Goal: Task Accomplishment & Management: Use online tool/utility

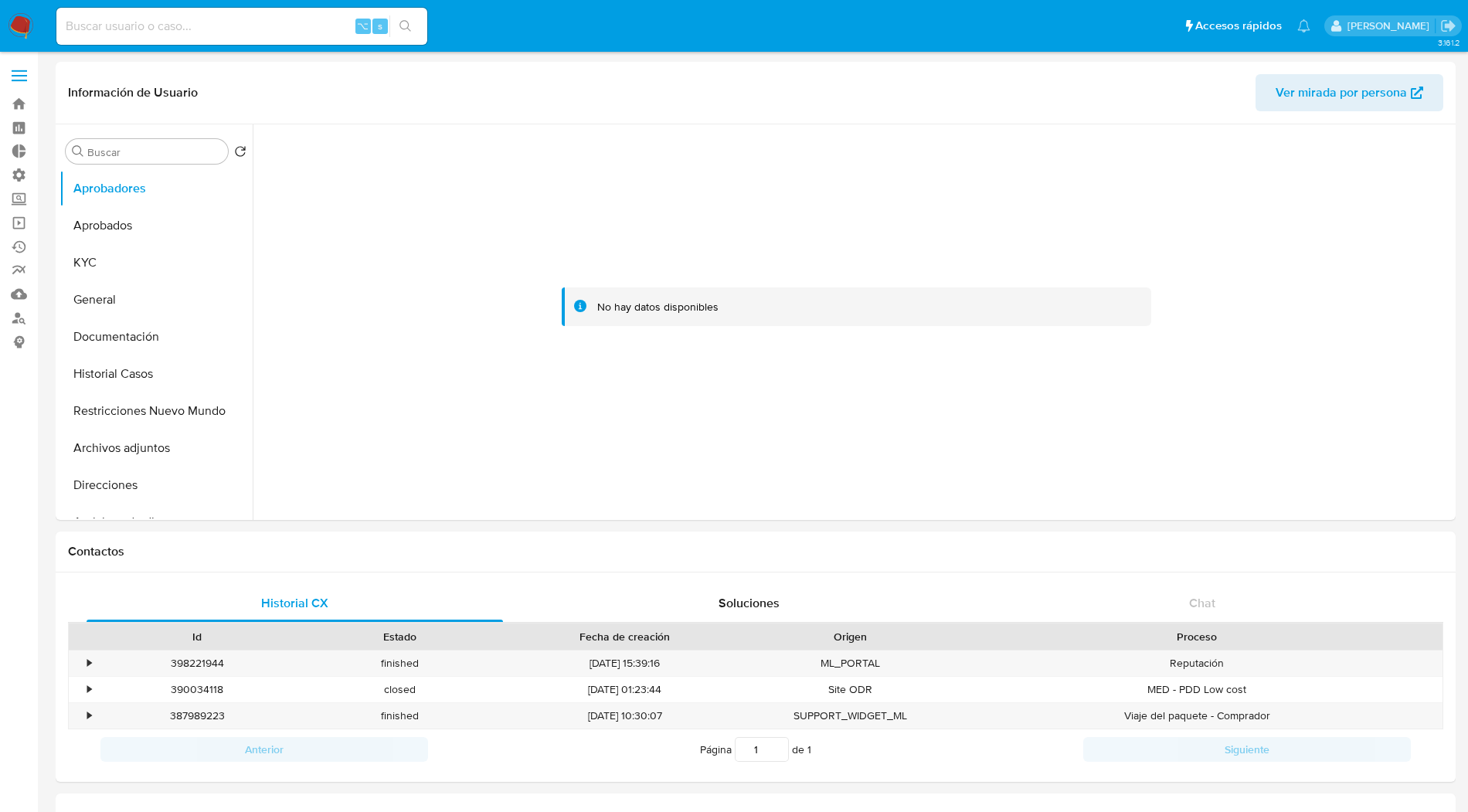
select select "10"
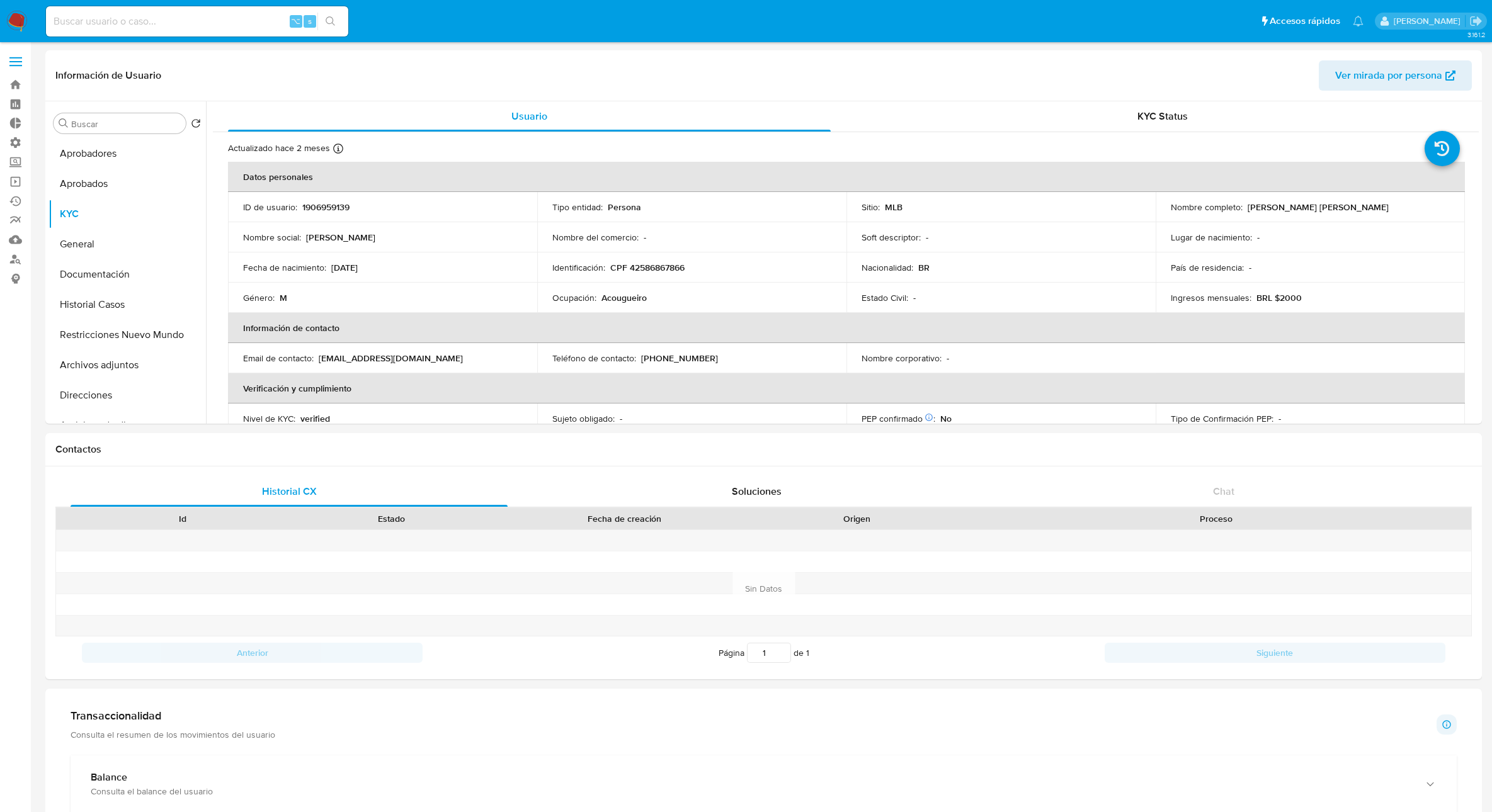
select select "10"
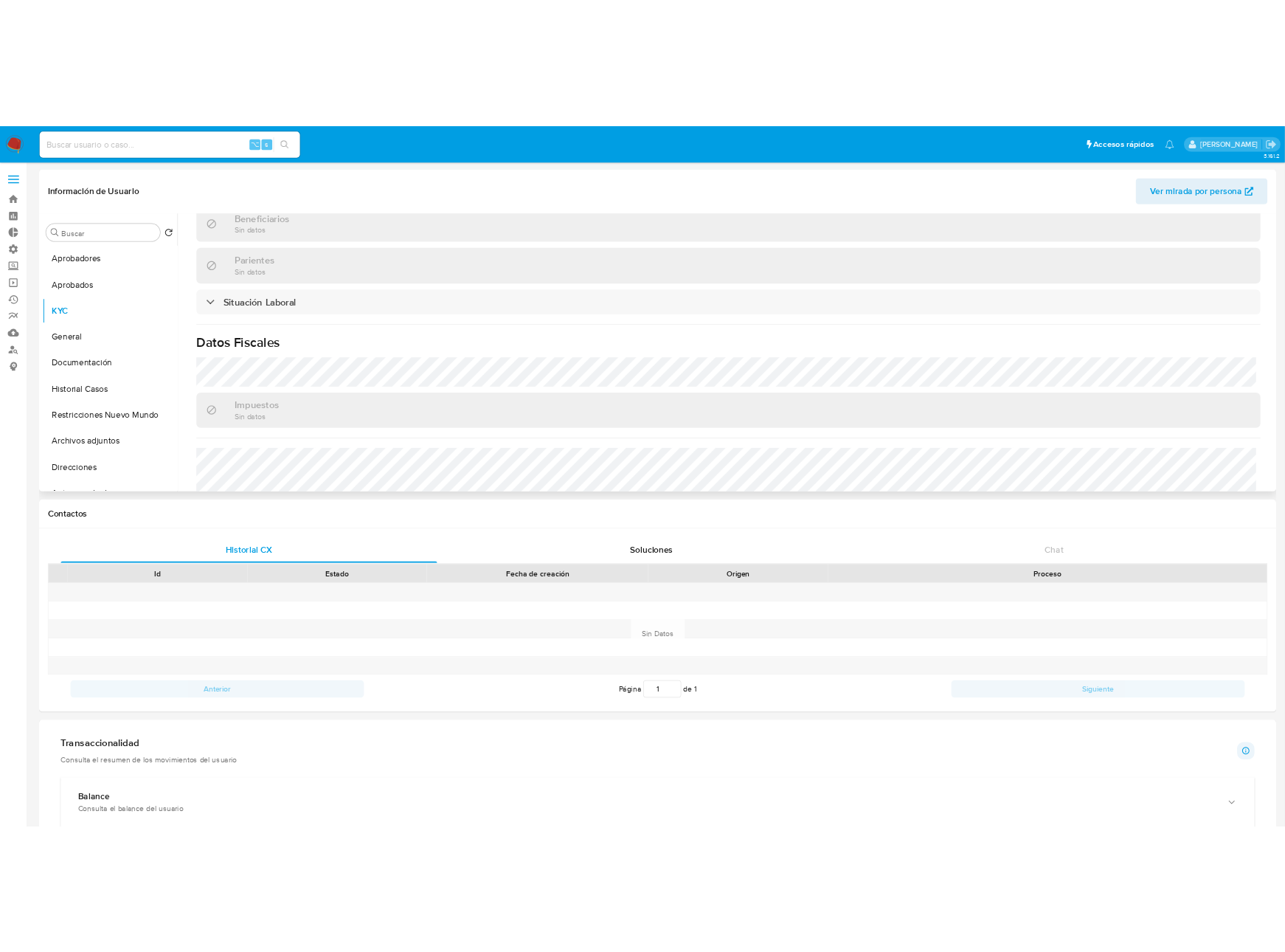
scroll to position [643, 0]
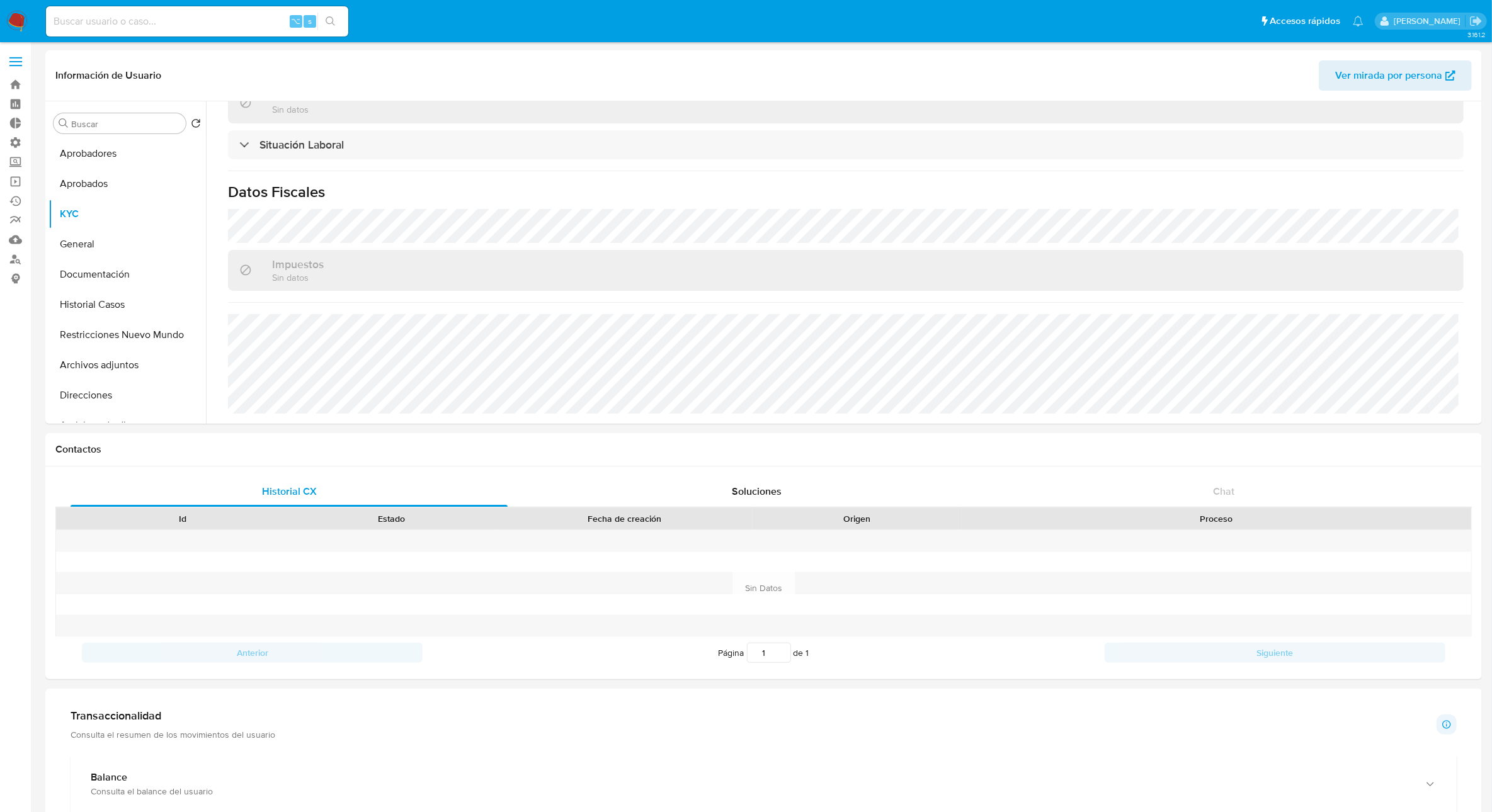
click at [120, 20] on input at bounding box center [197, 21] width 303 height 16
paste input "1881518657"
type input "1881518657"
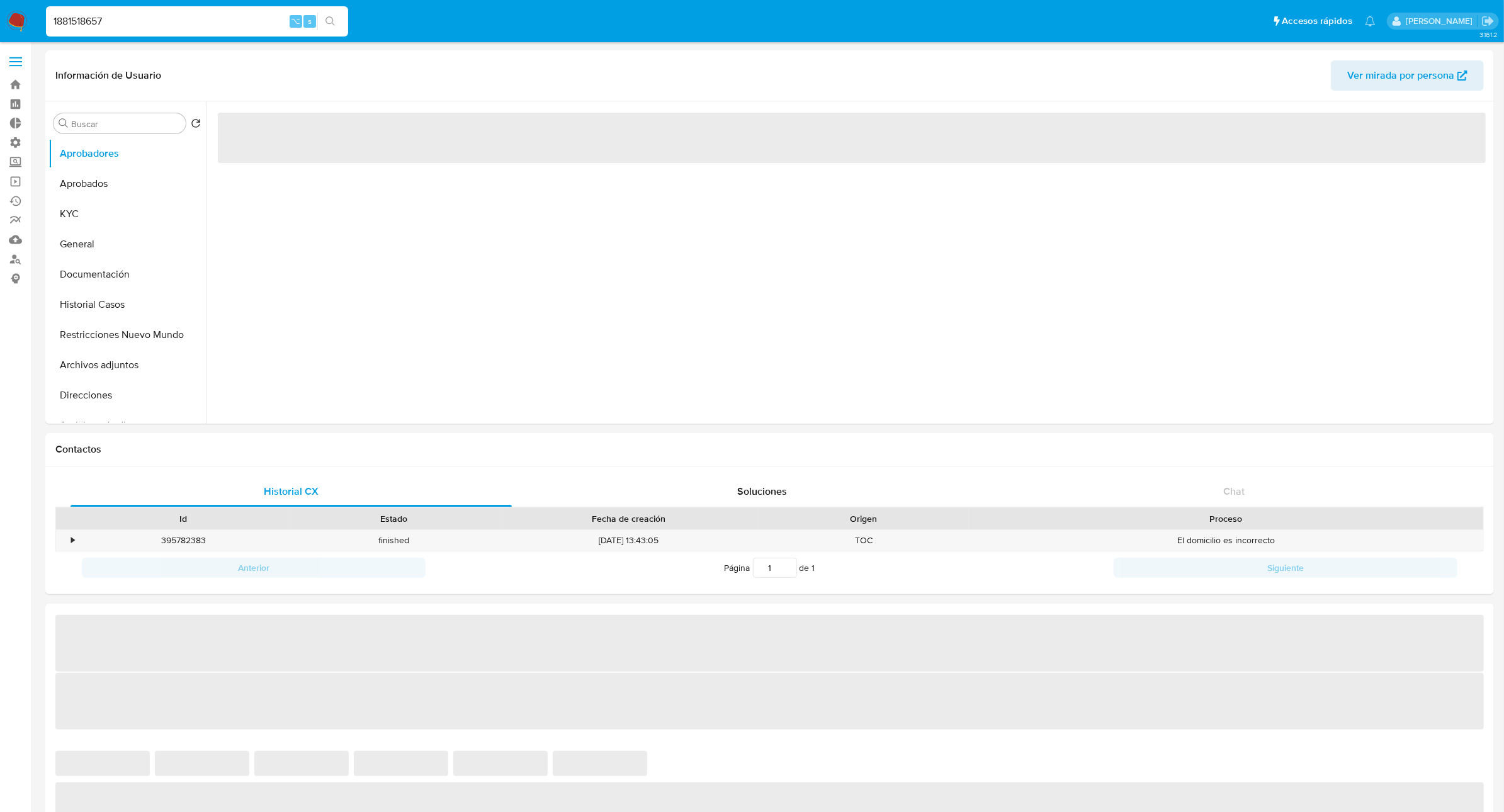
select select "10"
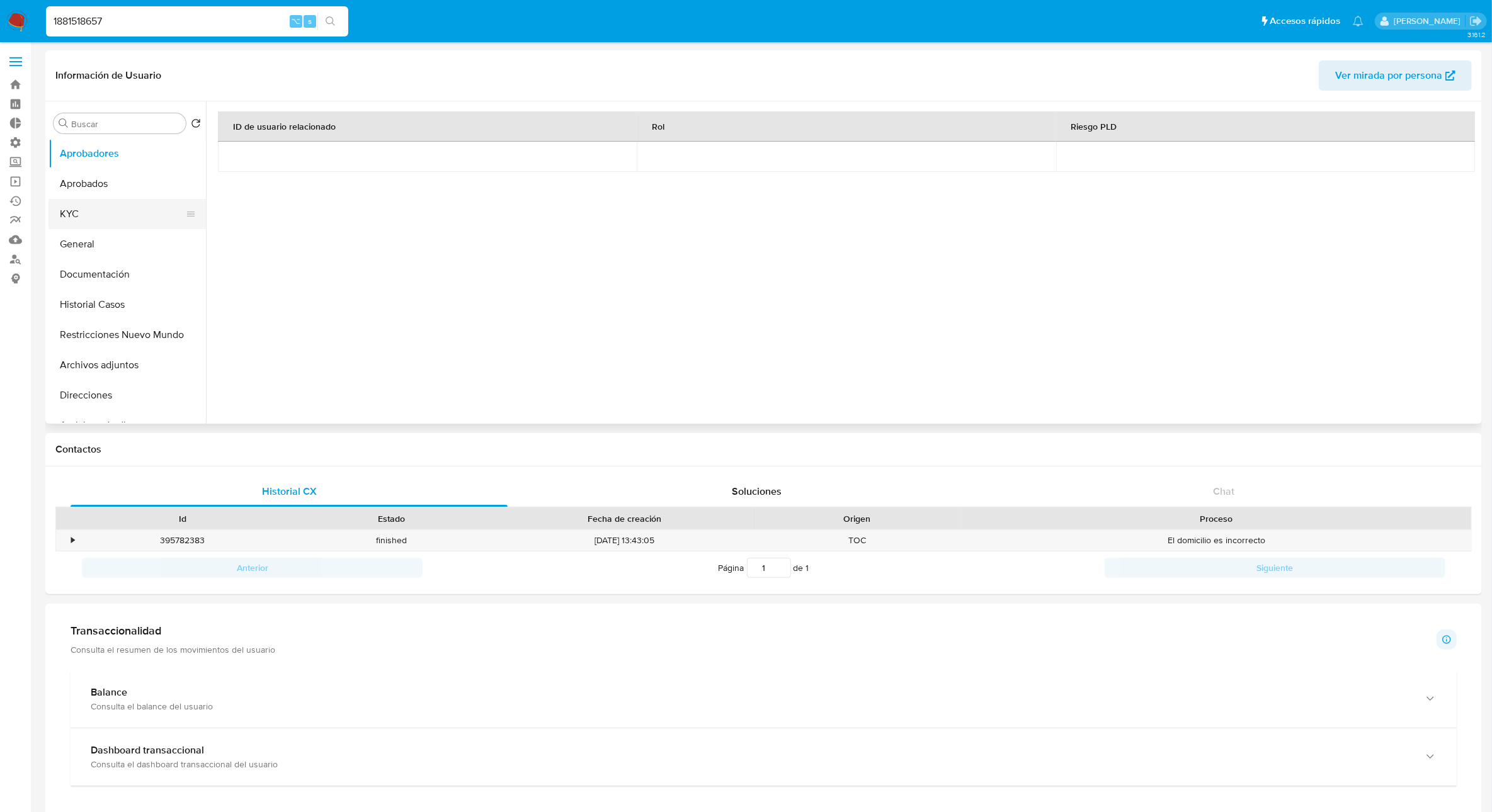
click at [79, 223] on button "KYC" at bounding box center [122, 214] width 147 height 30
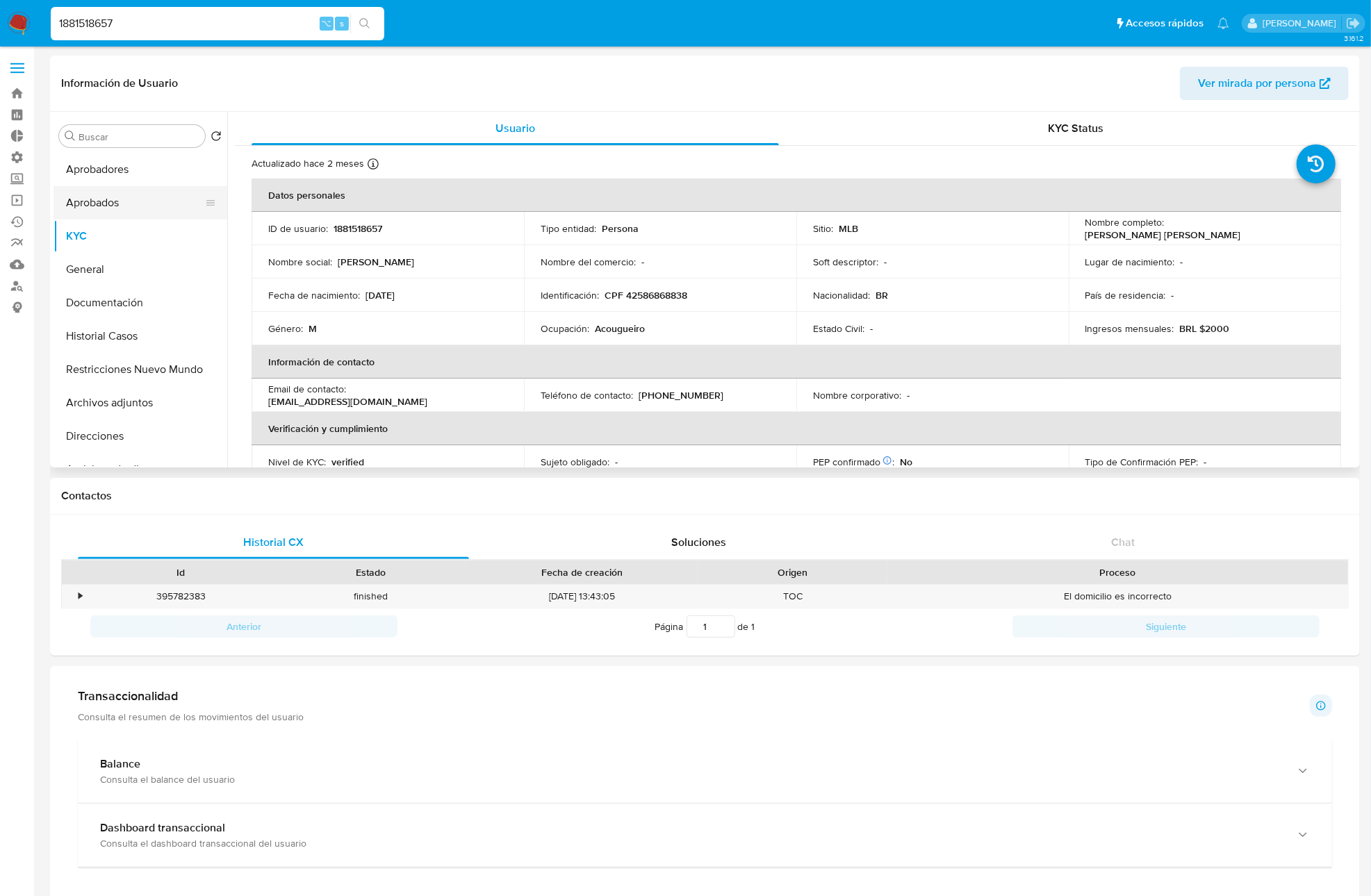
click at [93, 199] on button "Aprobados" at bounding box center [134, 202] width 163 height 33
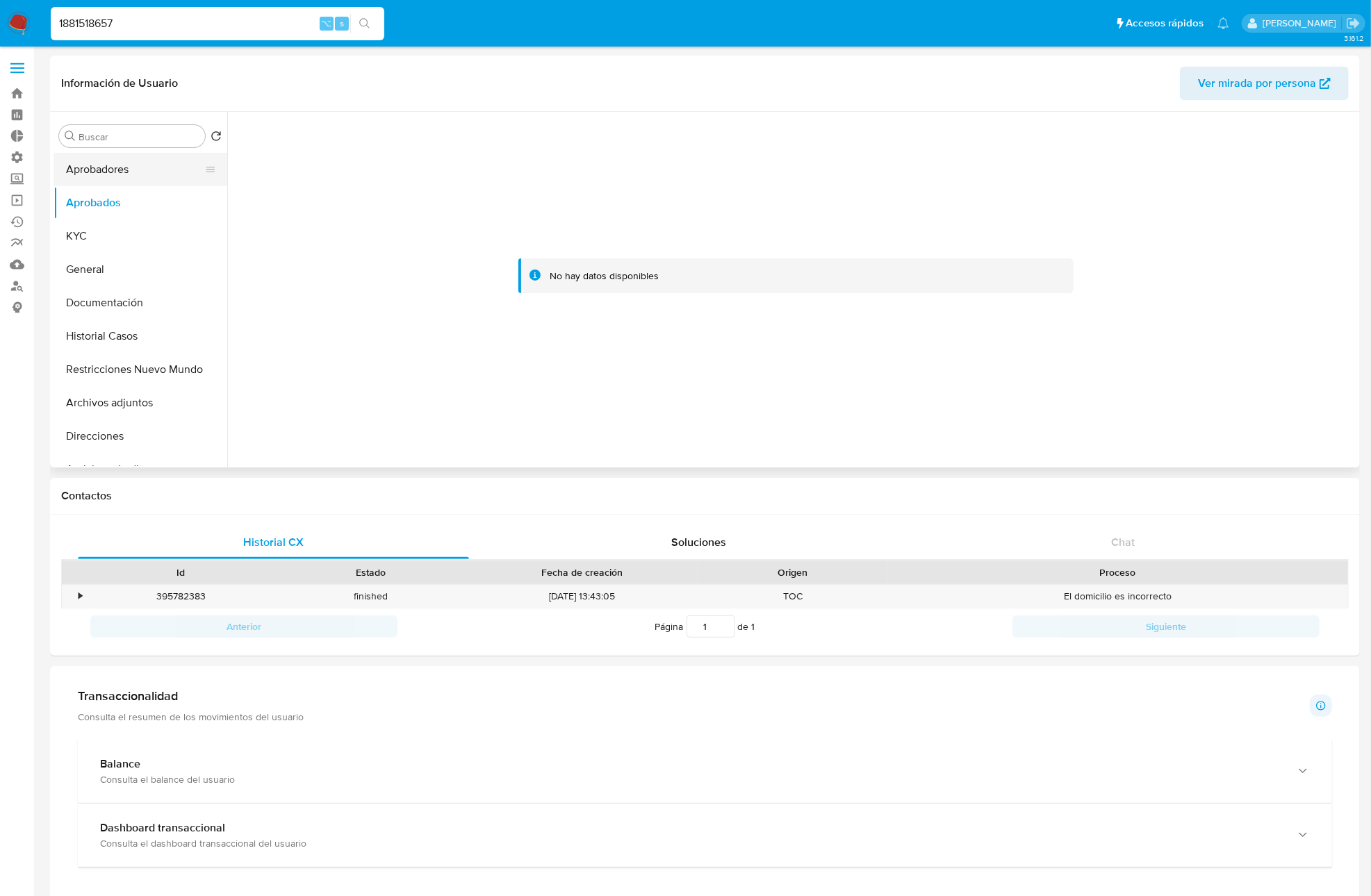
click at [120, 170] on button "Aprobadores" at bounding box center [134, 169] width 163 height 33
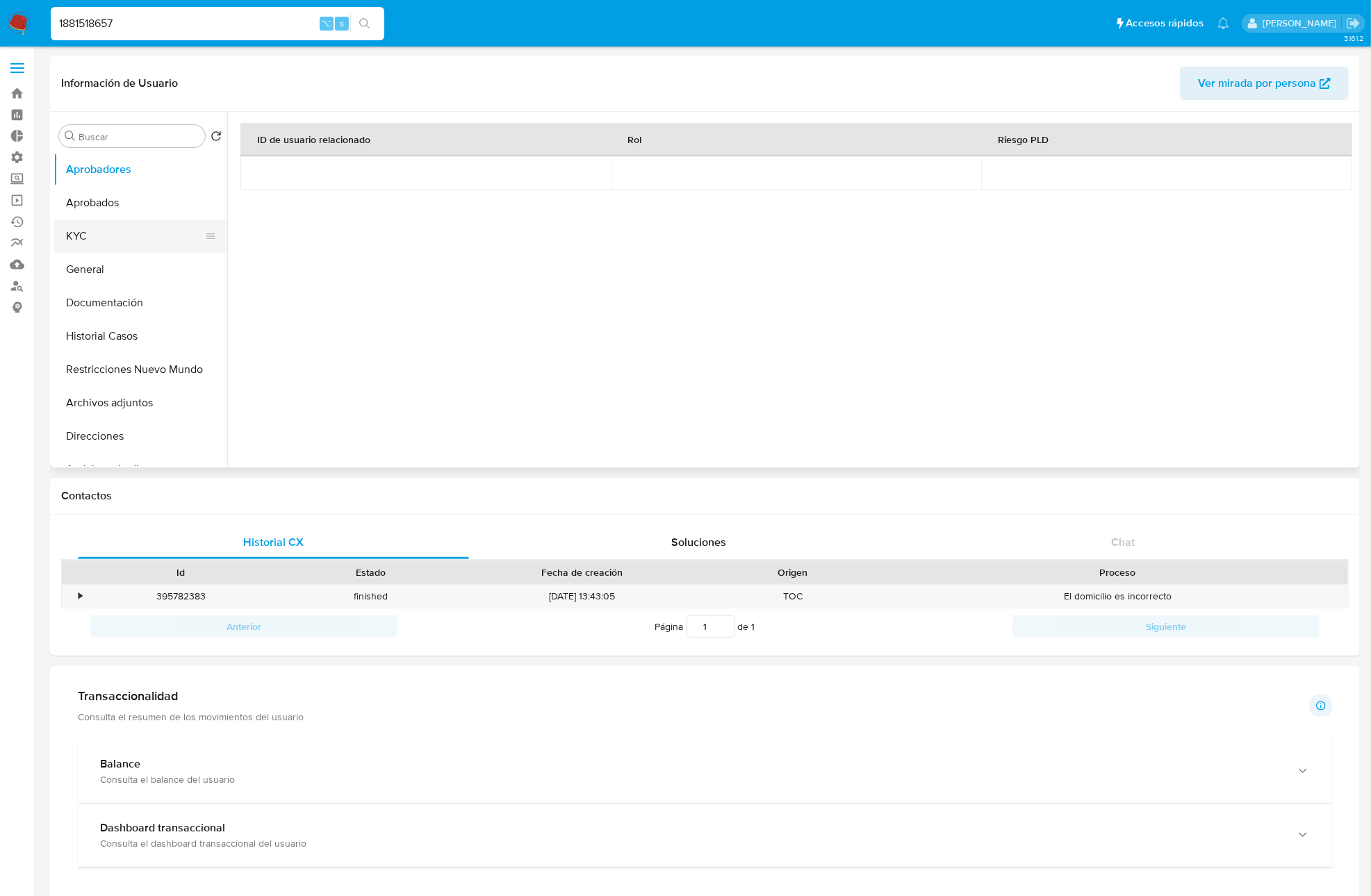
click at [89, 242] on button "KYC" at bounding box center [134, 236] width 163 height 33
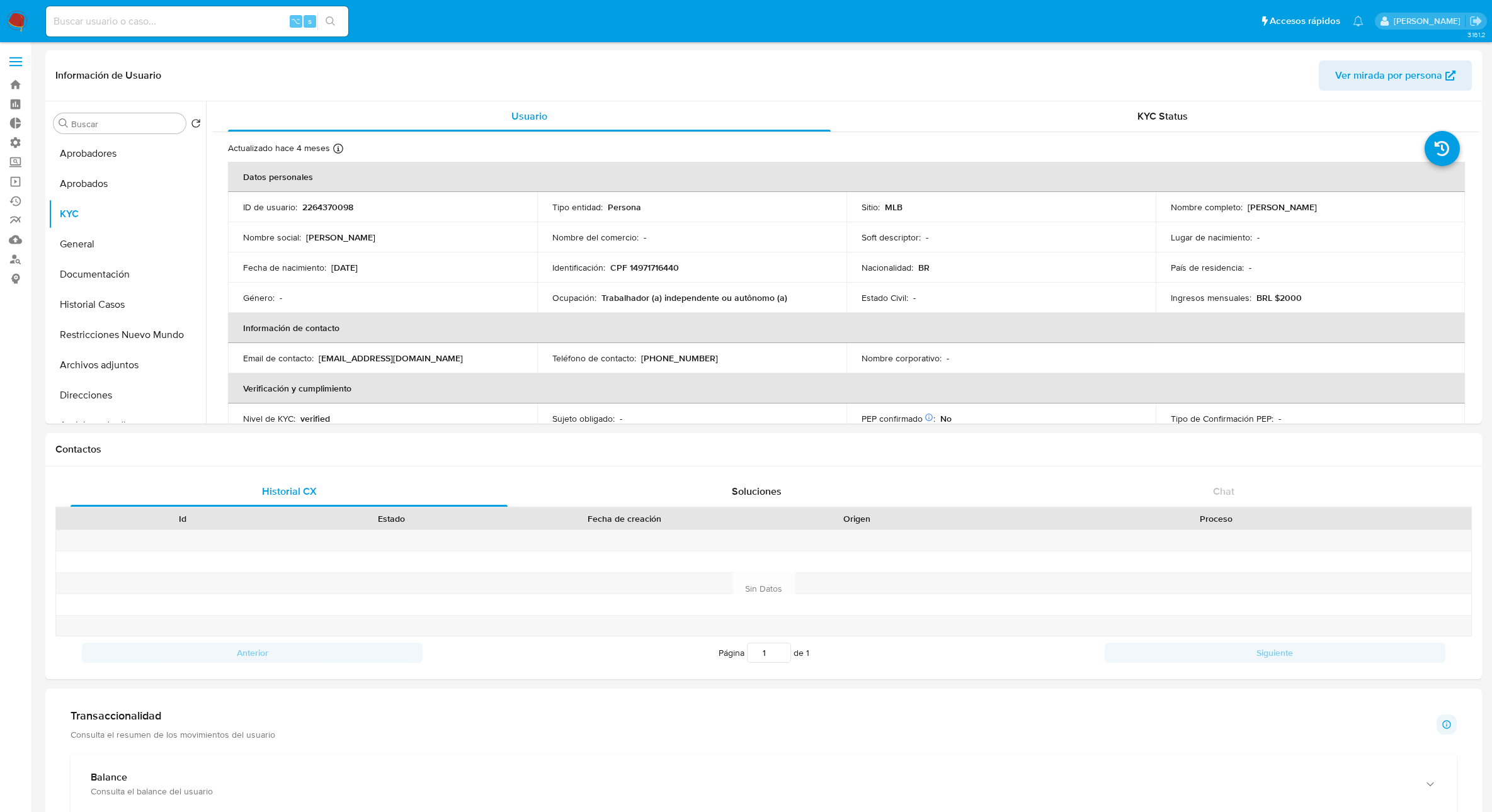
select select "10"
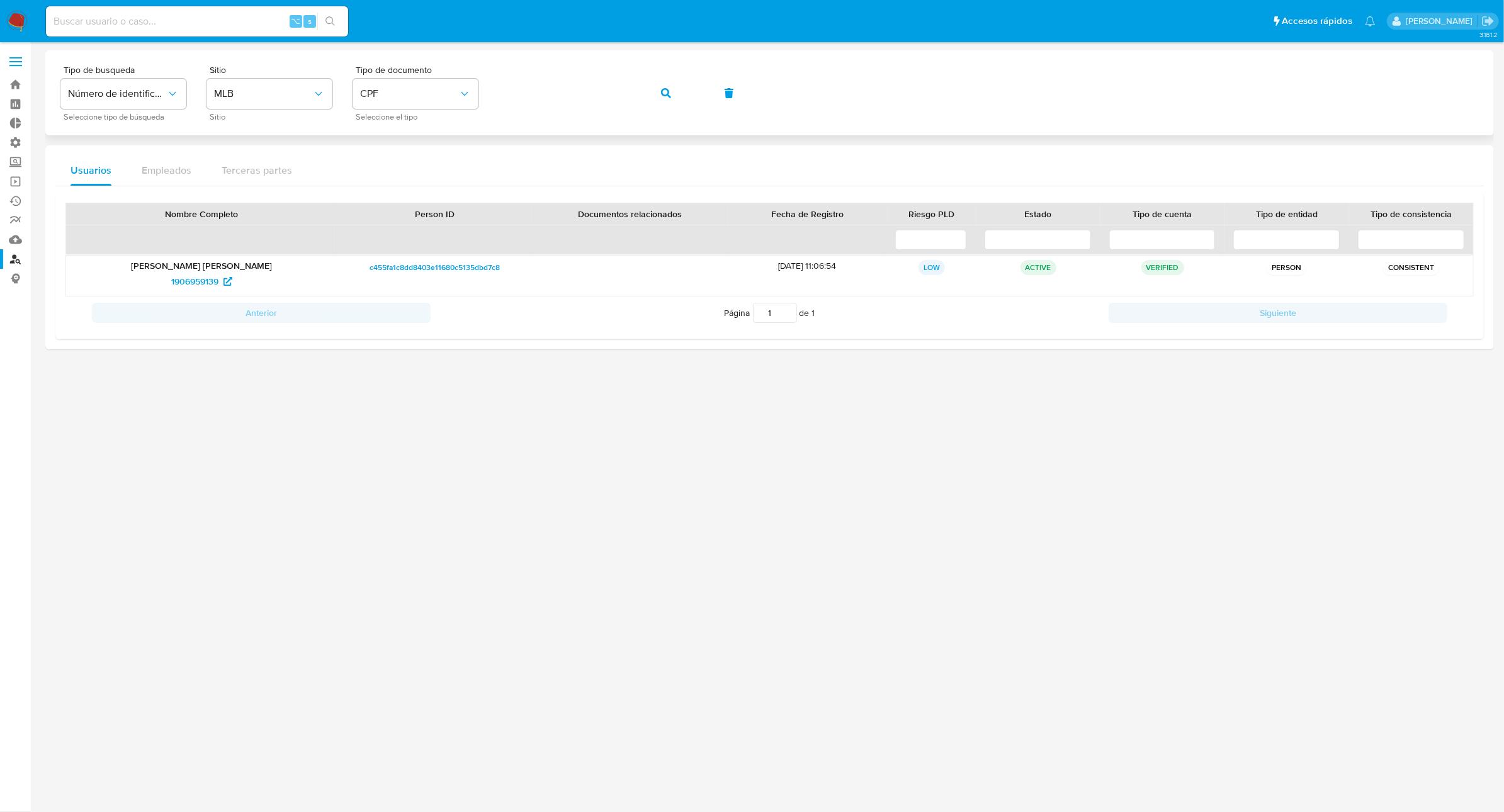
click at [661, 91] on icon "button" at bounding box center [666, 93] width 10 height 10
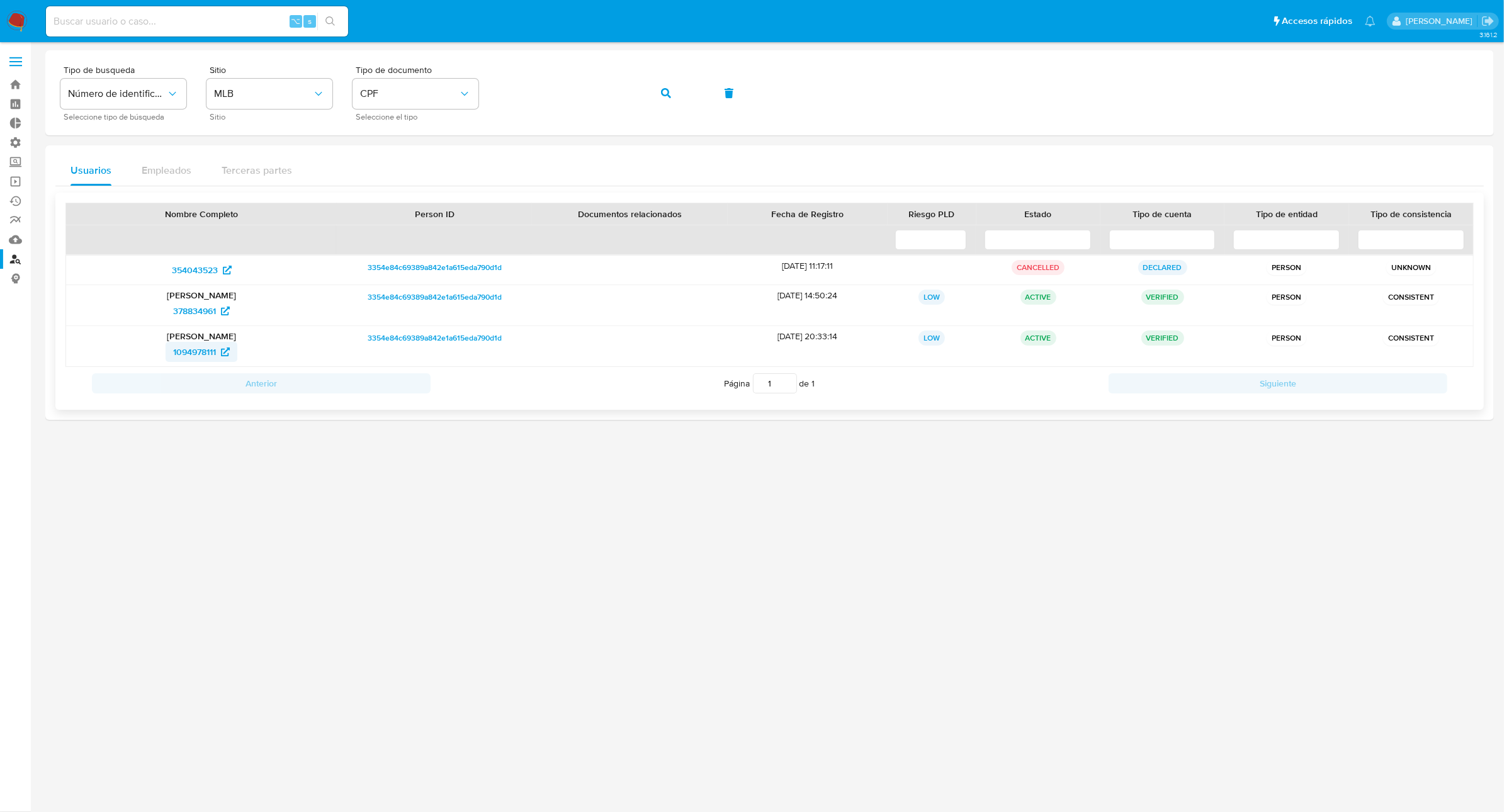
click at [203, 351] on span "1094978111" at bounding box center [194, 352] width 43 height 20
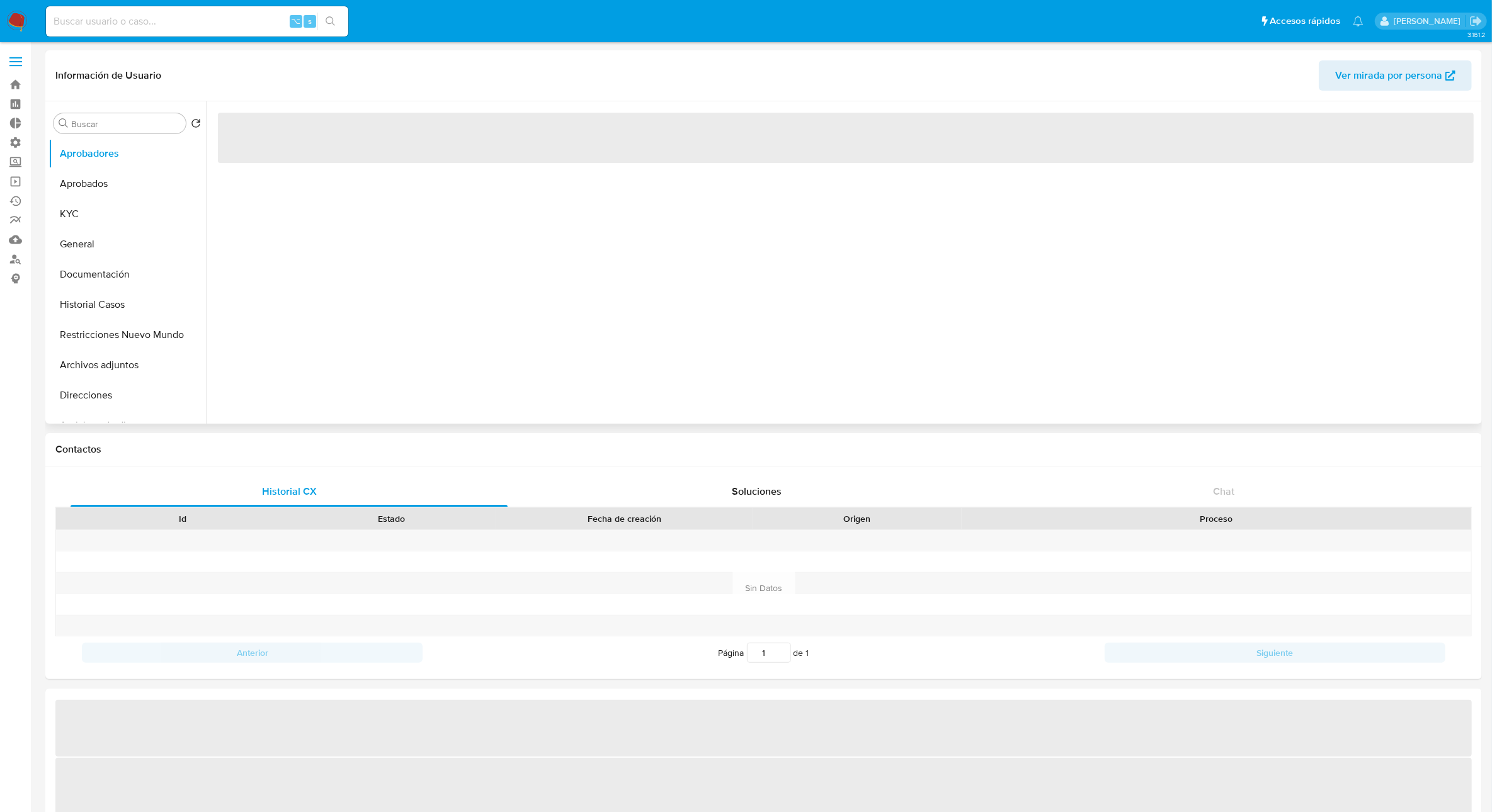
select select "10"
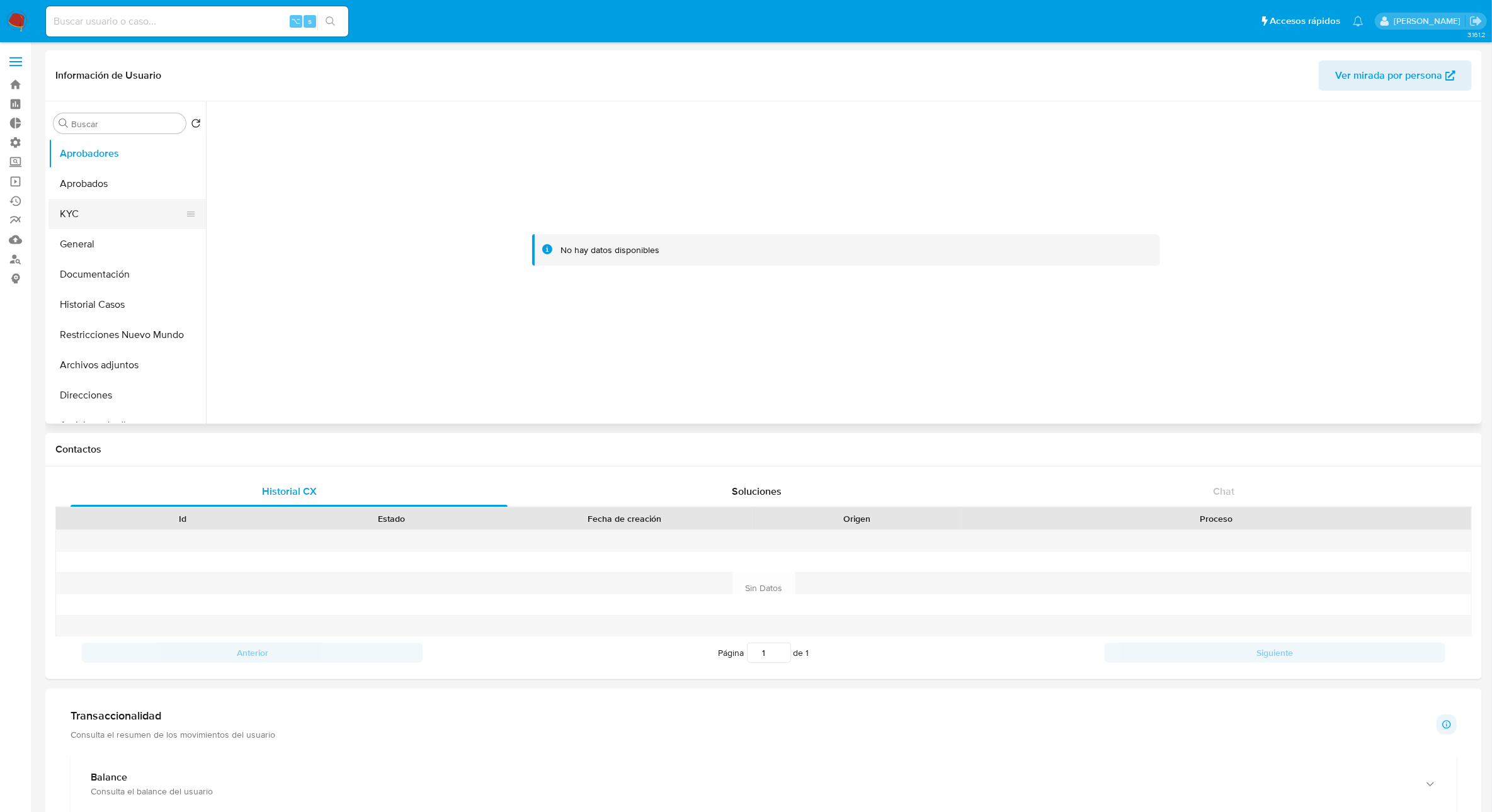
click at [85, 204] on button "KYC" at bounding box center [122, 214] width 147 height 30
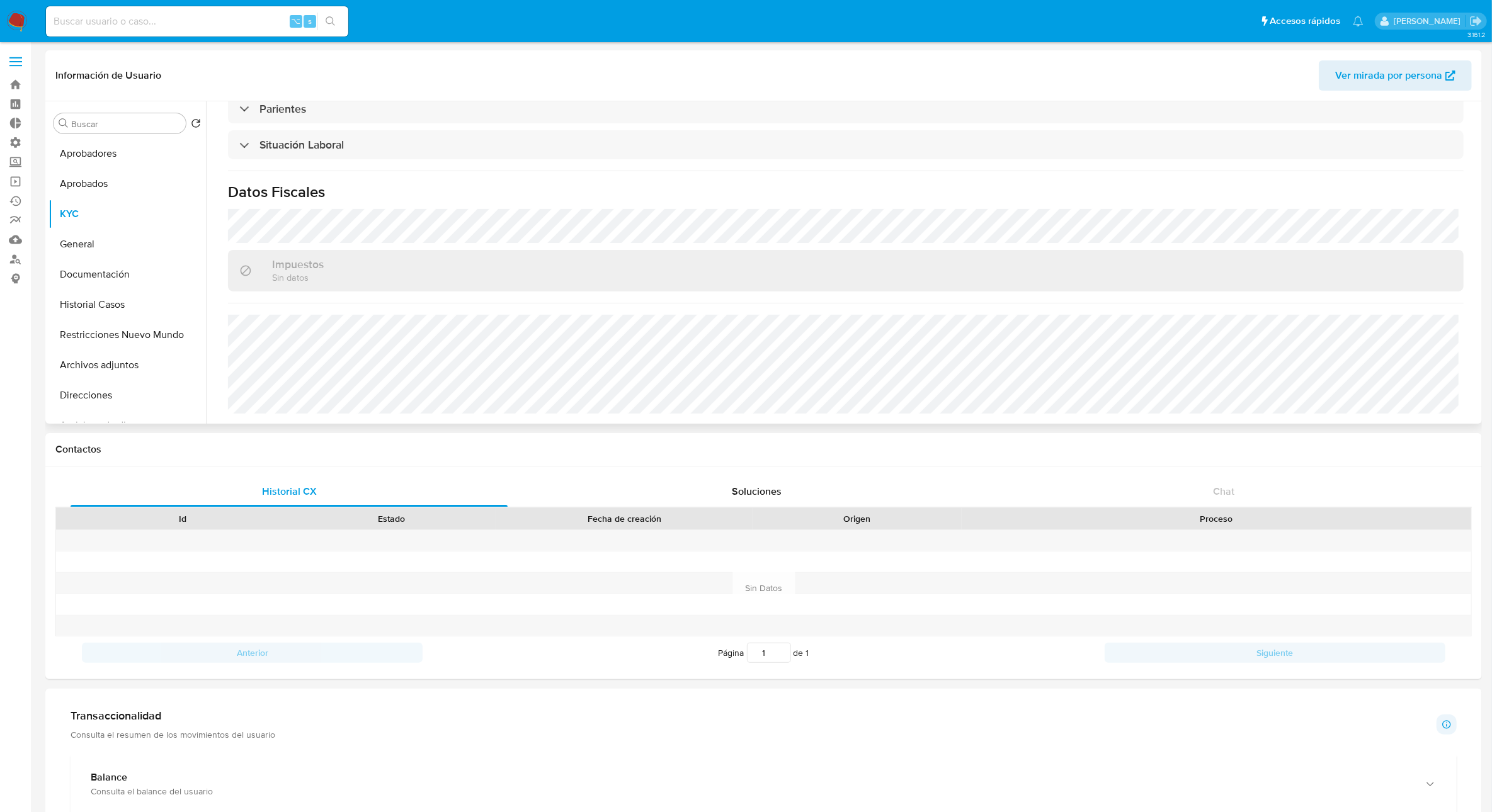
scroll to position [537, 0]
click at [117, 394] on button "Direcciones" at bounding box center [122, 395] width 147 height 30
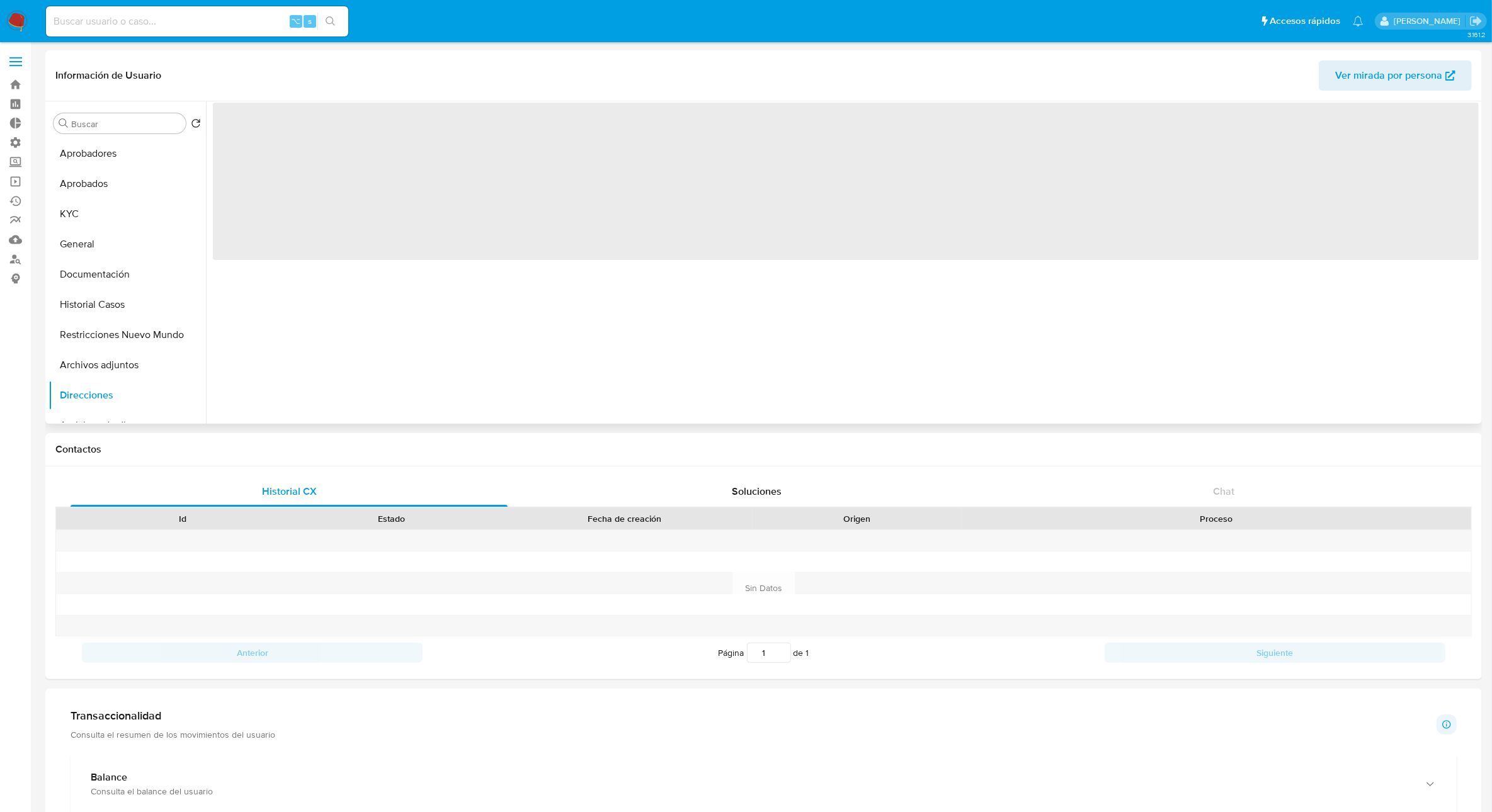
scroll to position [0, 0]
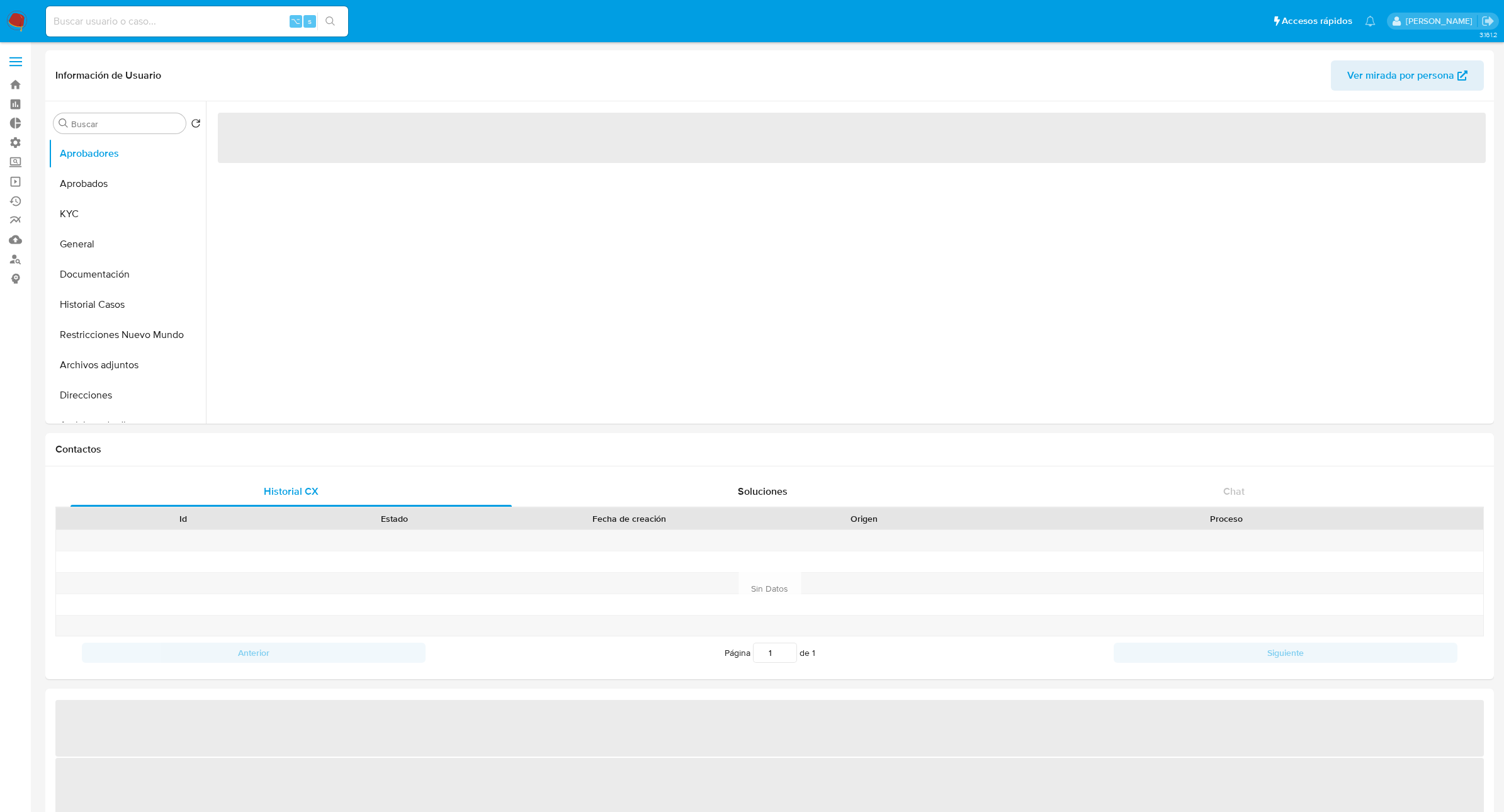
select select "10"
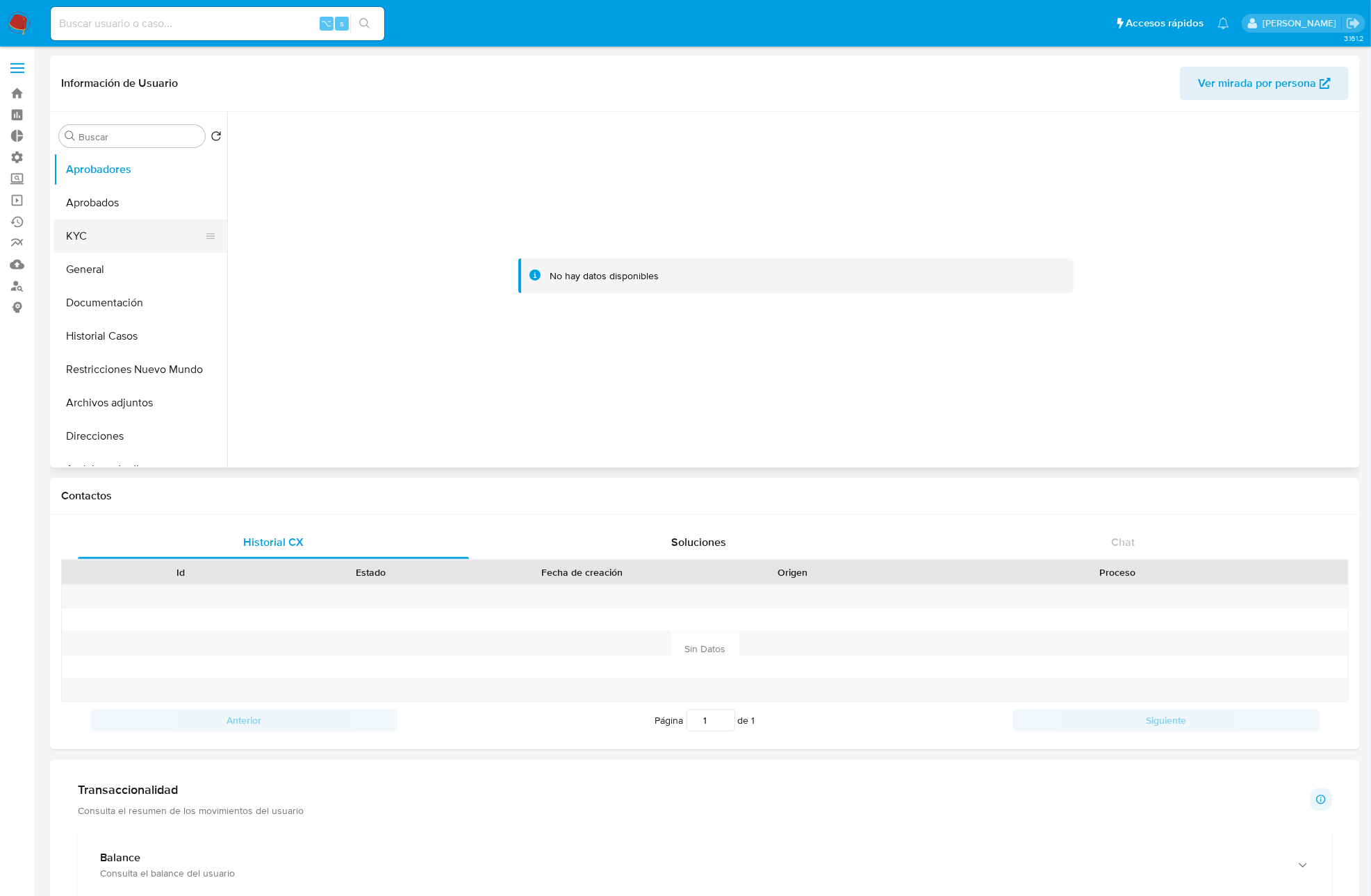
click at [103, 238] on button "KYC" at bounding box center [134, 236] width 163 height 33
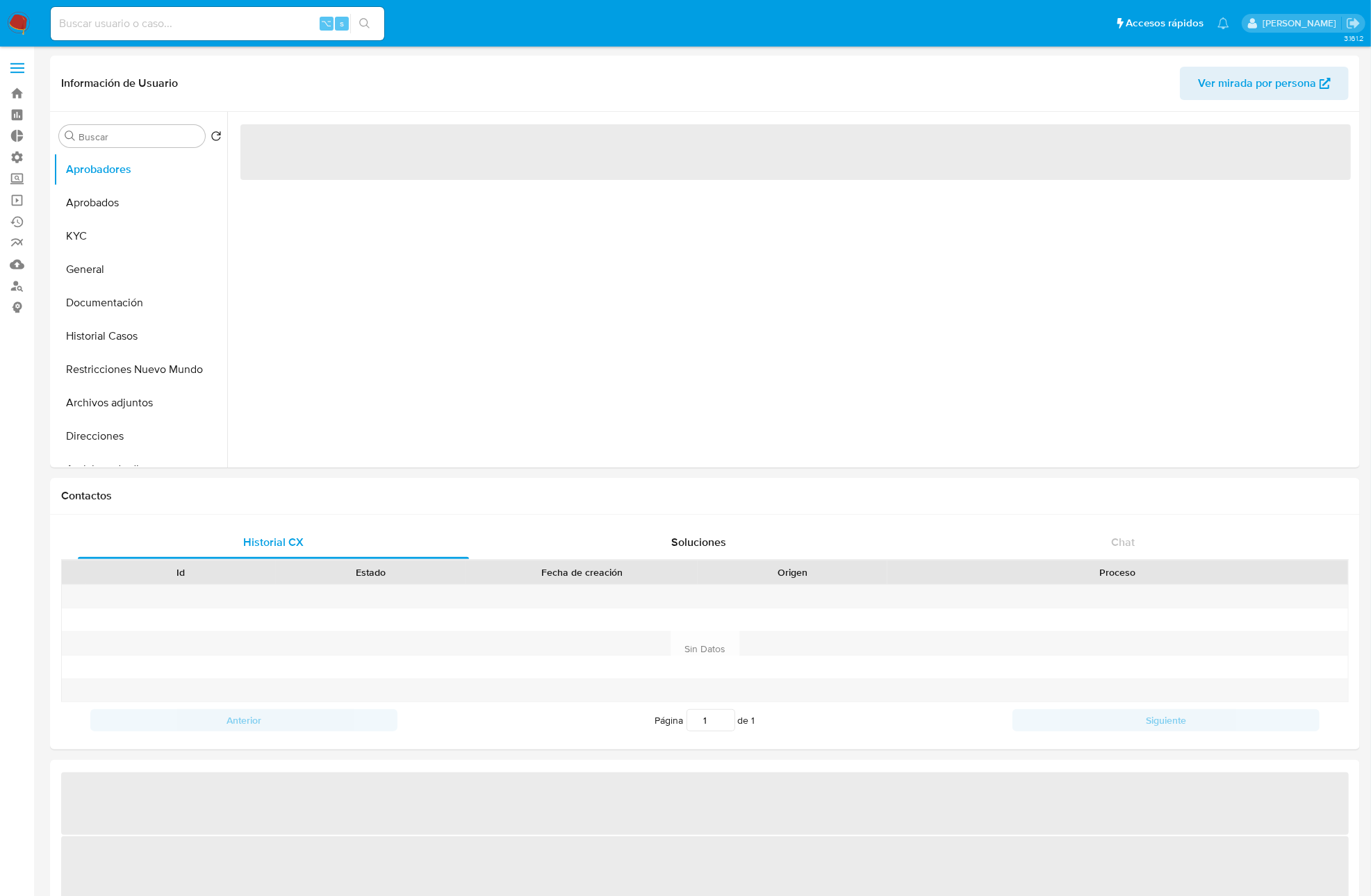
select select "10"
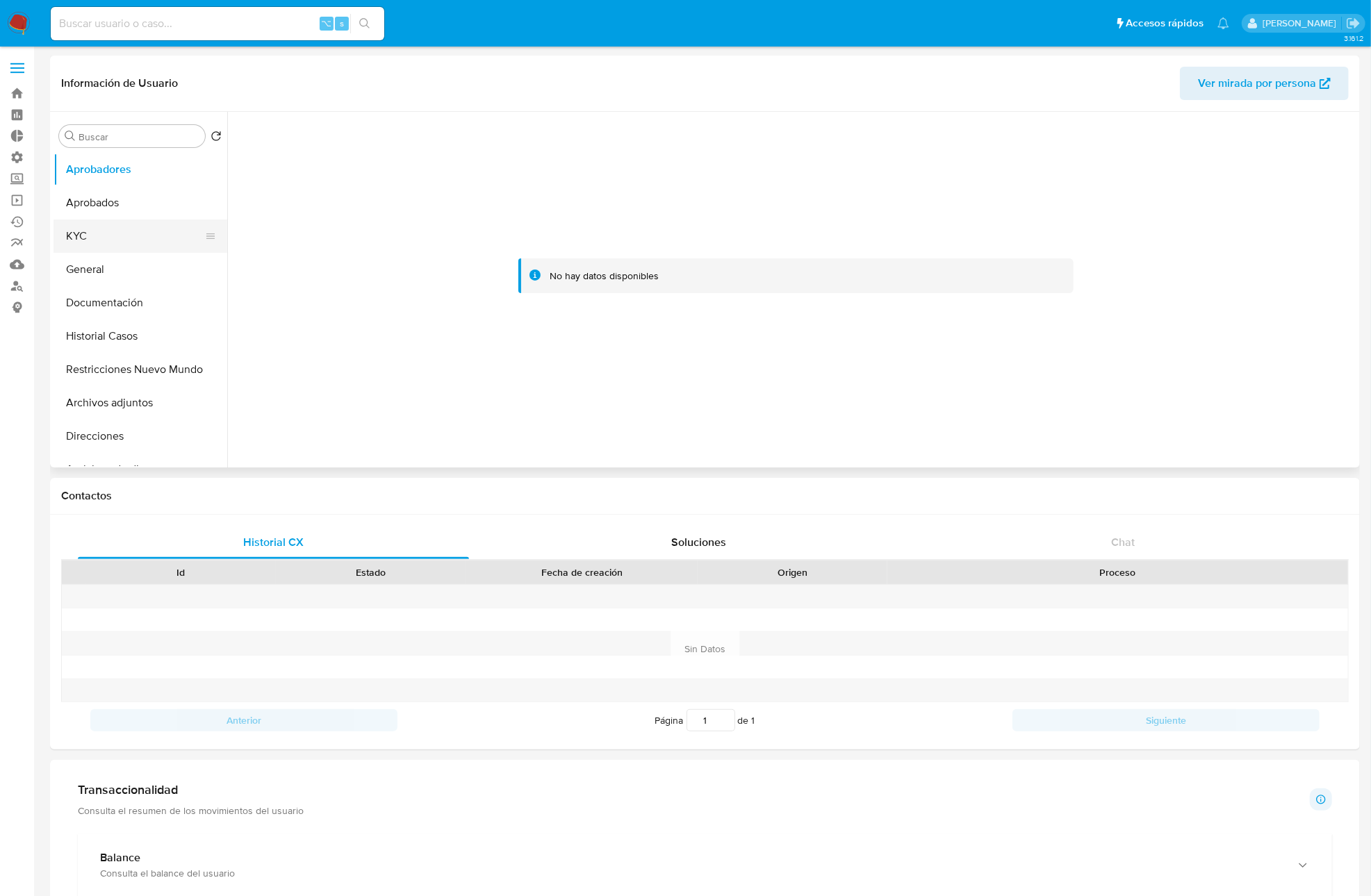
click at [76, 240] on button "KYC" at bounding box center [134, 236] width 163 height 33
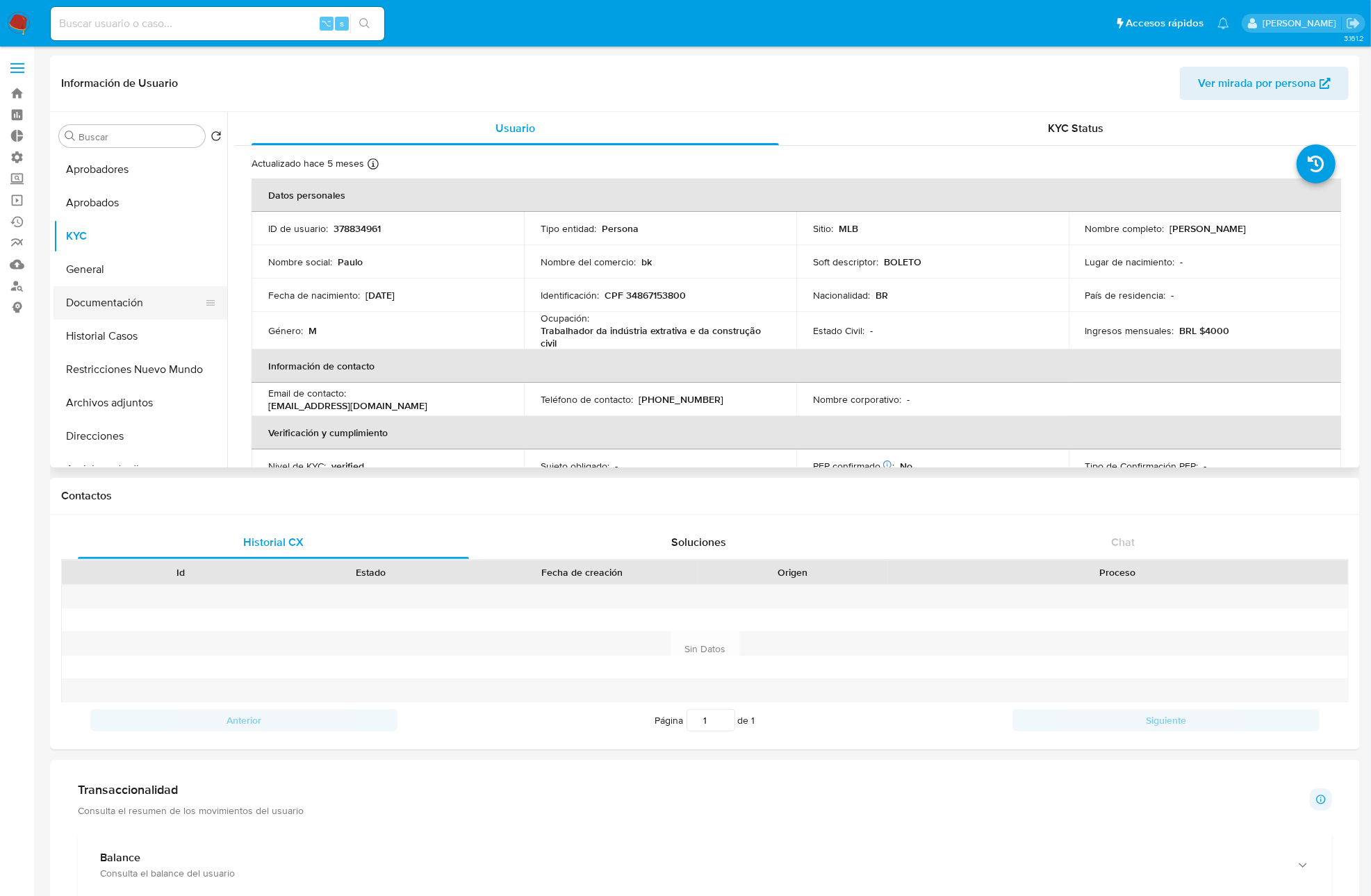
click at [117, 315] on button "Documentación" at bounding box center [134, 302] width 163 height 33
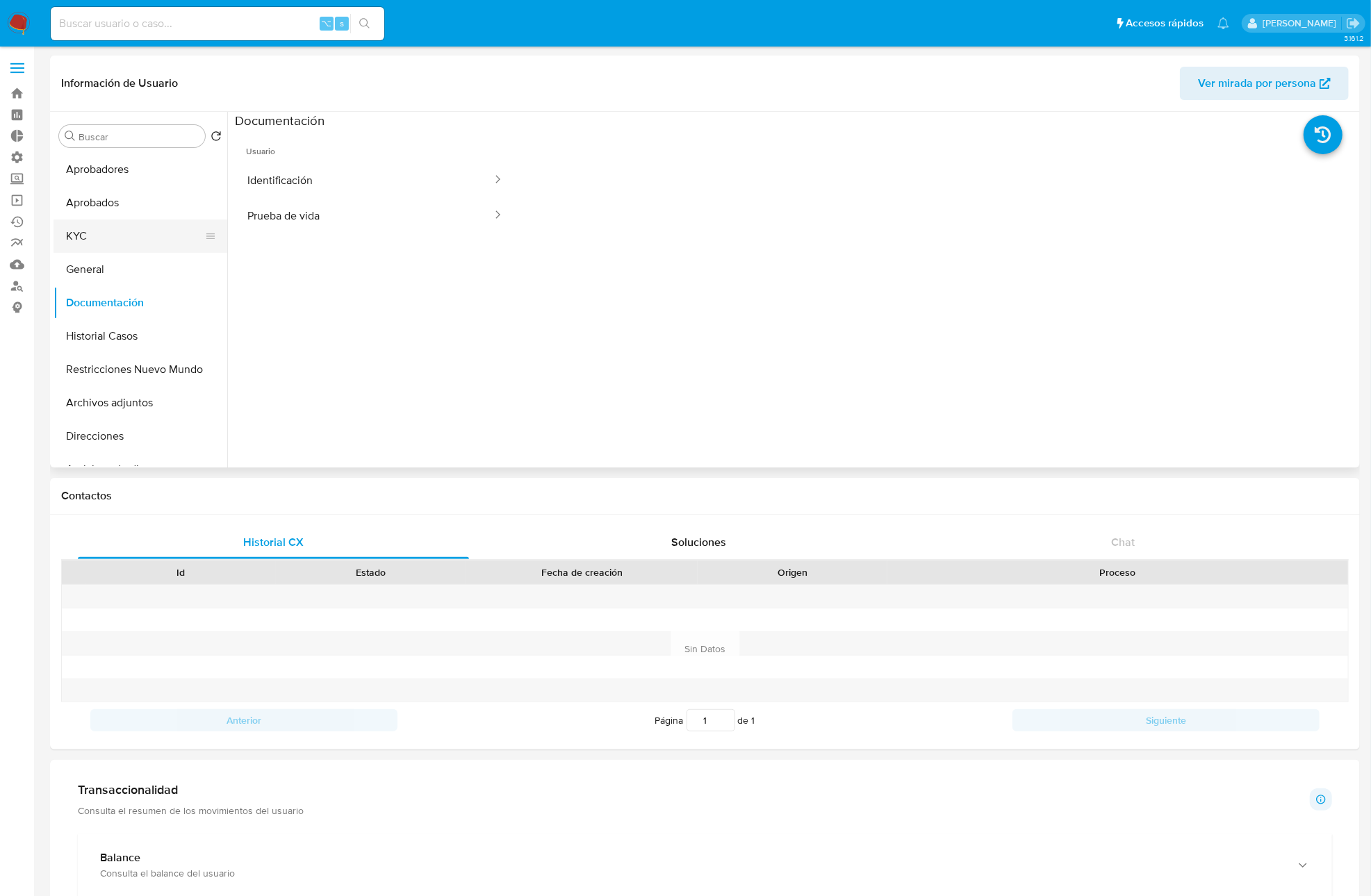
click at [97, 242] on button "KYC" at bounding box center [134, 236] width 163 height 33
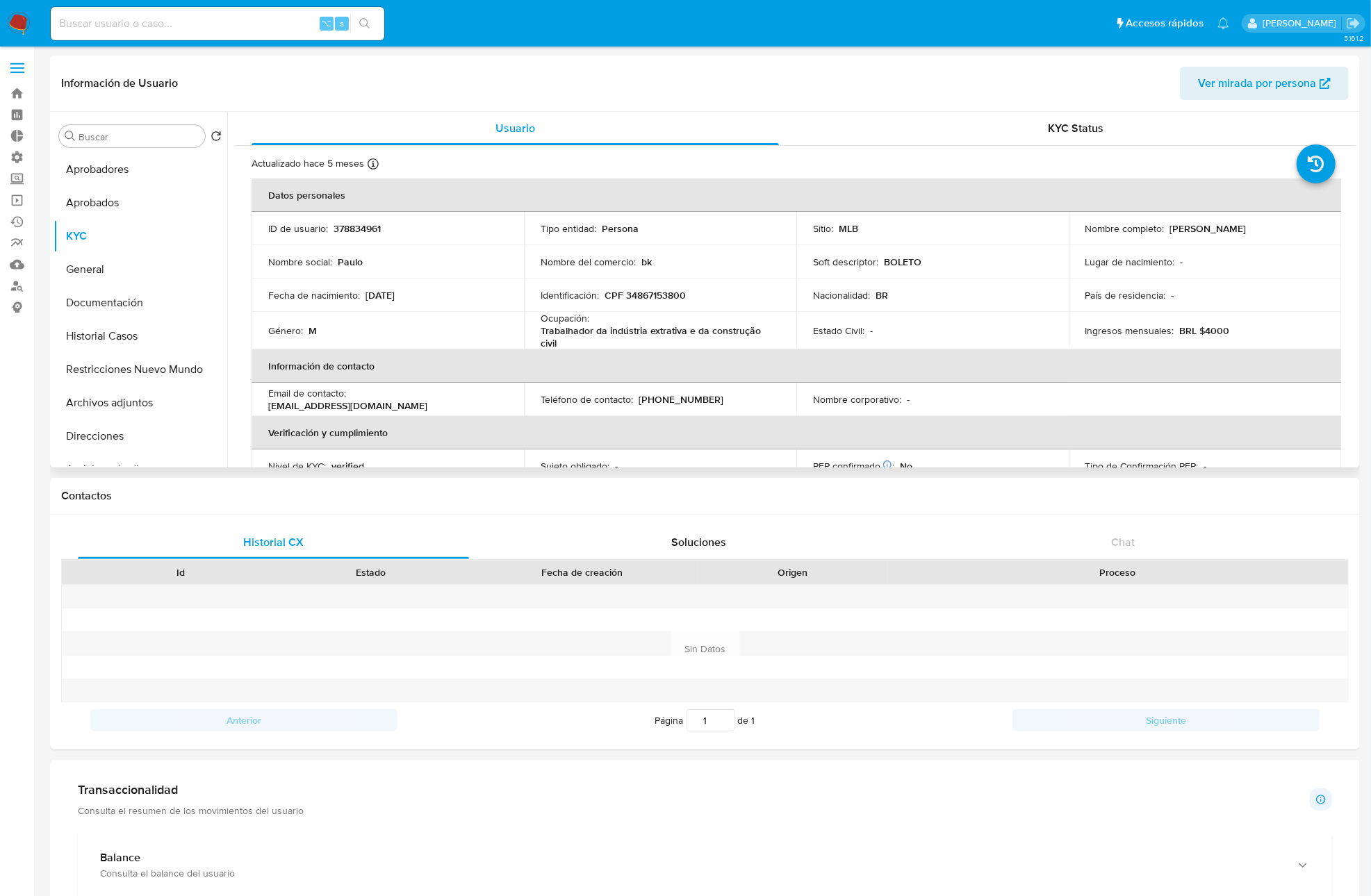
drag, startPoint x: 1165, startPoint y: 228, endPoint x: 1320, endPoint y: 231, distance: 155.0
click at [1320, 231] on td "Nombre completo : Paulo Henrique Silva de Oliveira" at bounding box center [1204, 228] width 273 height 33
drag, startPoint x: 691, startPoint y: 298, endPoint x: 745, endPoint y: 295, distance: 54.1
click at [745, 295] on div "Identificación : CPF 34867153800" at bounding box center [660, 295] width 239 height 13
click at [93, 255] on button "General" at bounding box center [134, 269] width 163 height 33
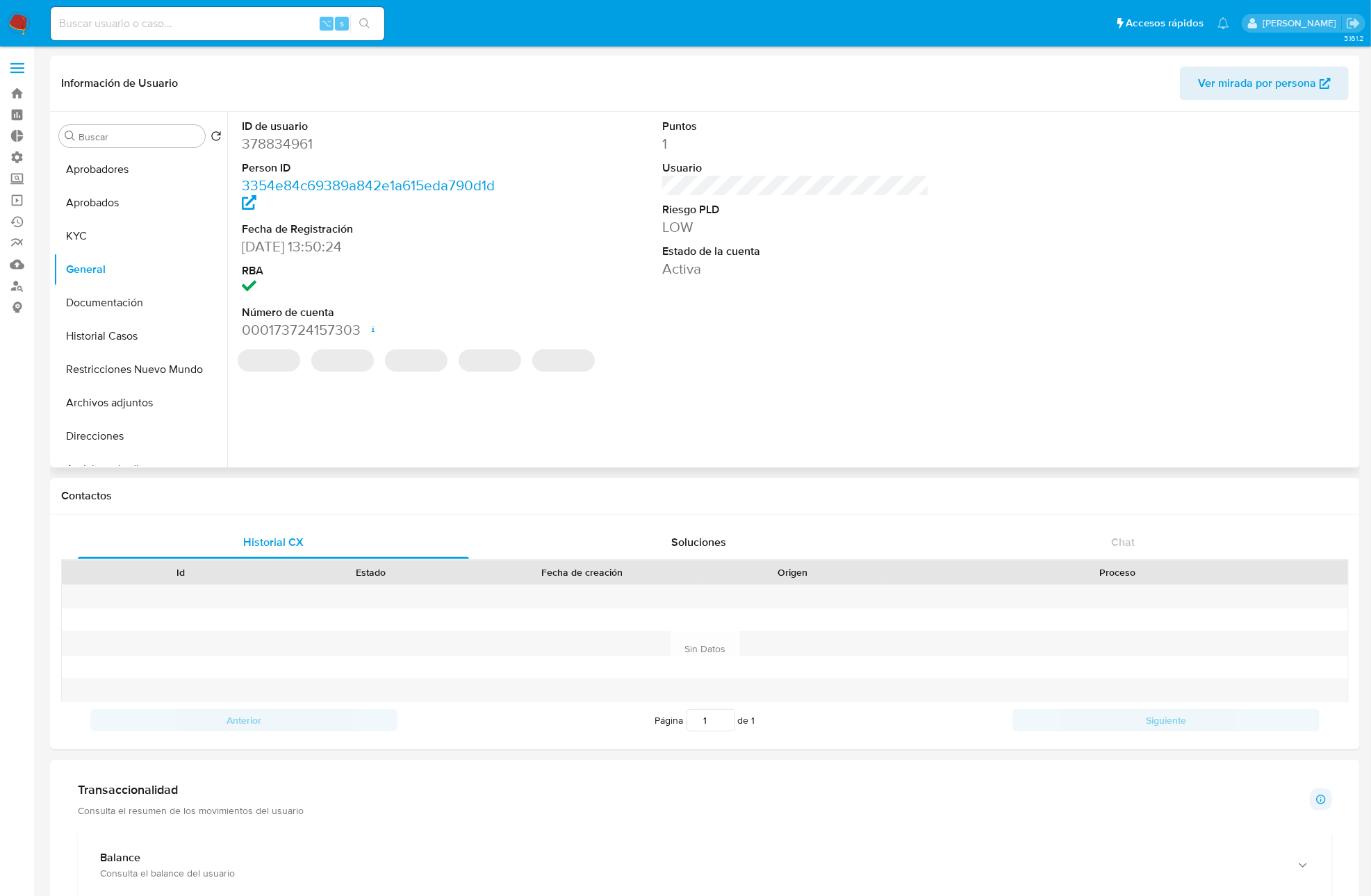
click at [294, 142] on dd "378834961" at bounding box center [376, 144] width 267 height 19
copy dd "378834961"
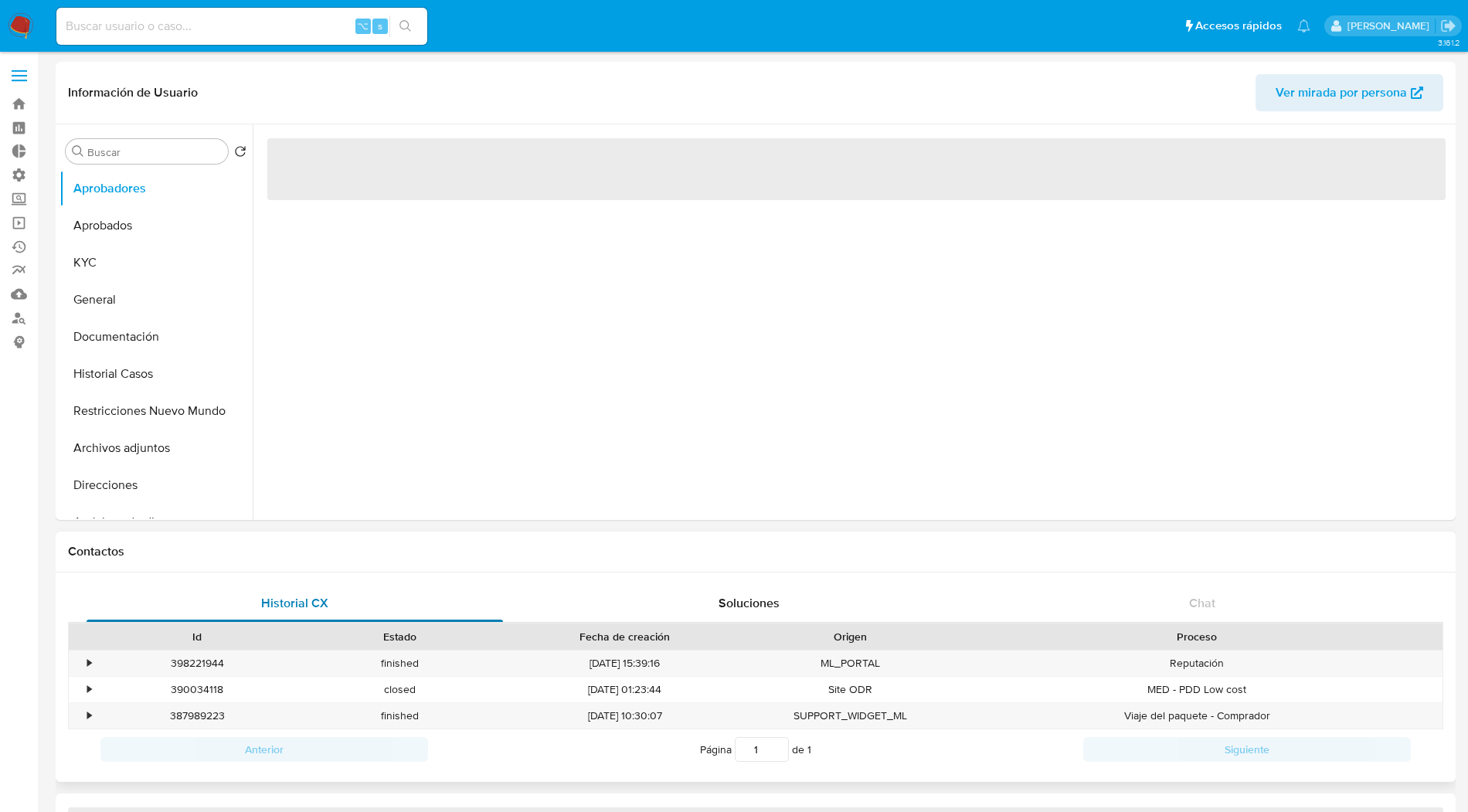
select select "10"
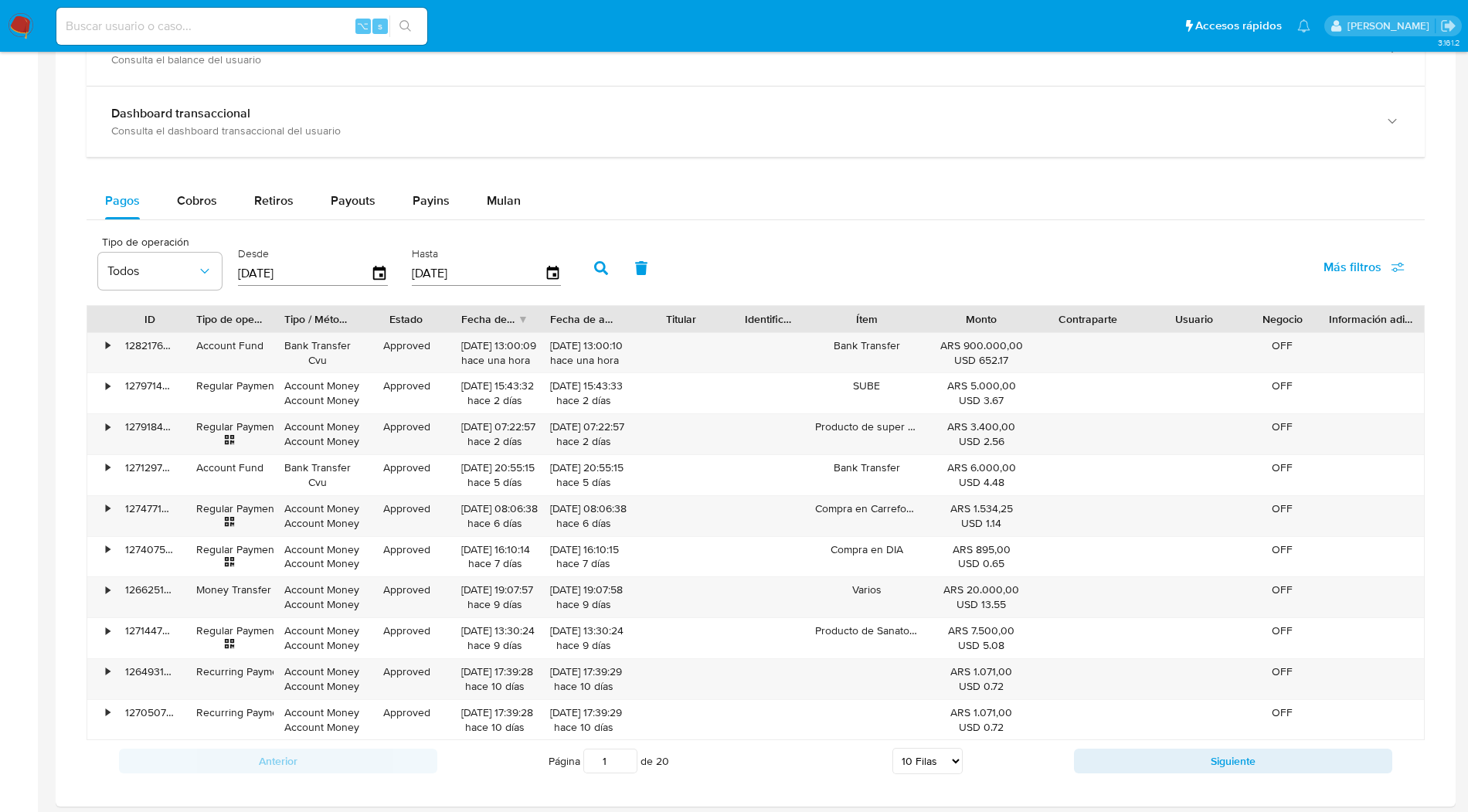
scroll to position [854, 0]
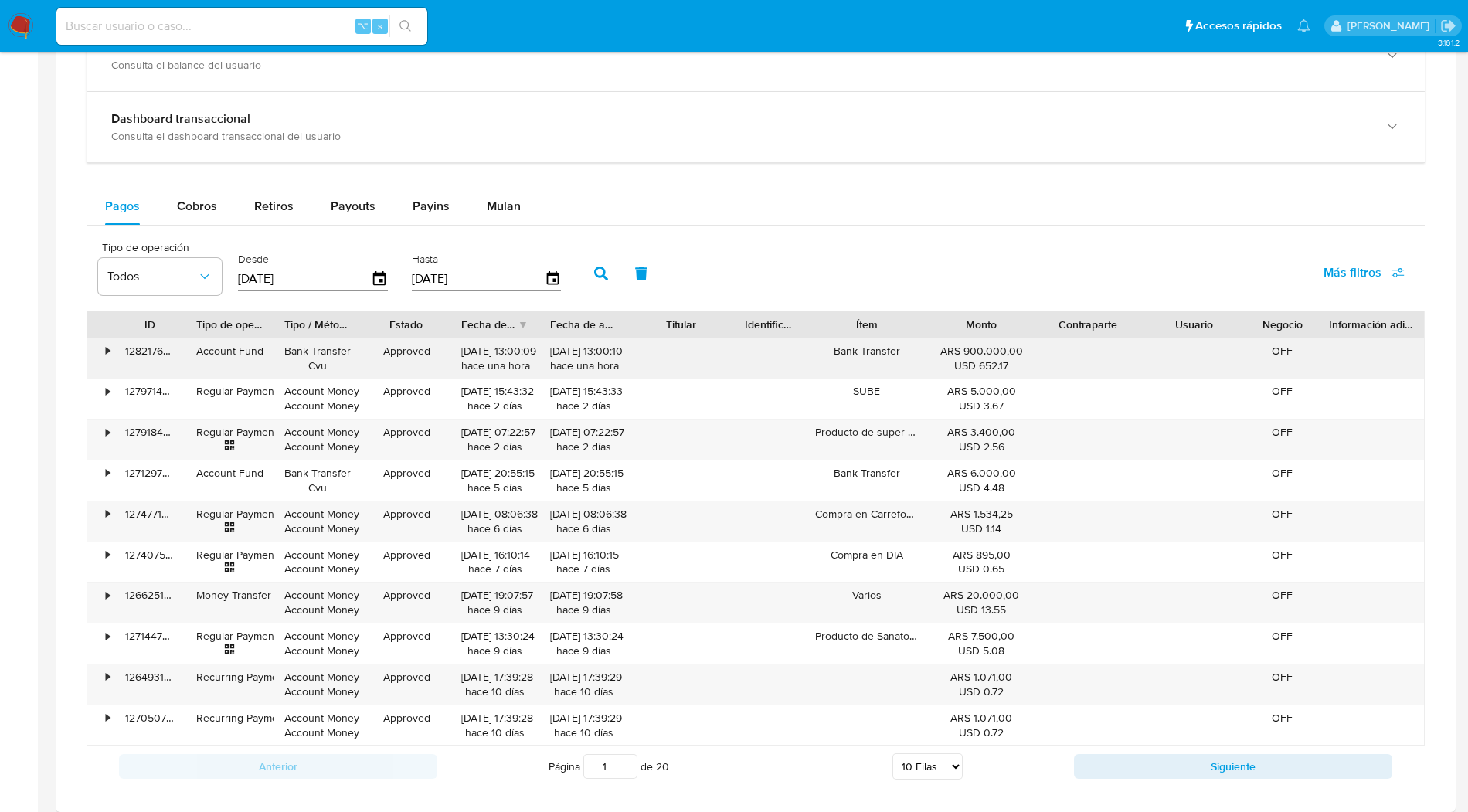
click at [98, 347] on div "•" at bounding box center [101, 358] width 27 height 40
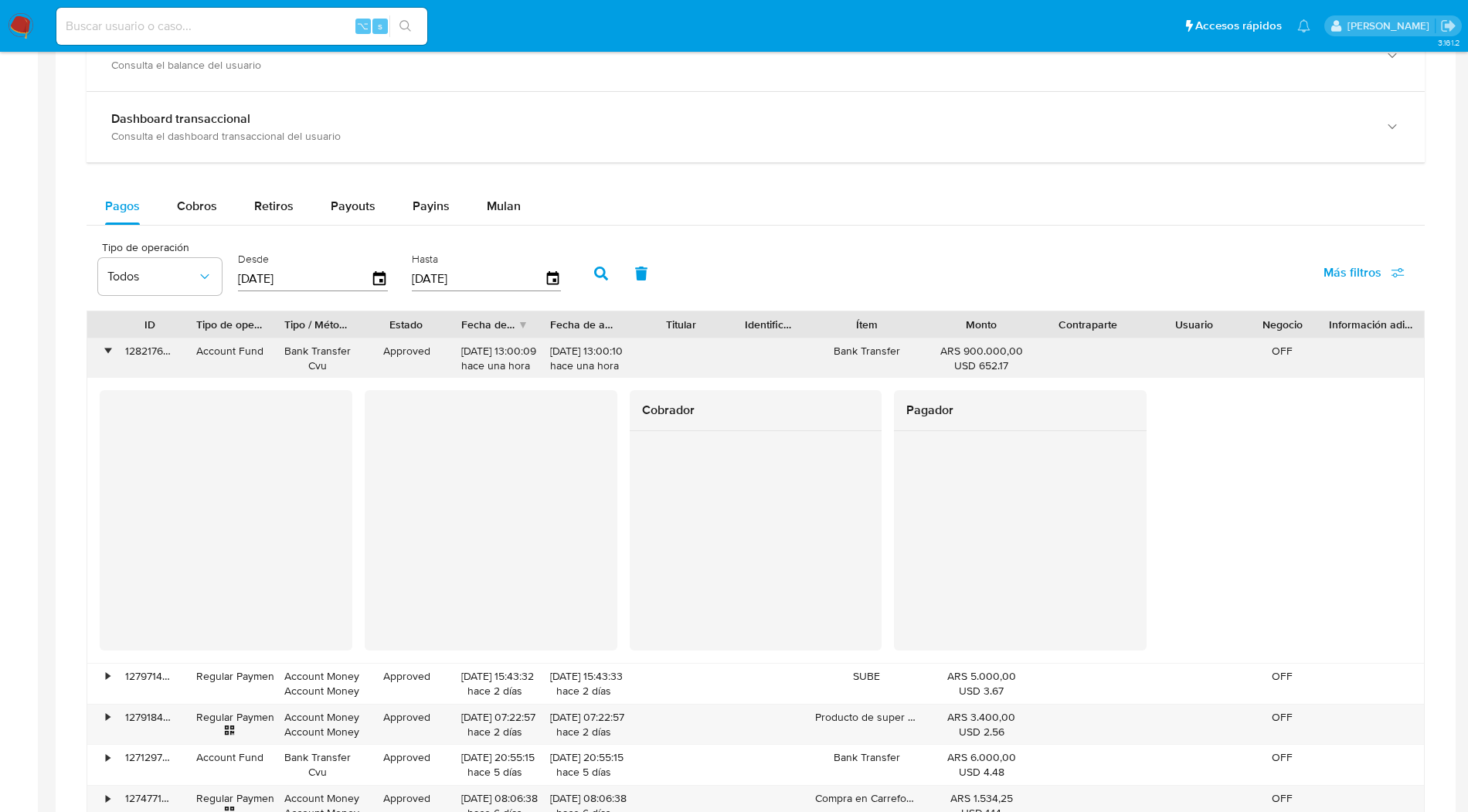
click at [100, 348] on div "•" at bounding box center [101, 358] width 27 height 40
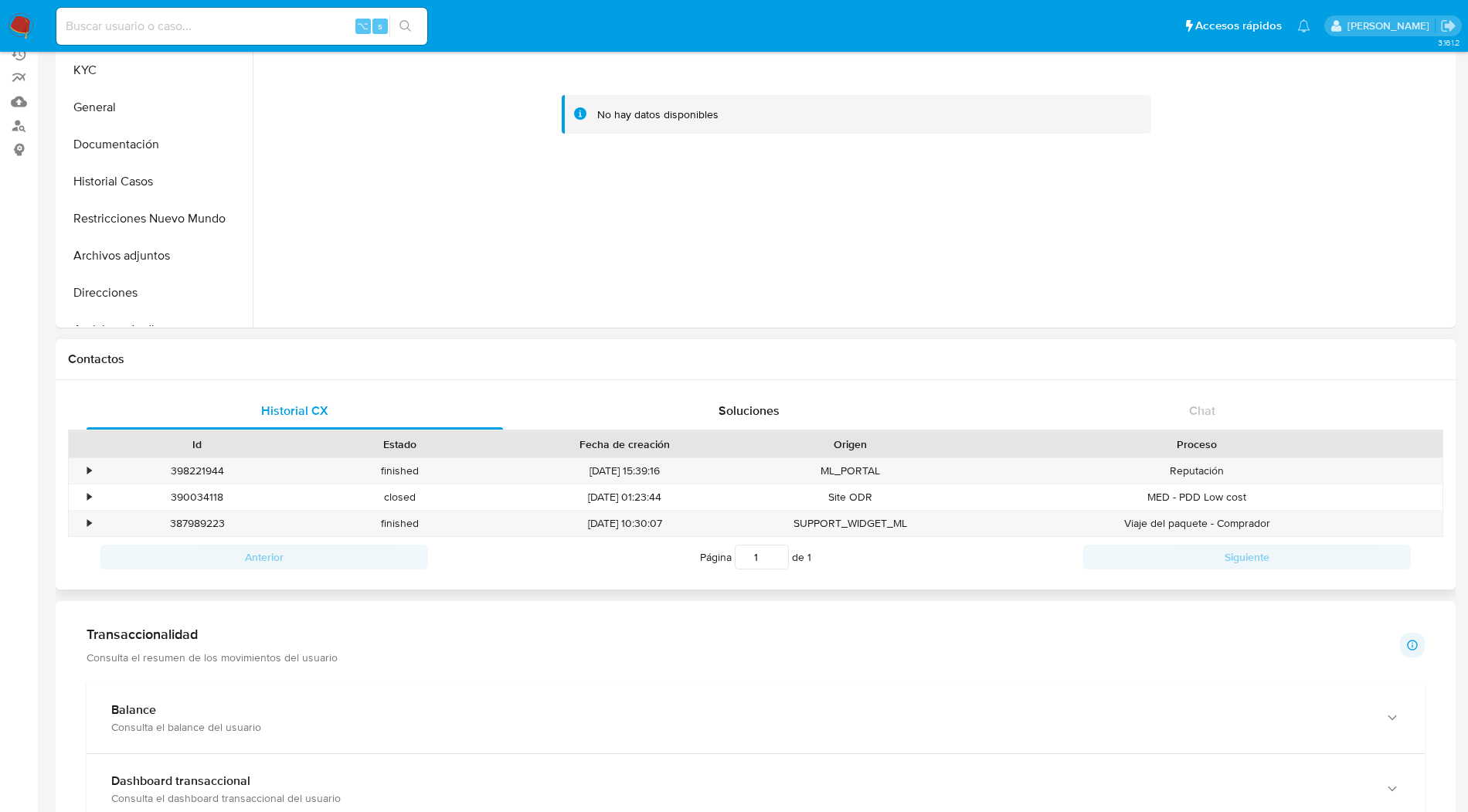
scroll to position [189, 0]
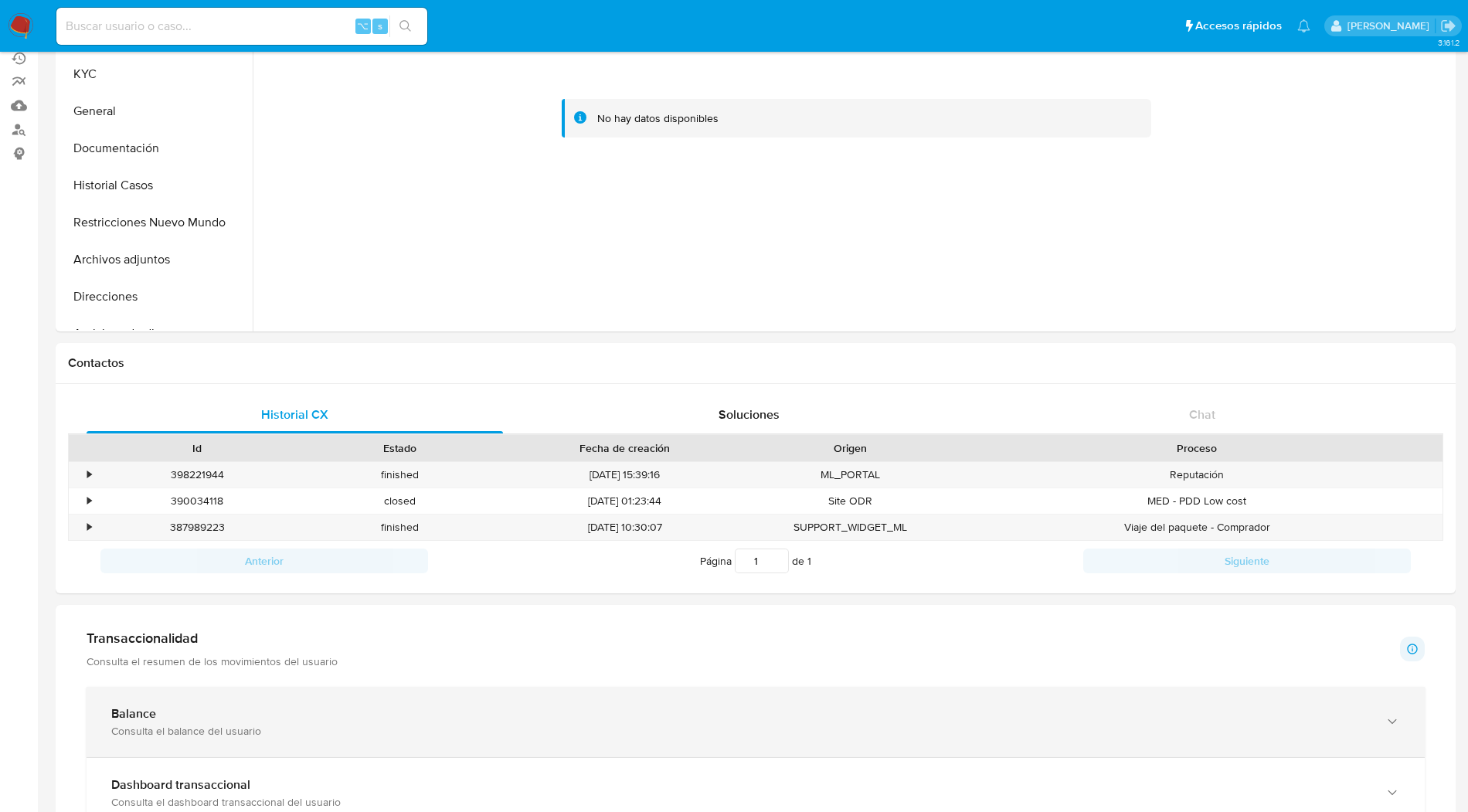
click at [252, 740] on div "Balance Consulta el balance del usuario" at bounding box center [756, 722] width 1338 height 71
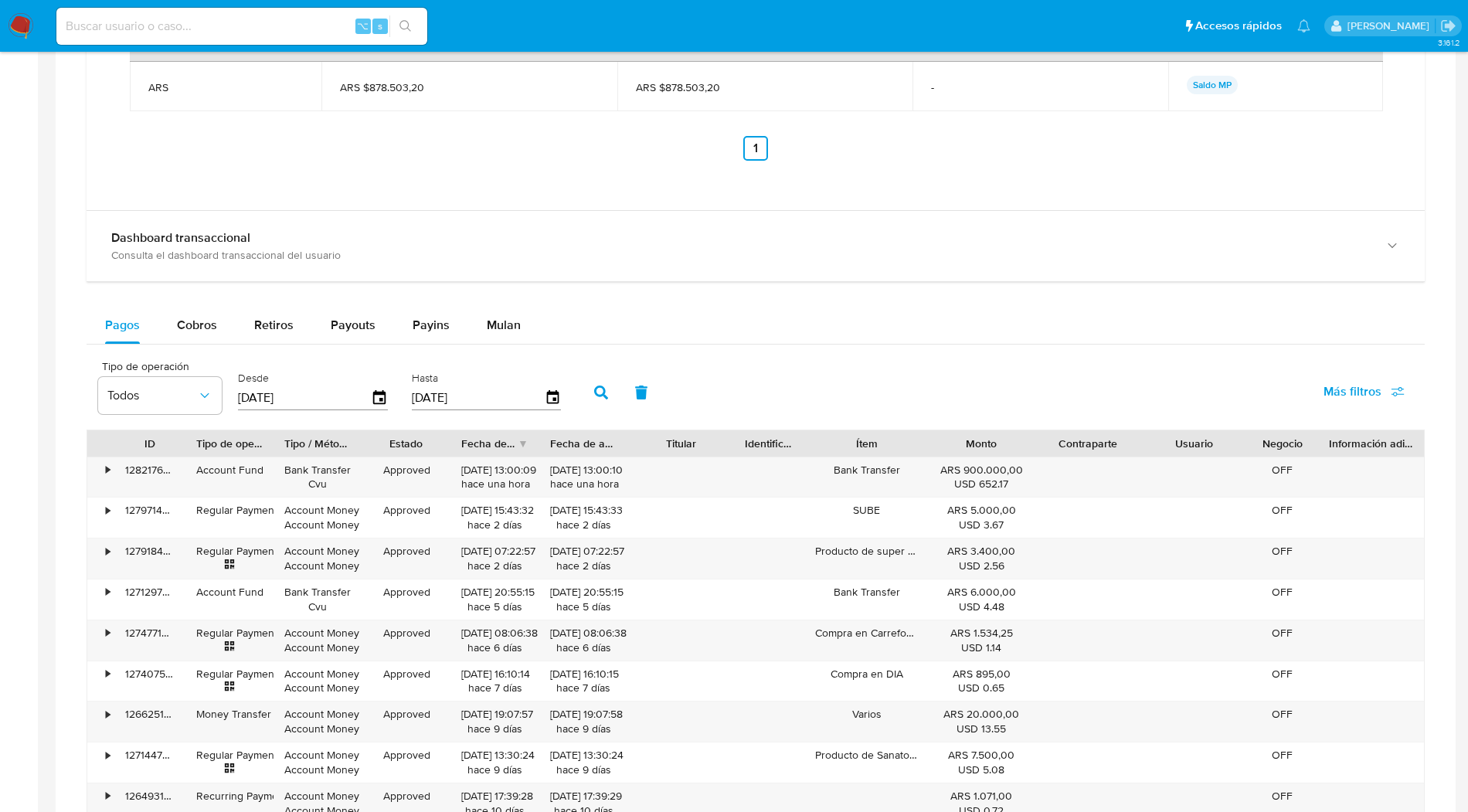
scroll to position [1251, 0]
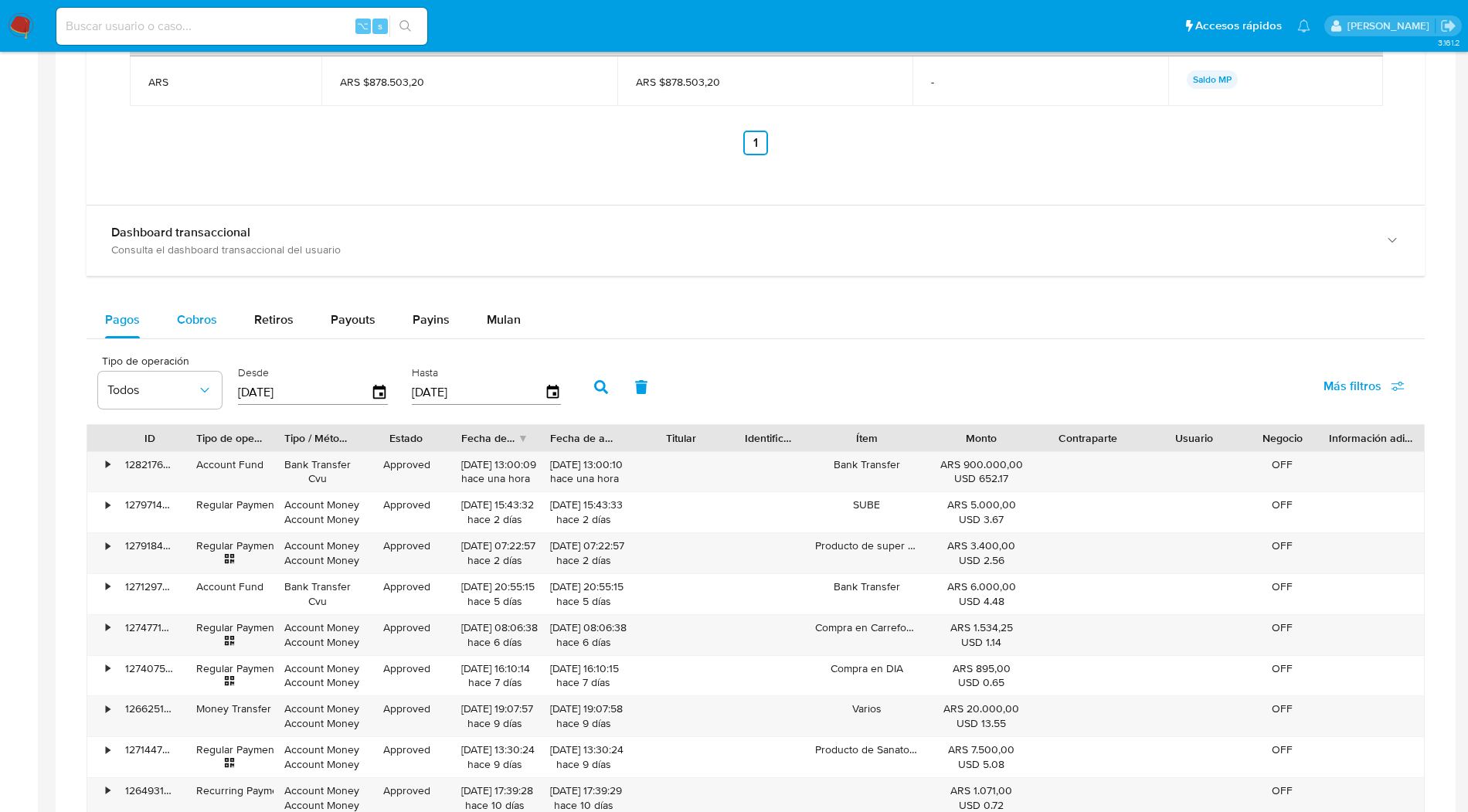
click at [199, 323] on span "Cobros" at bounding box center [197, 319] width 40 height 18
select select "10"
click at [277, 320] on span "Retiros" at bounding box center [274, 319] width 39 height 18
select select "10"
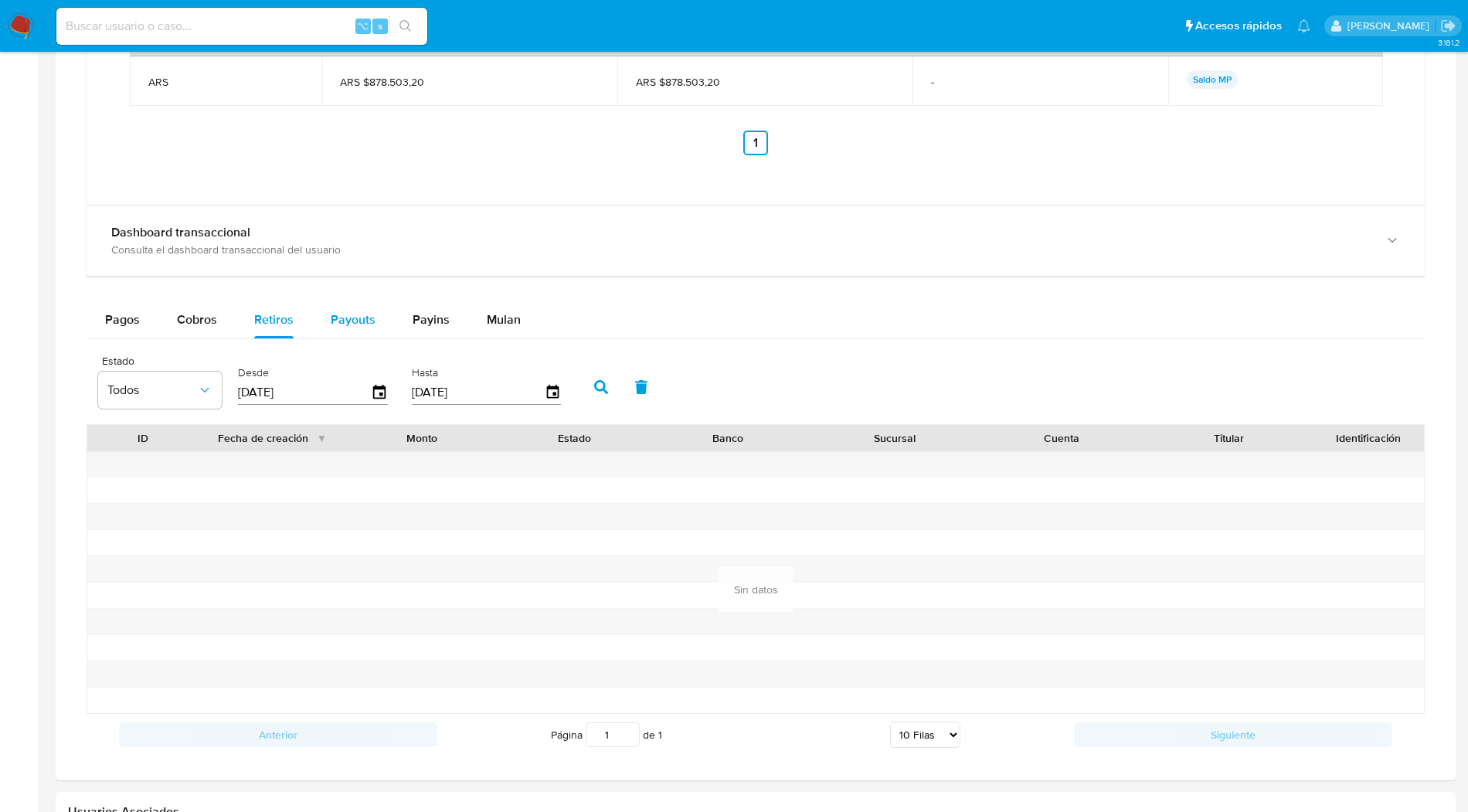
click at [327, 318] on button "Payouts" at bounding box center [353, 319] width 82 height 37
select select "10"
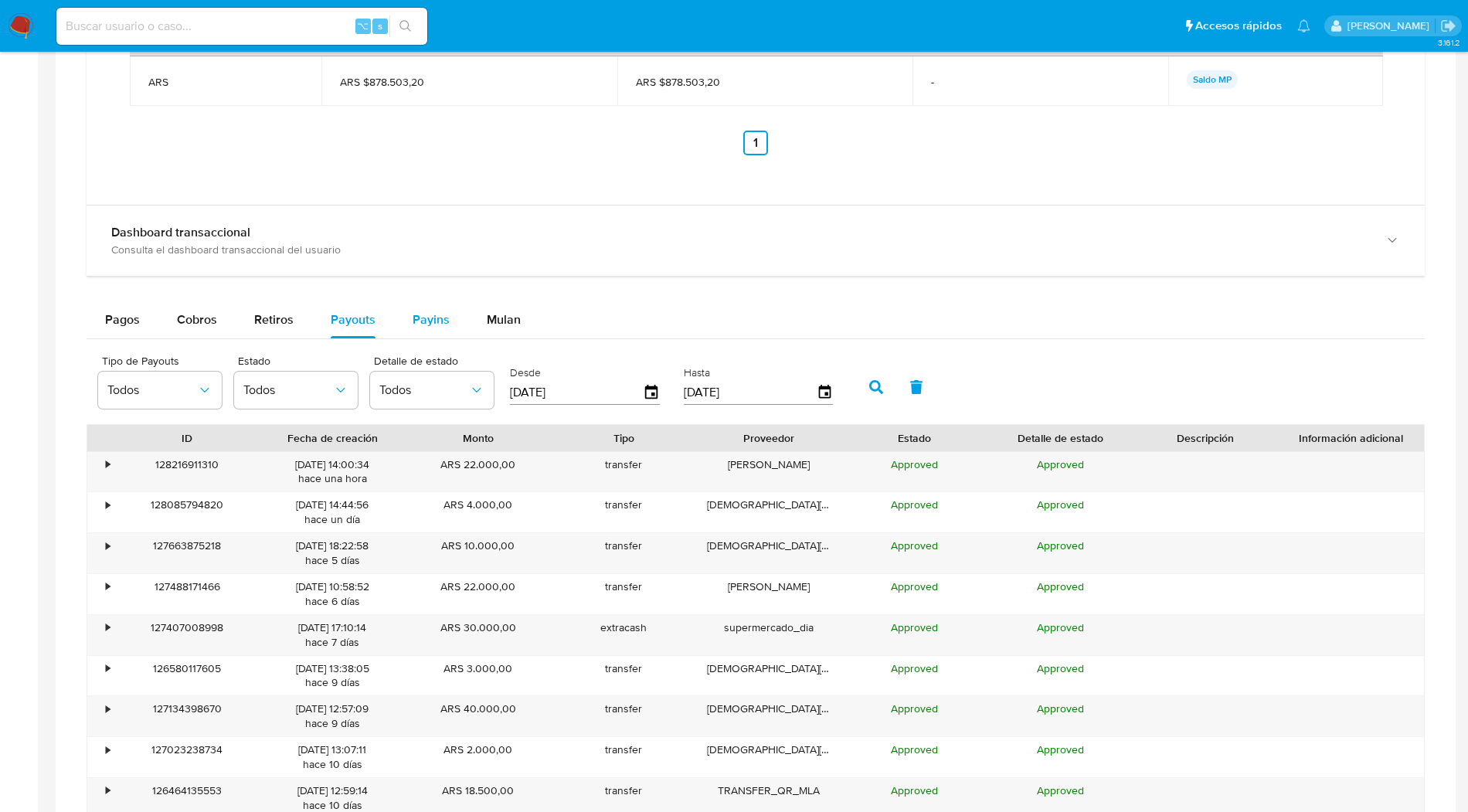
click at [436, 314] on span "Payins" at bounding box center [430, 319] width 37 height 18
select select "10"
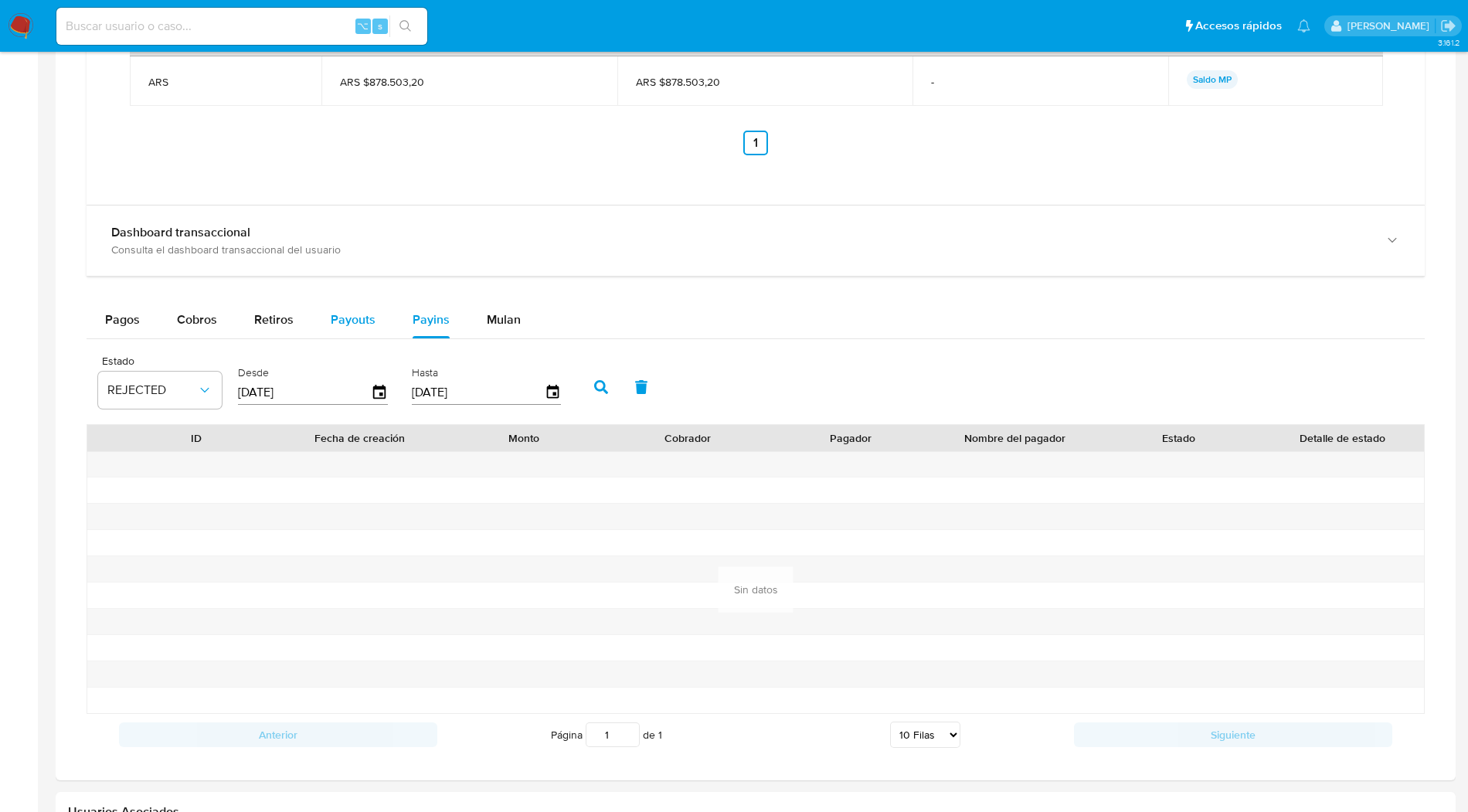
click at [348, 317] on span "Payouts" at bounding box center [353, 319] width 45 height 18
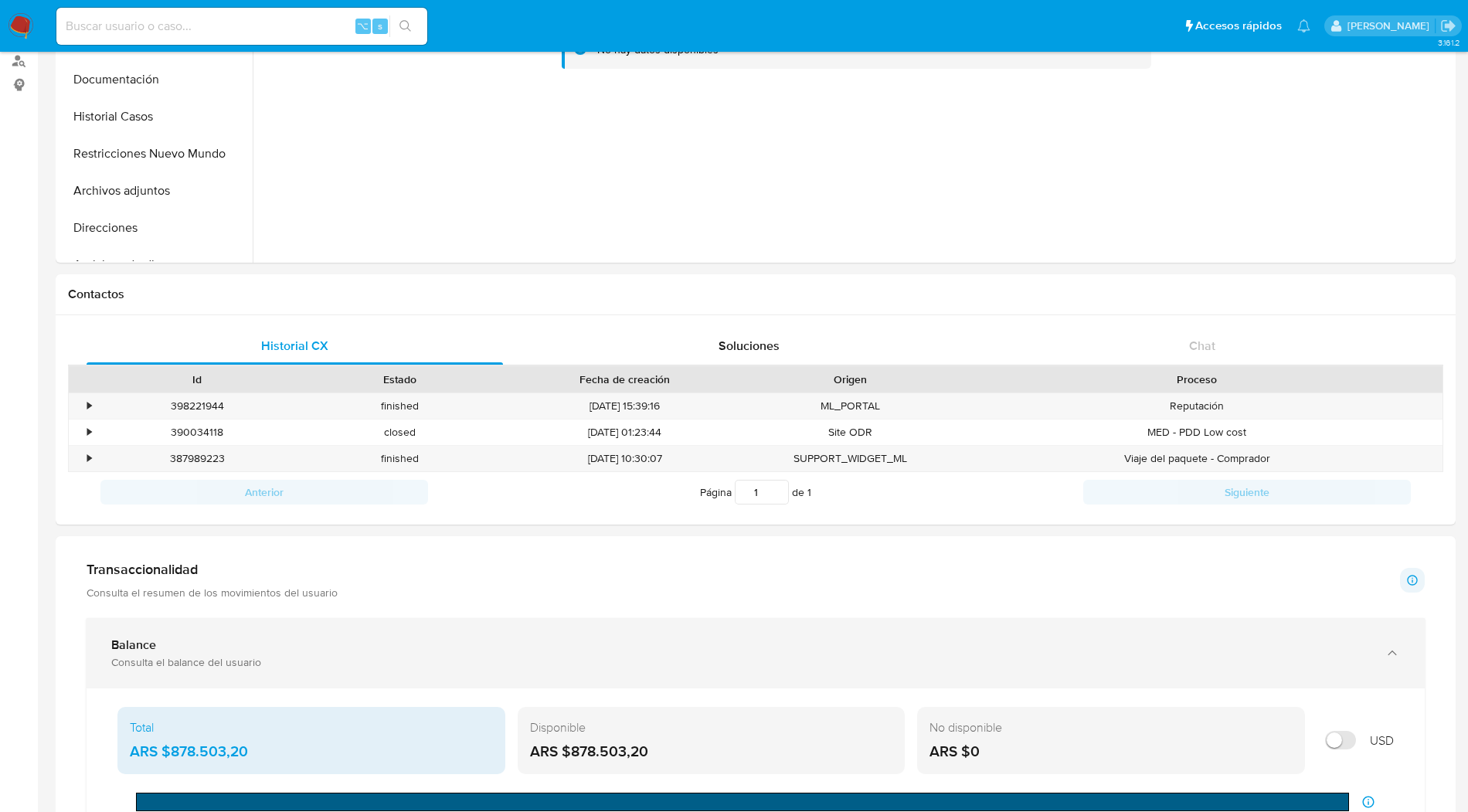
scroll to position [0, 0]
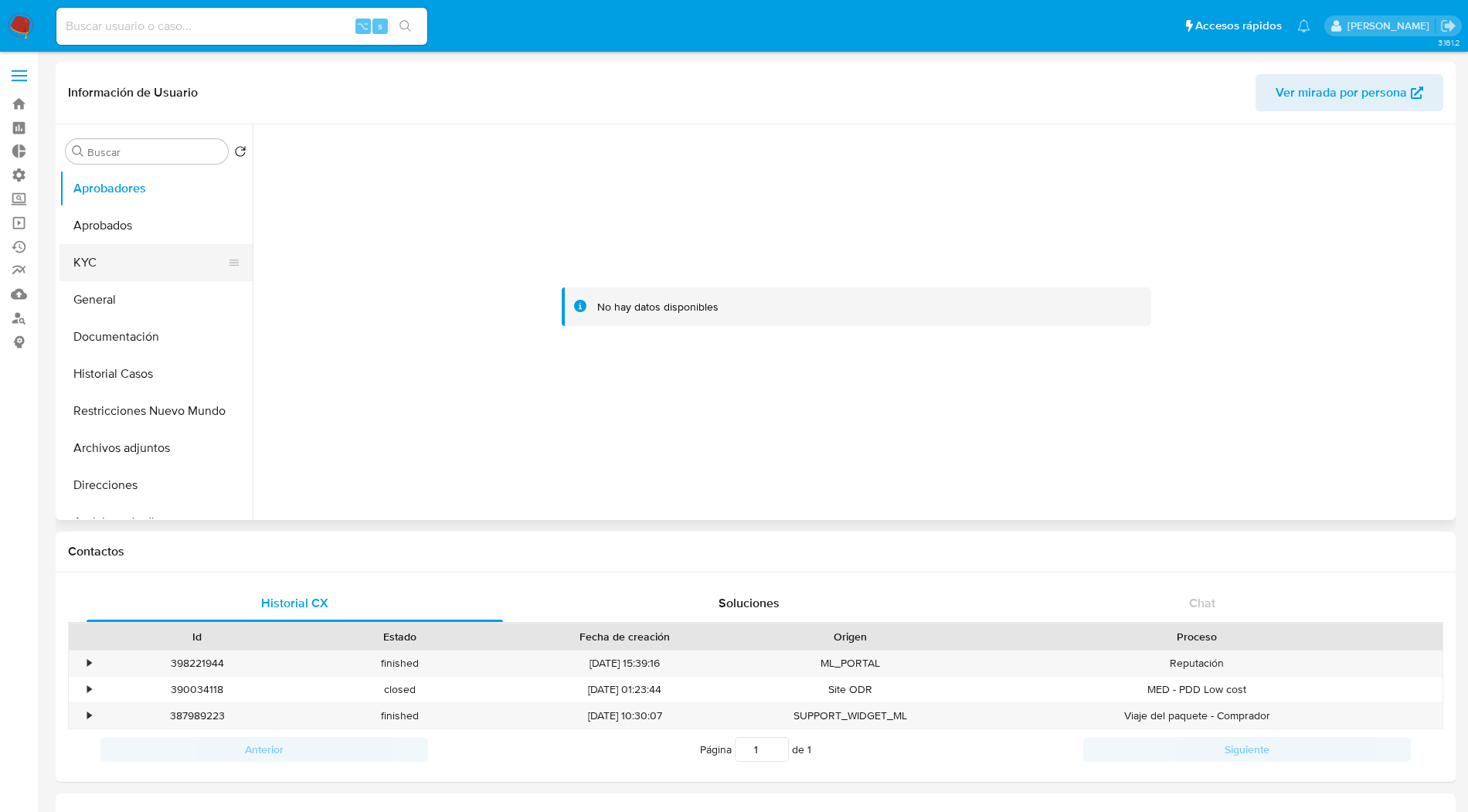
click at [87, 273] on button "KYC" at bounding box center [149, 262] width 181 height 37
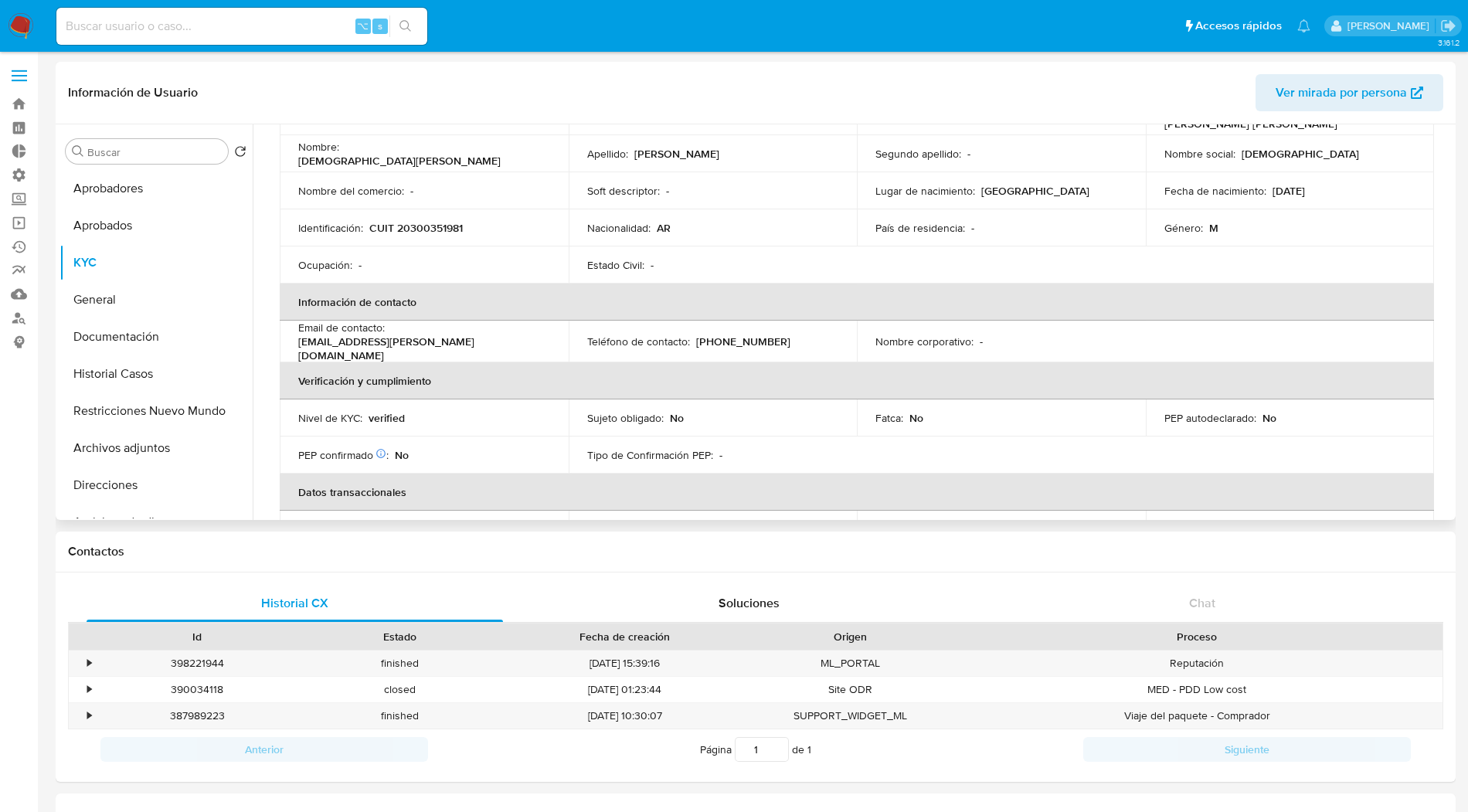
scroll to position [279, 0]
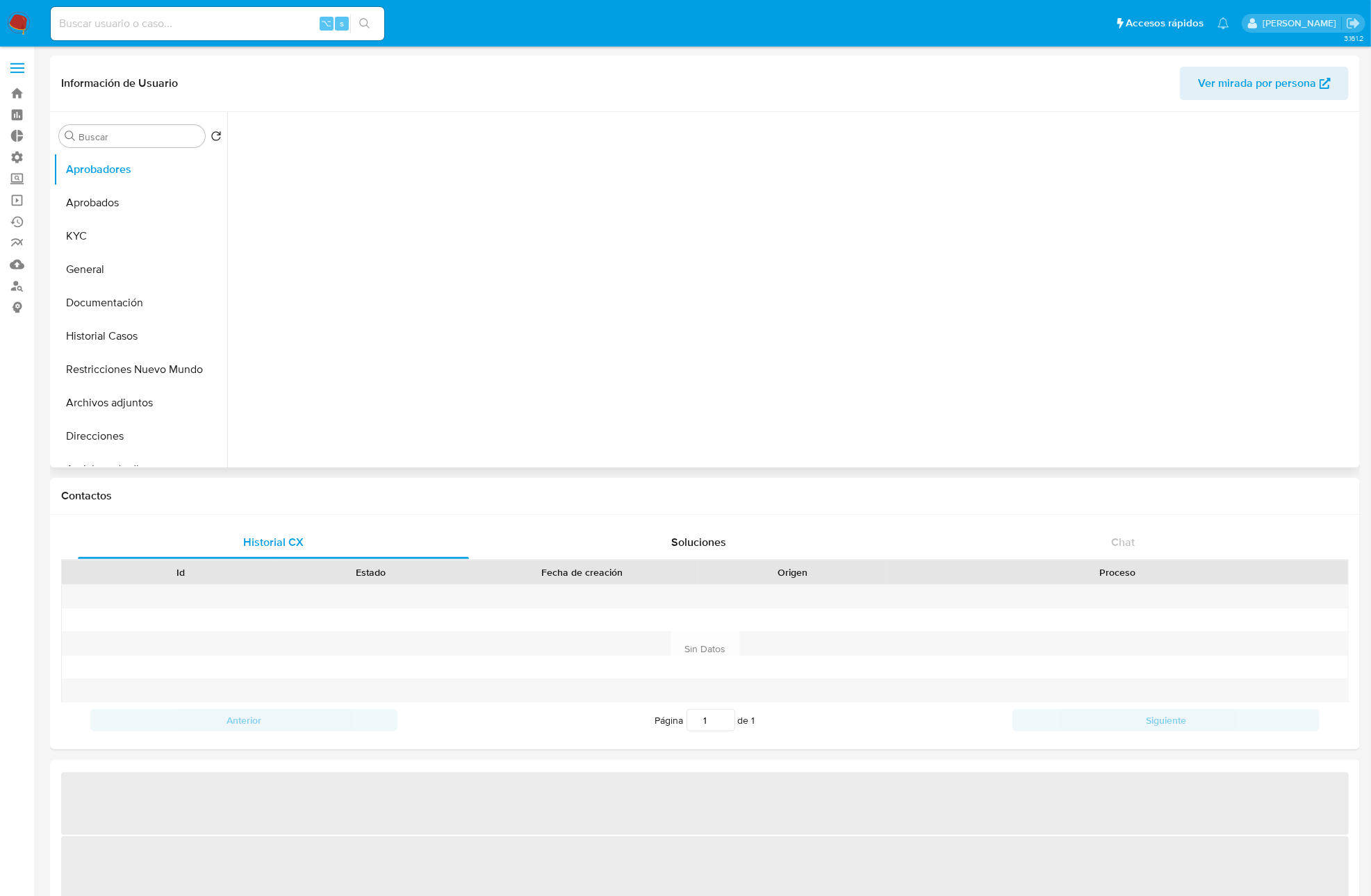
select select "10"
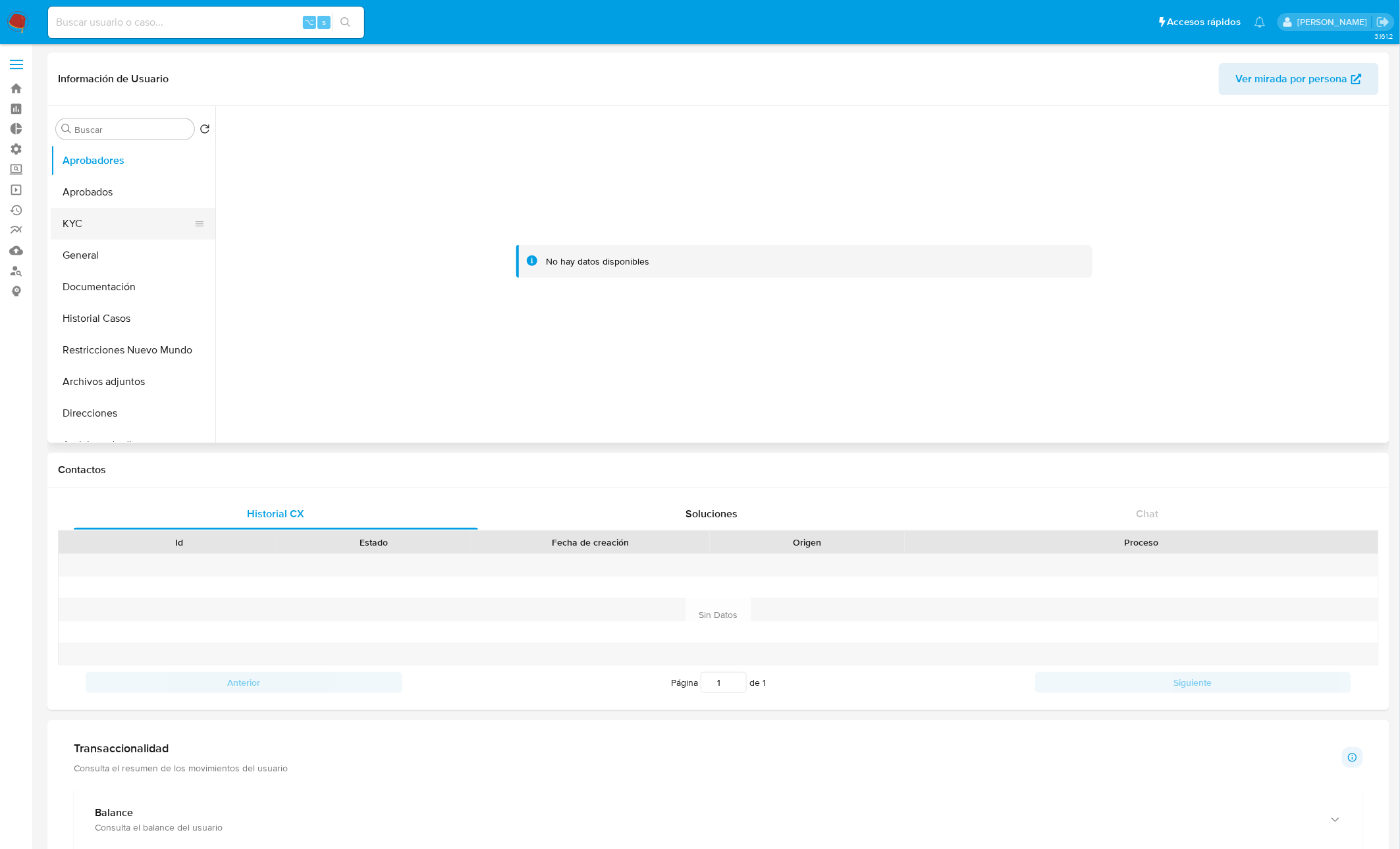
click at [108, 224] on button "KYC" at bounding box center [127, 223] width 154 height 31
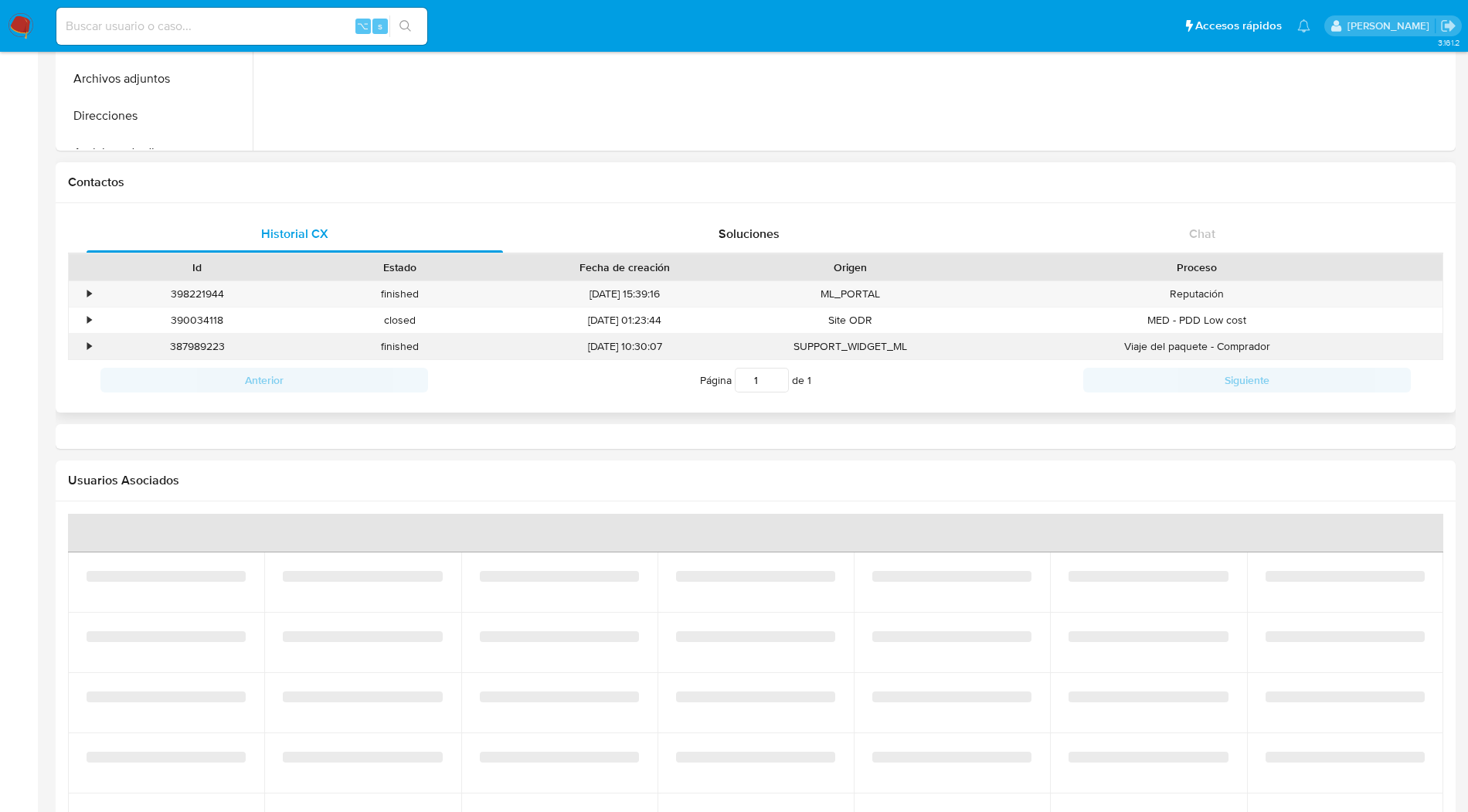
select select "10"
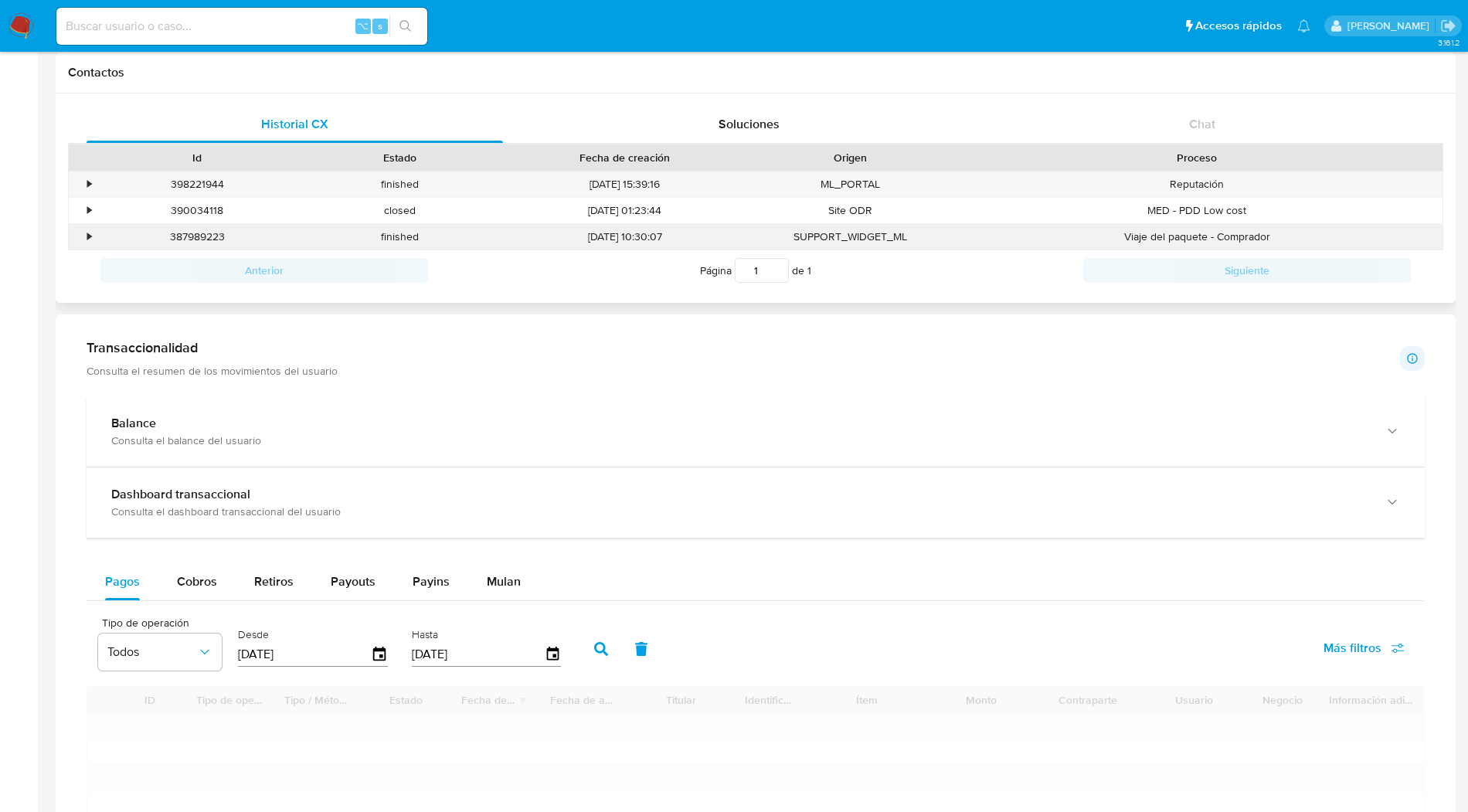
scroll to position [483, 0]
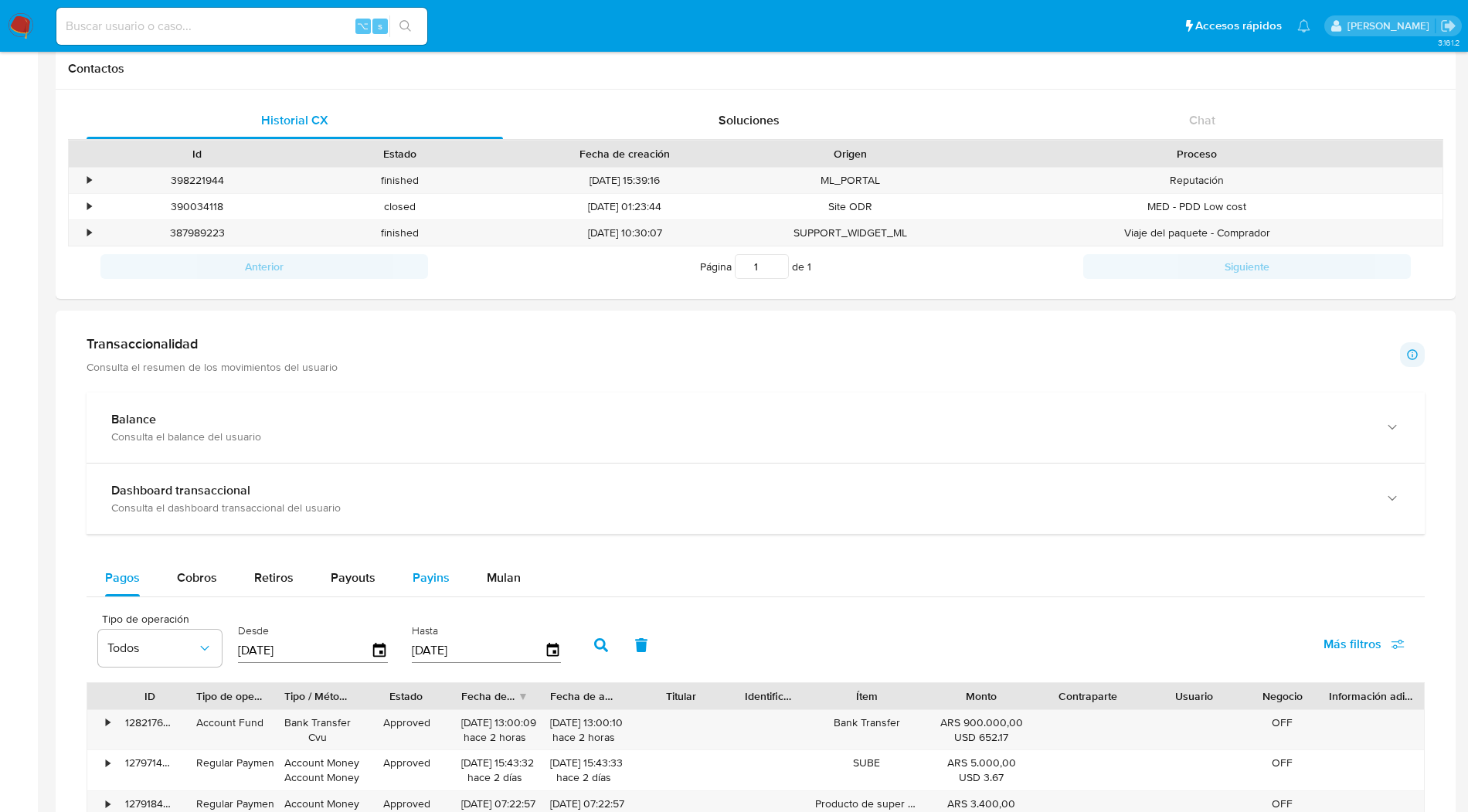
click at [428, 577] on span "Payins" at bounding box center [430, 578] width 37 height 18
select select "10"
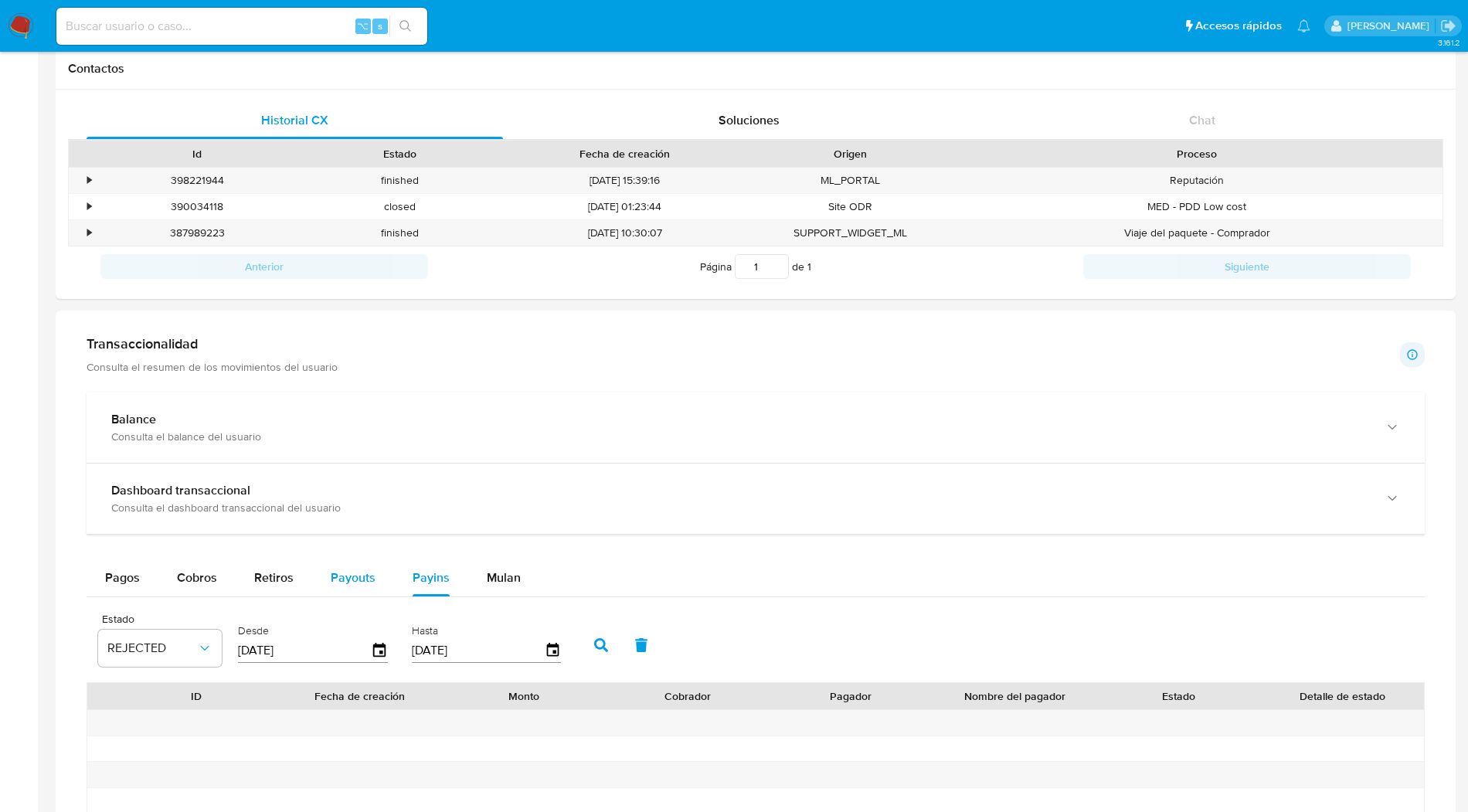
click at [358, 585] on div "Payouts" at bounding box center [353, 577] width 45 height 37
select select "10"
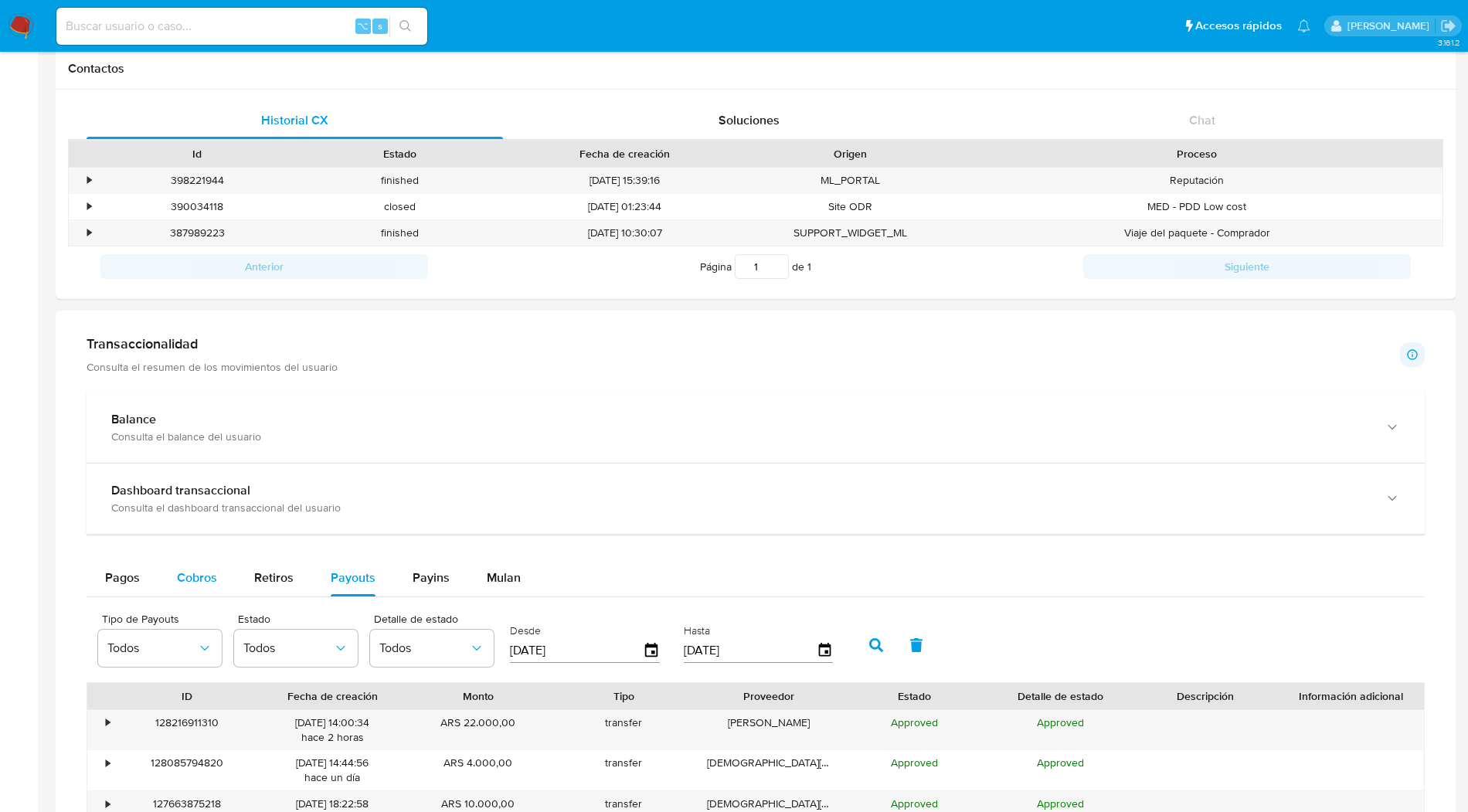
click at [208, 577] on span "Cobros" at bounding box center [197, 578] width 40 height 18
select select "10"
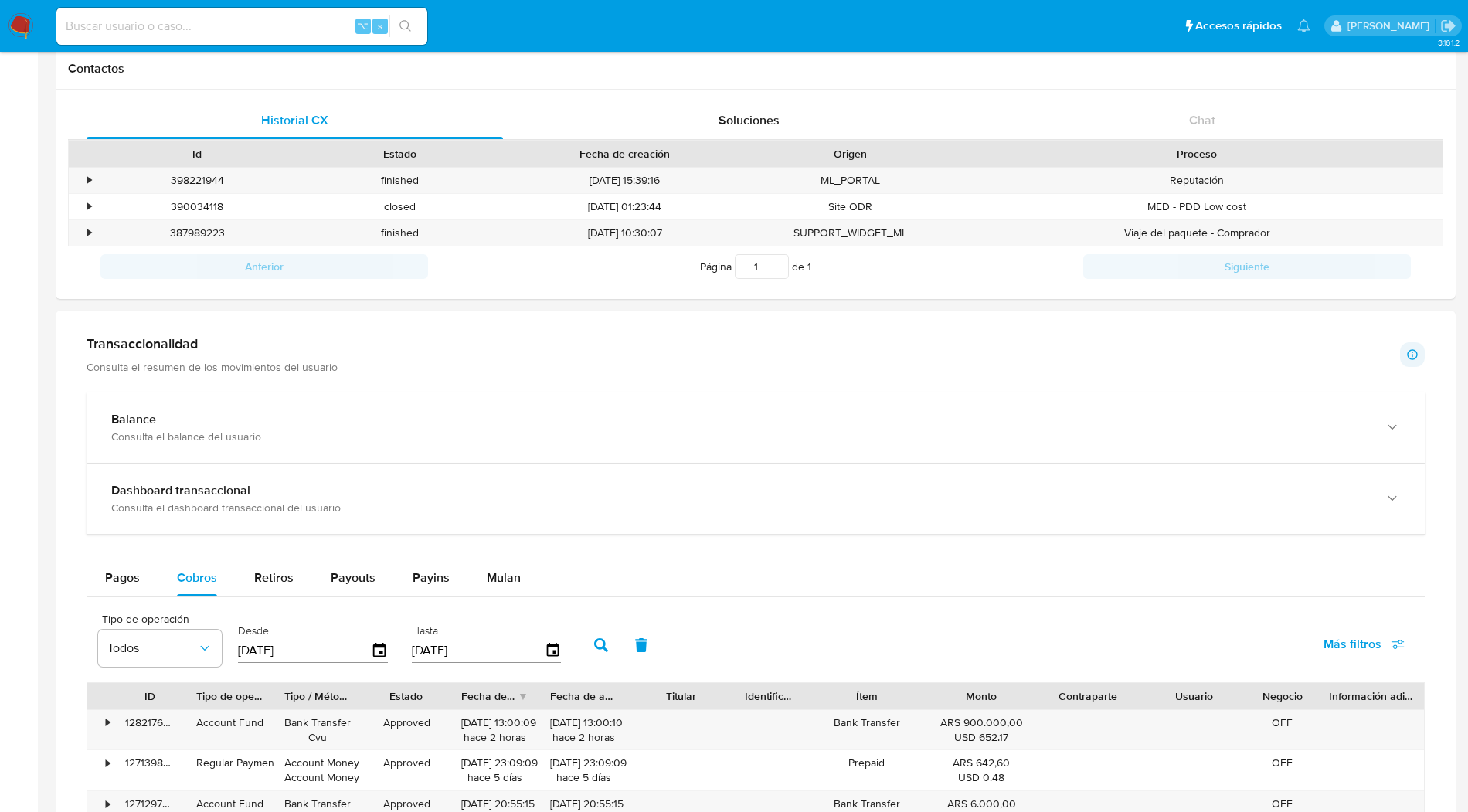
click at [20, 30] on img at bounding box center [21, 26] width 26 height 26
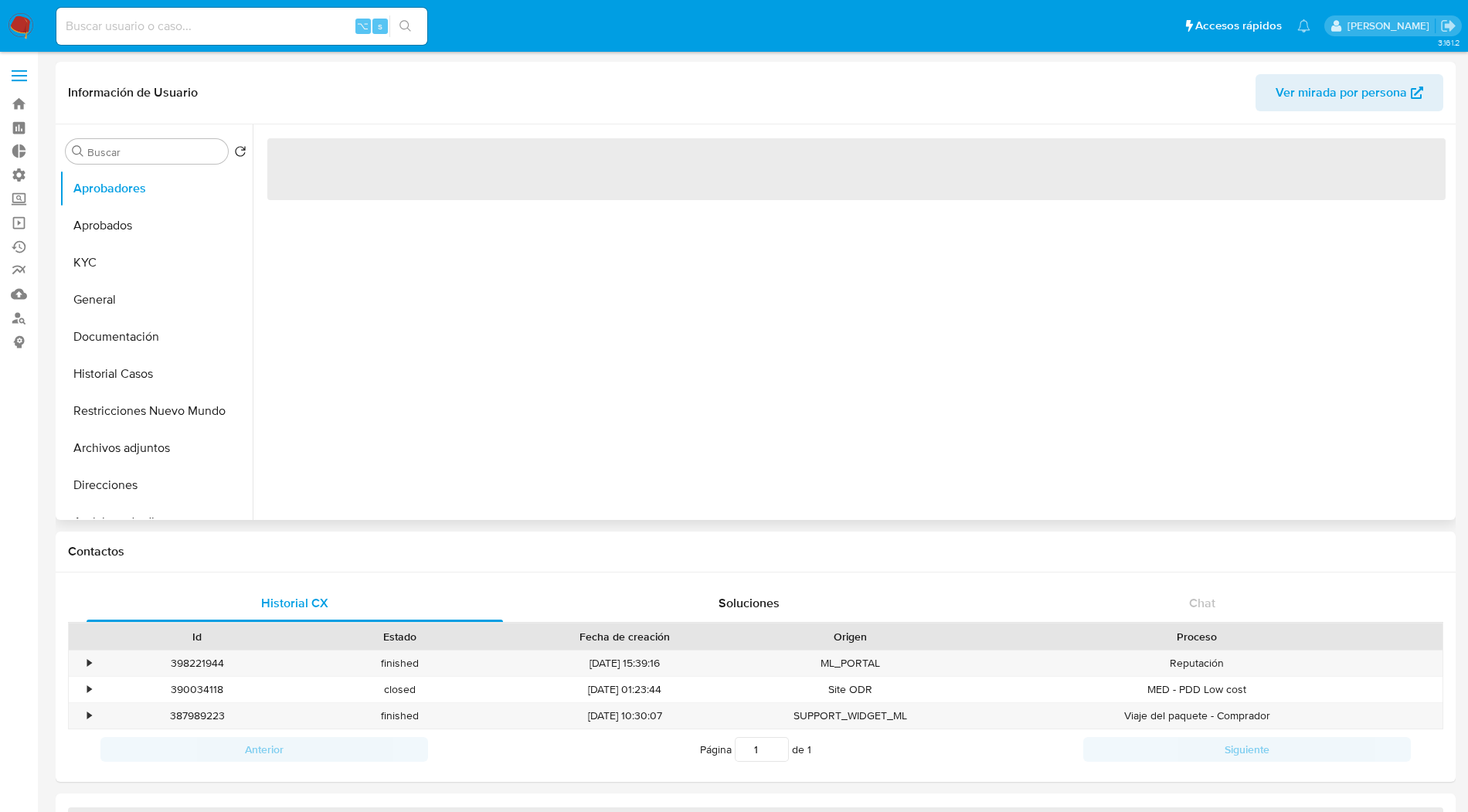
select select "10"
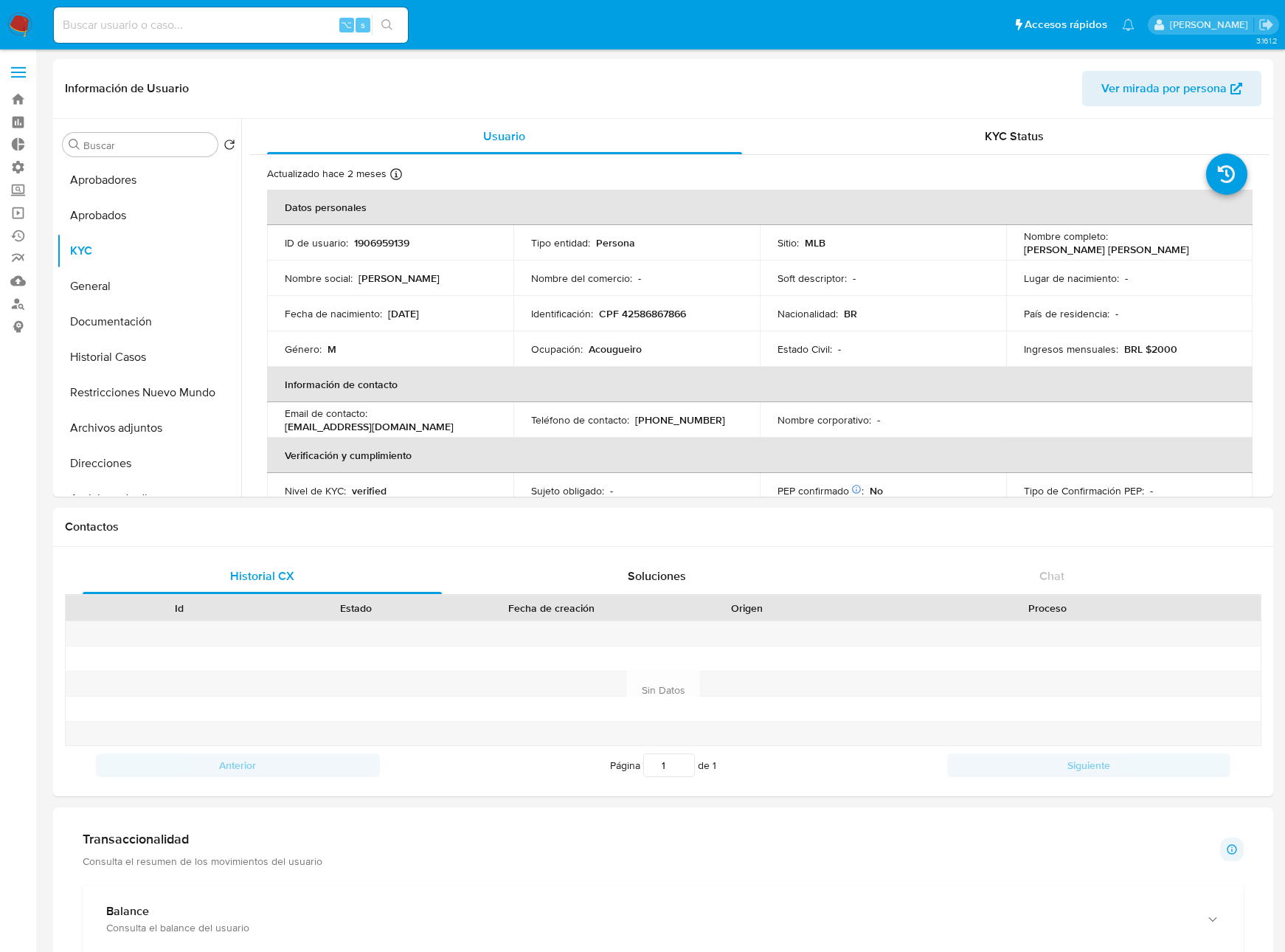
select select "10"
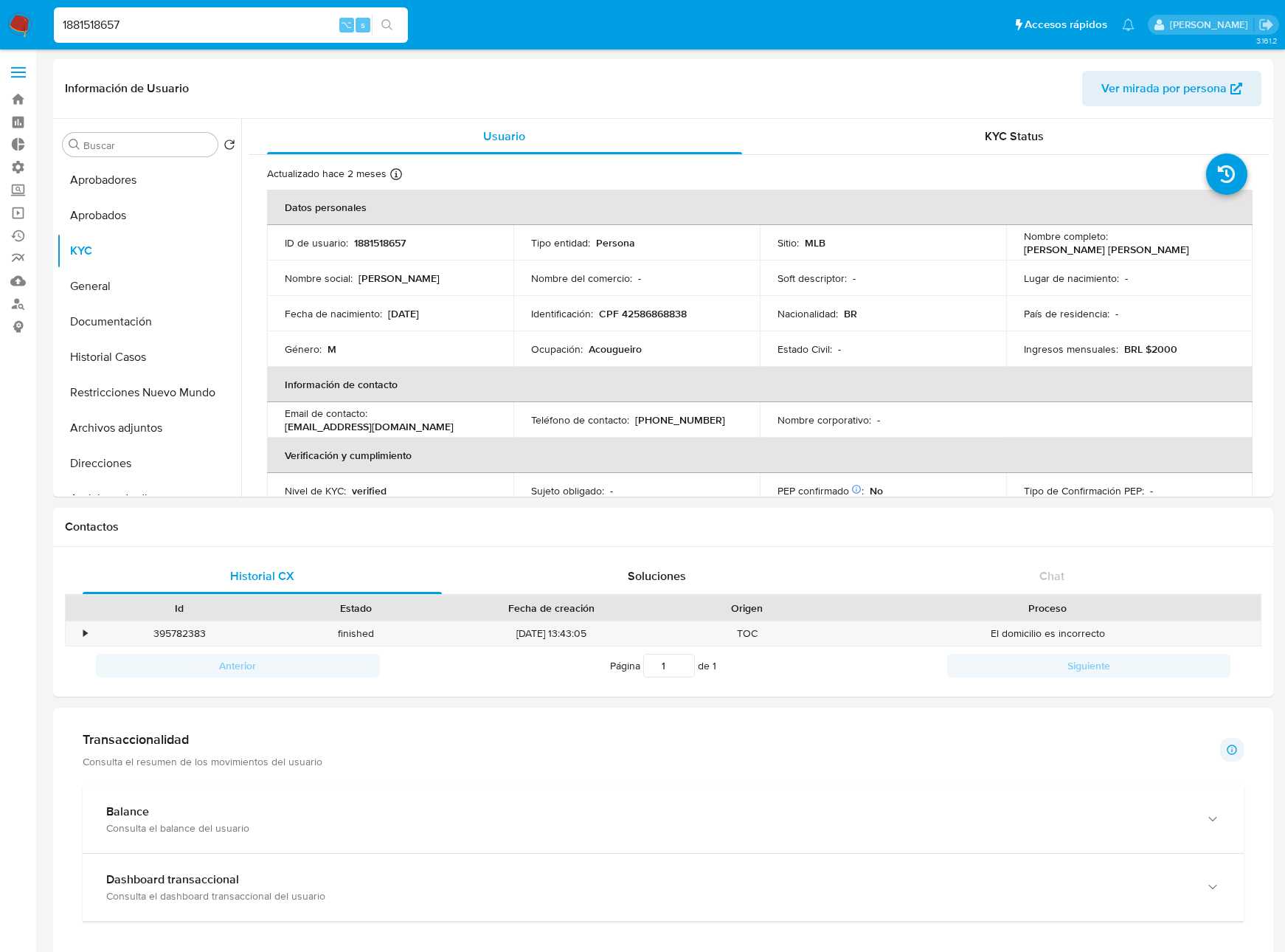
select select "10"
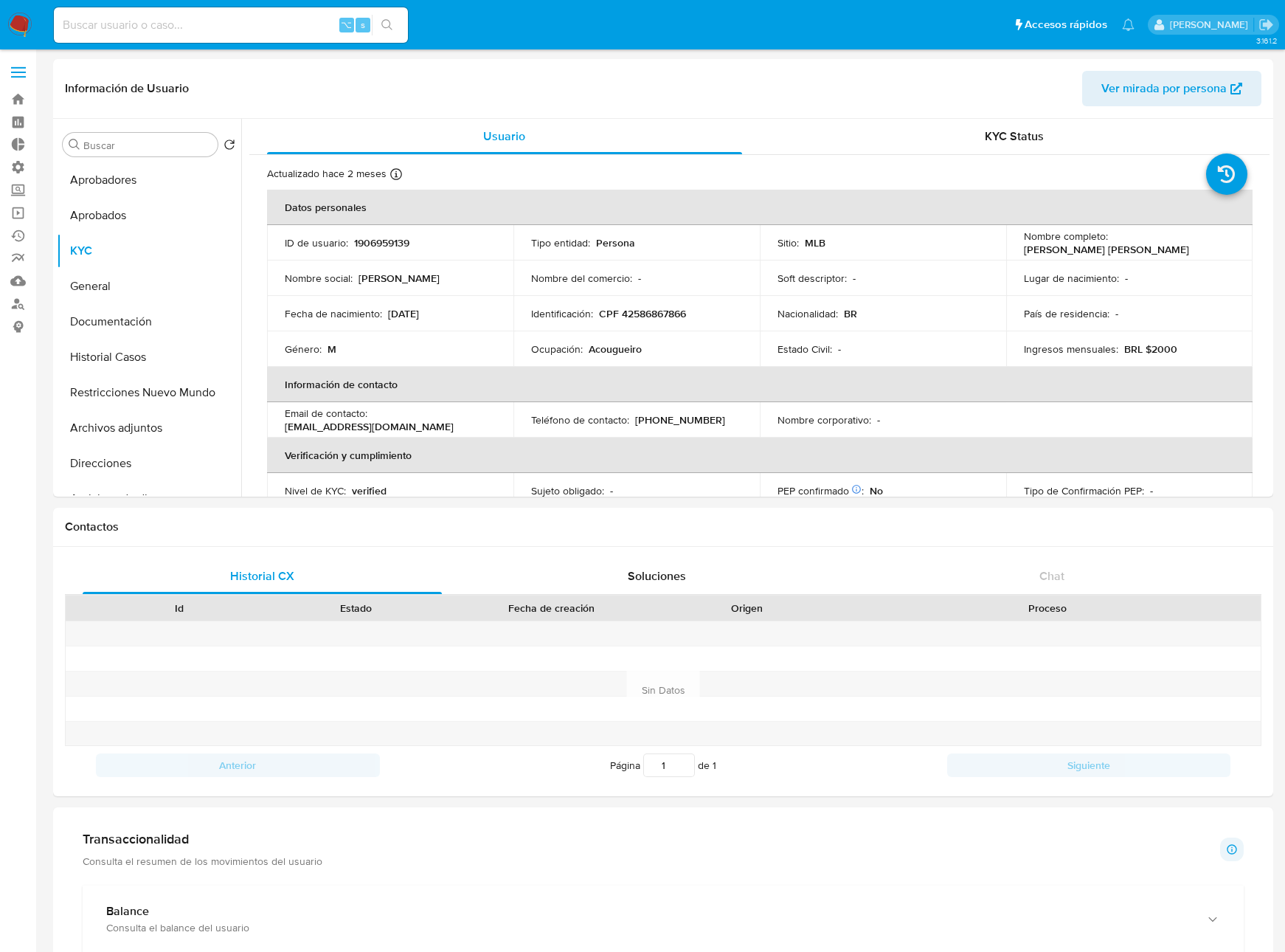
select select "10"
click at [161, 32] on input at bounding box center [231, 25] width 355 height 19
paste input "2273093152"
type input "2273093152"
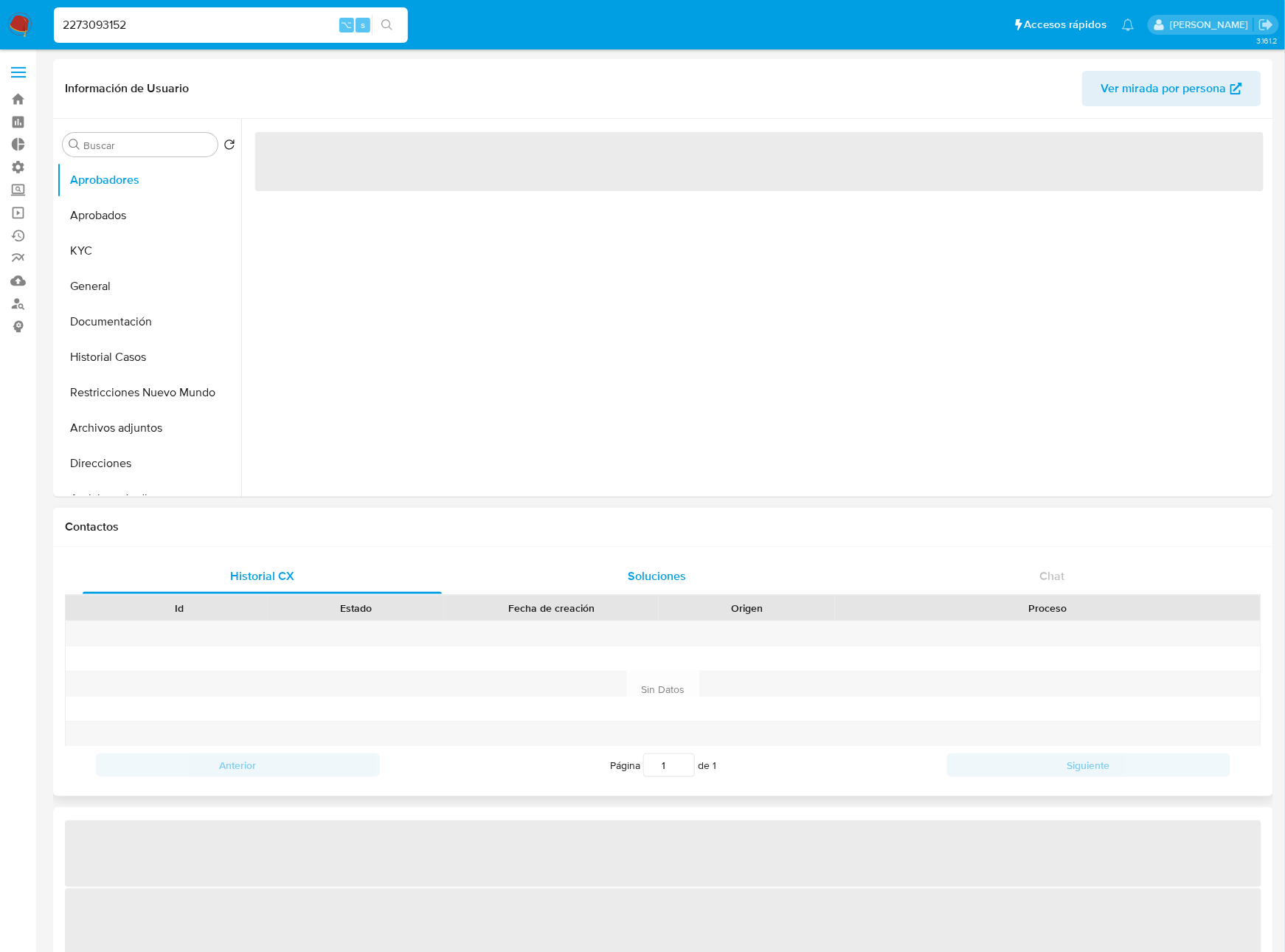
select select "10"
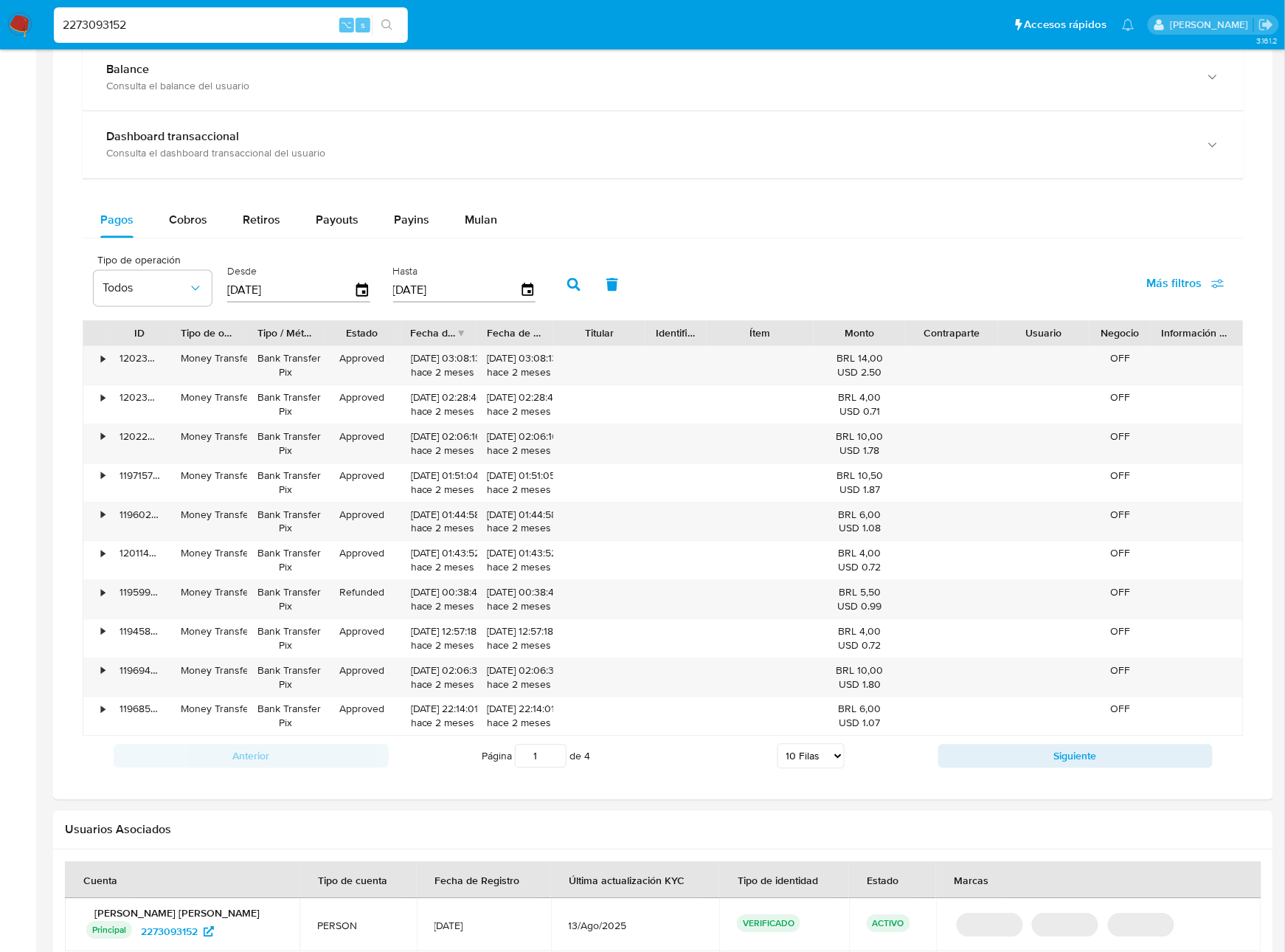
scroll to position [976, 0]
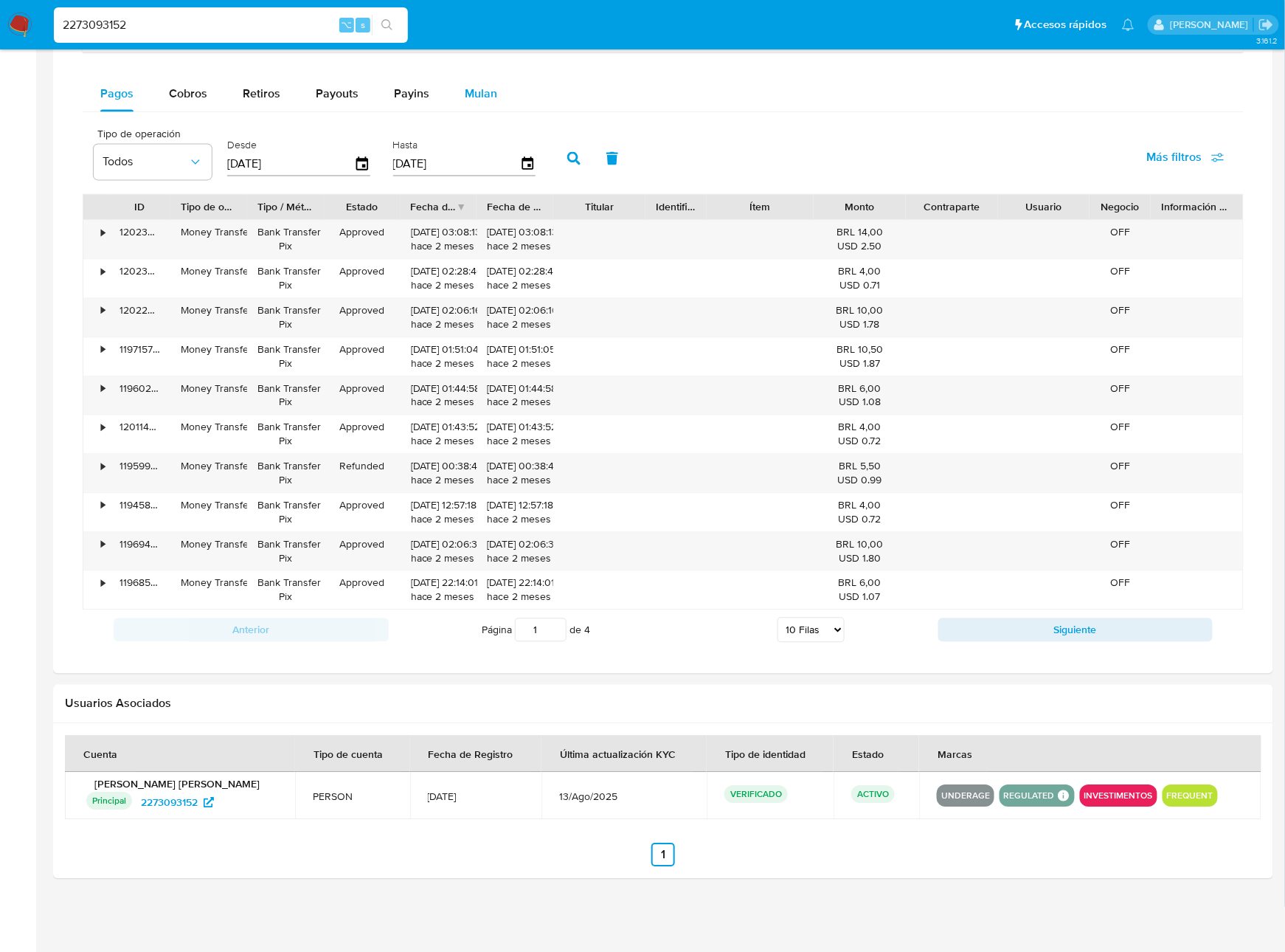
click at [500, 95] on button "Mulan" at bounding box center [480, 93] width 67 height 35
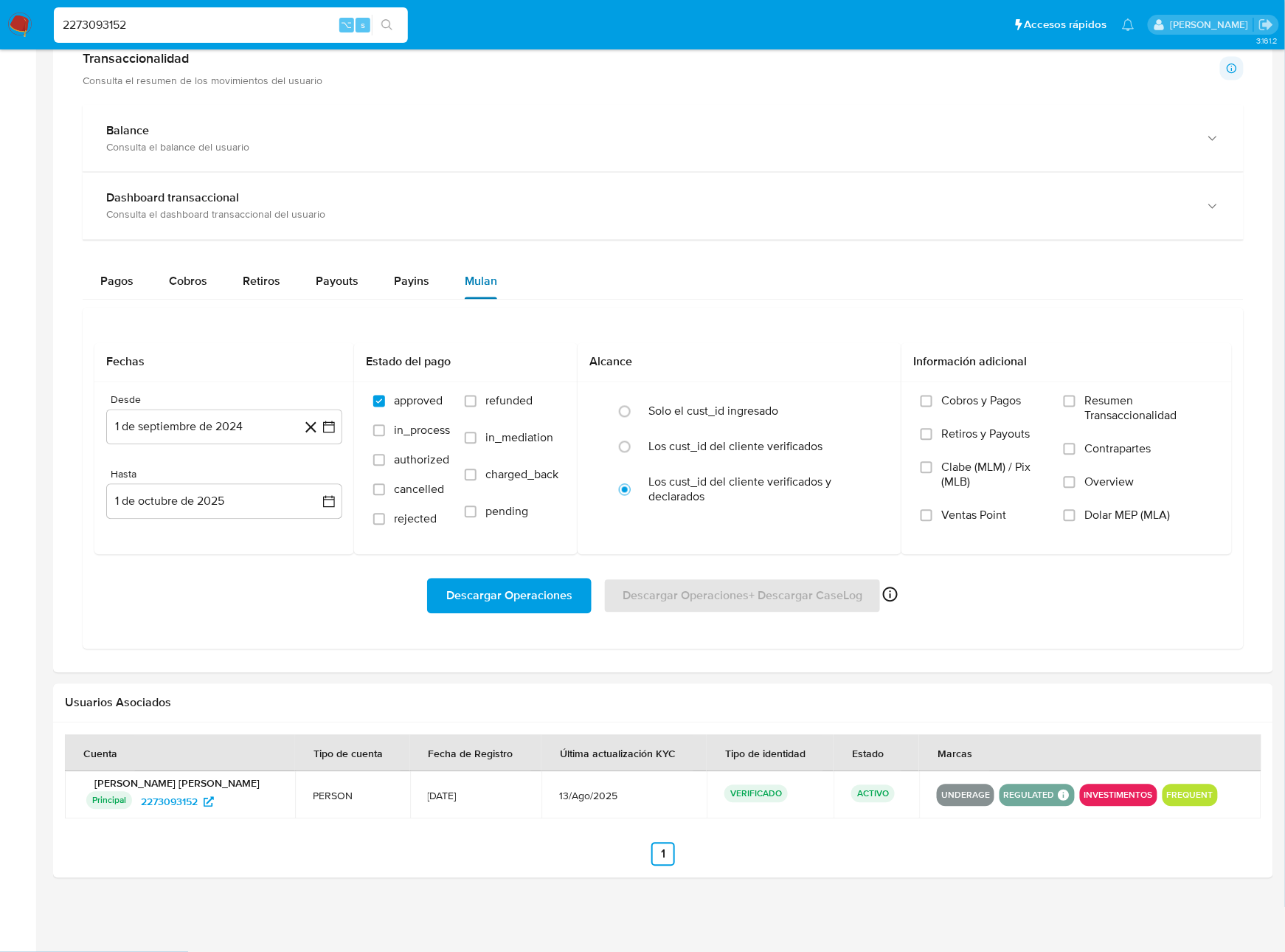
scroll to position [786, 0]
click at [225, 426] on button "1 de septiembre de 2024" at bounding box center [224, 426] width 236 height 35
click at [254, 487] on span "septiembre 2024" at bounding box center [216, 480] width 90 height 15
click at [314, 485] on icon "Año siguiente" at bounding box center [313, 481] width 18 height 18
click at [163, 533] on span "ene" at bounding box center [160, 535] width 19 height 12
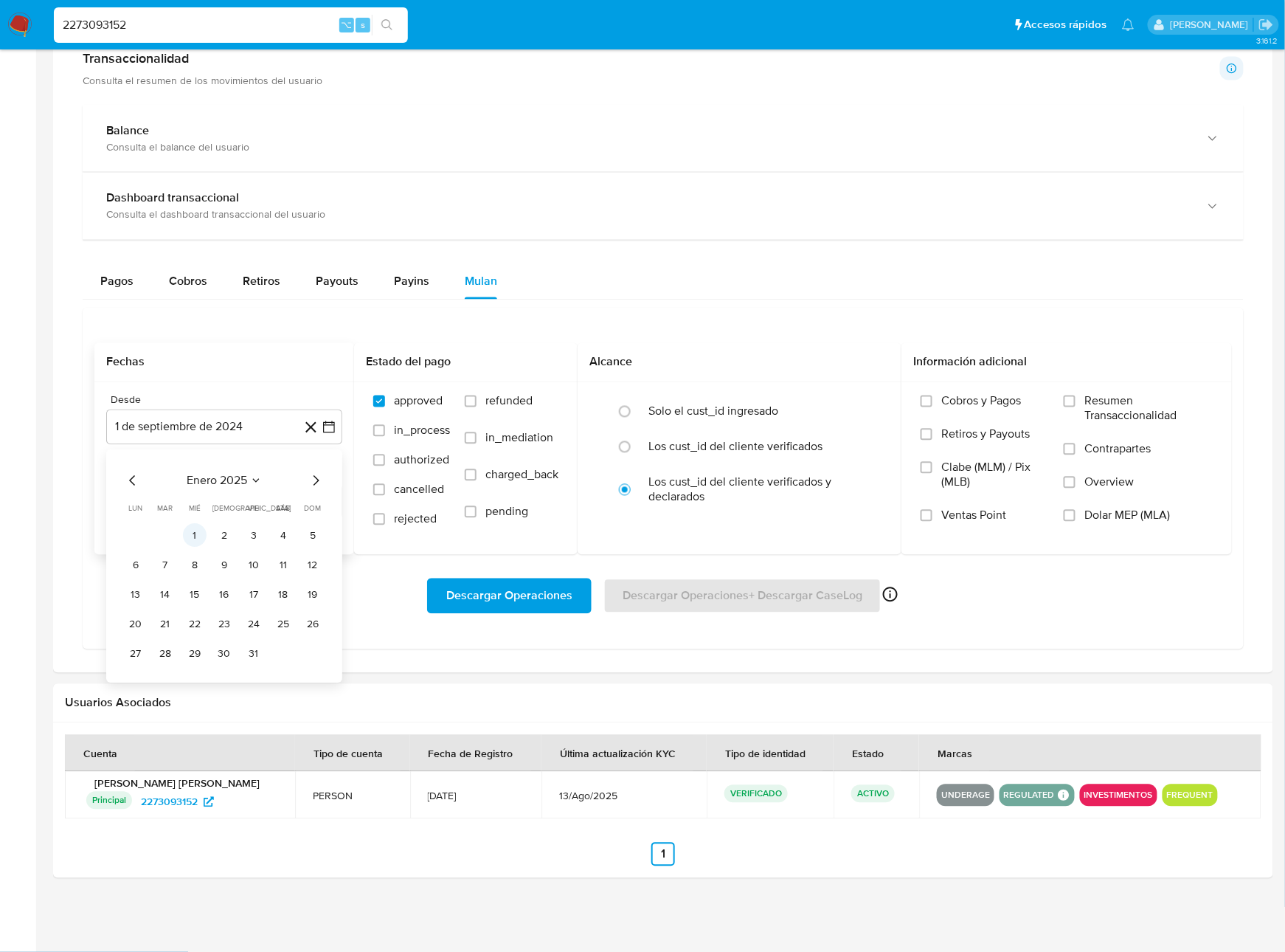
click at [191, 533] on button "1" at bounding box center [195, 536] width 24 height 24
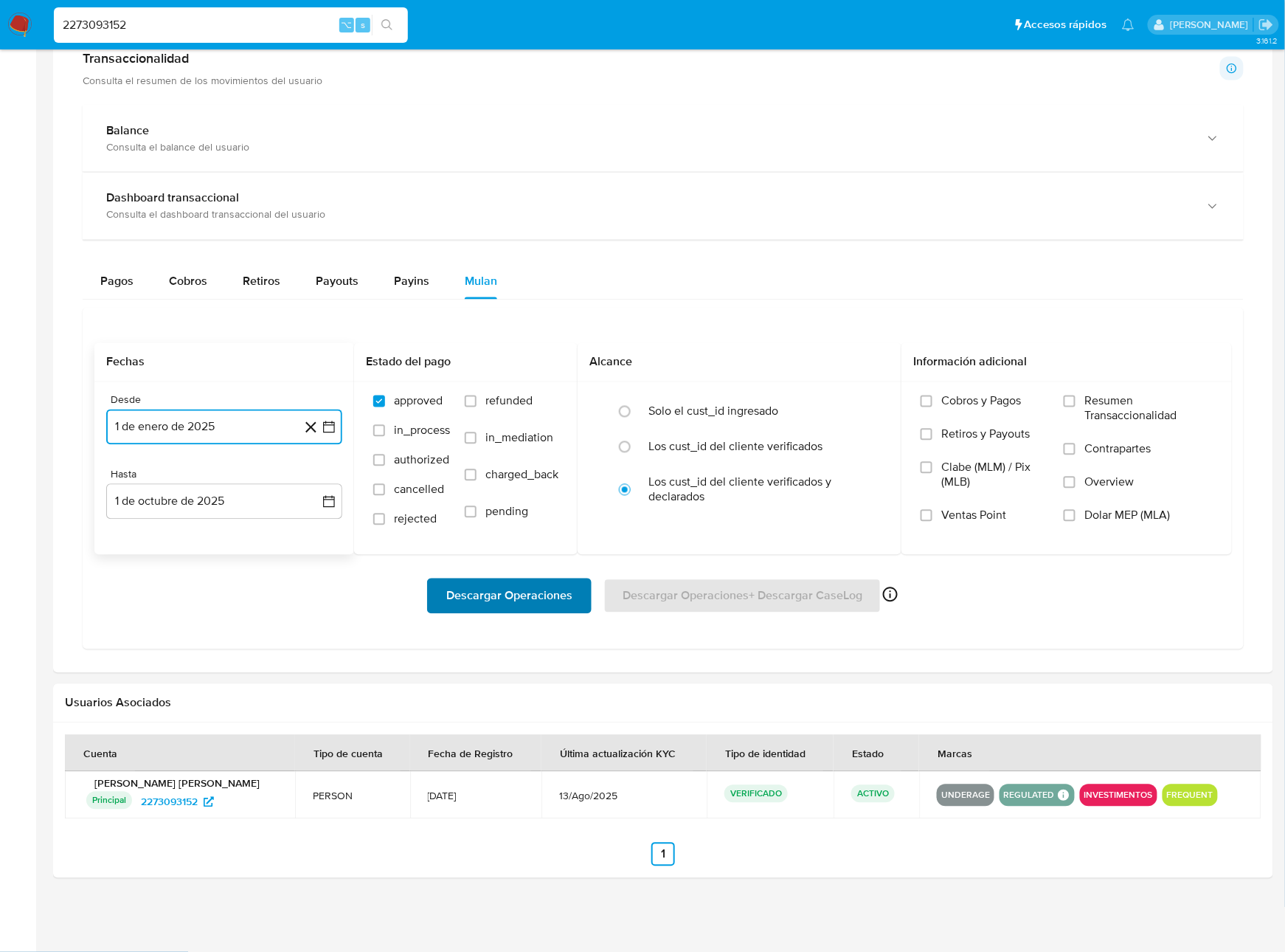
click at [529, 598] on span "Descargar Operaciones" at bounding box center [509, 596] width 126 height 32
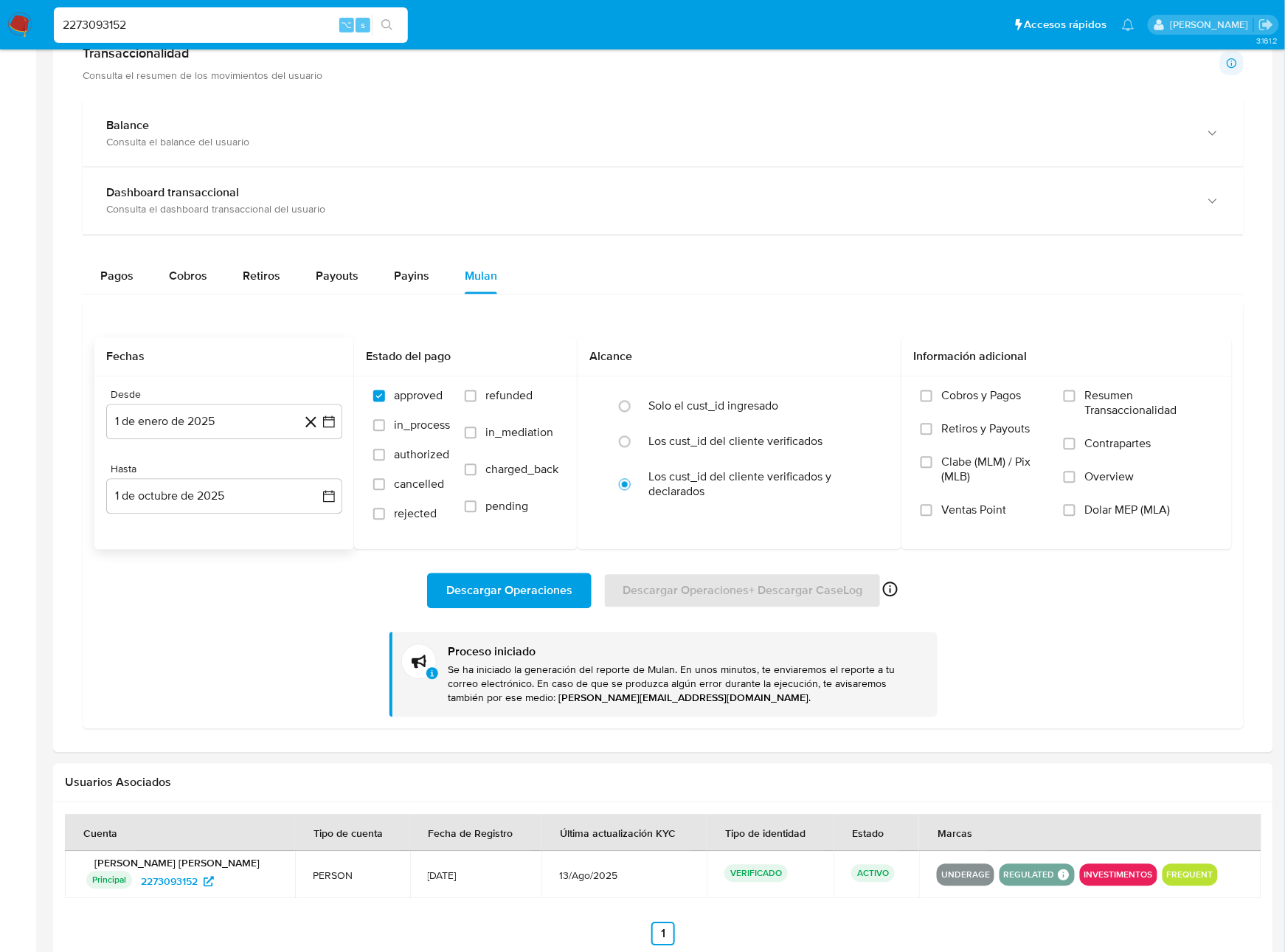
click at [215, 28] on input "2273093152" at bounding box center [231, 25] width 355 height 19
paste input "412659666"
type input "2412659666"
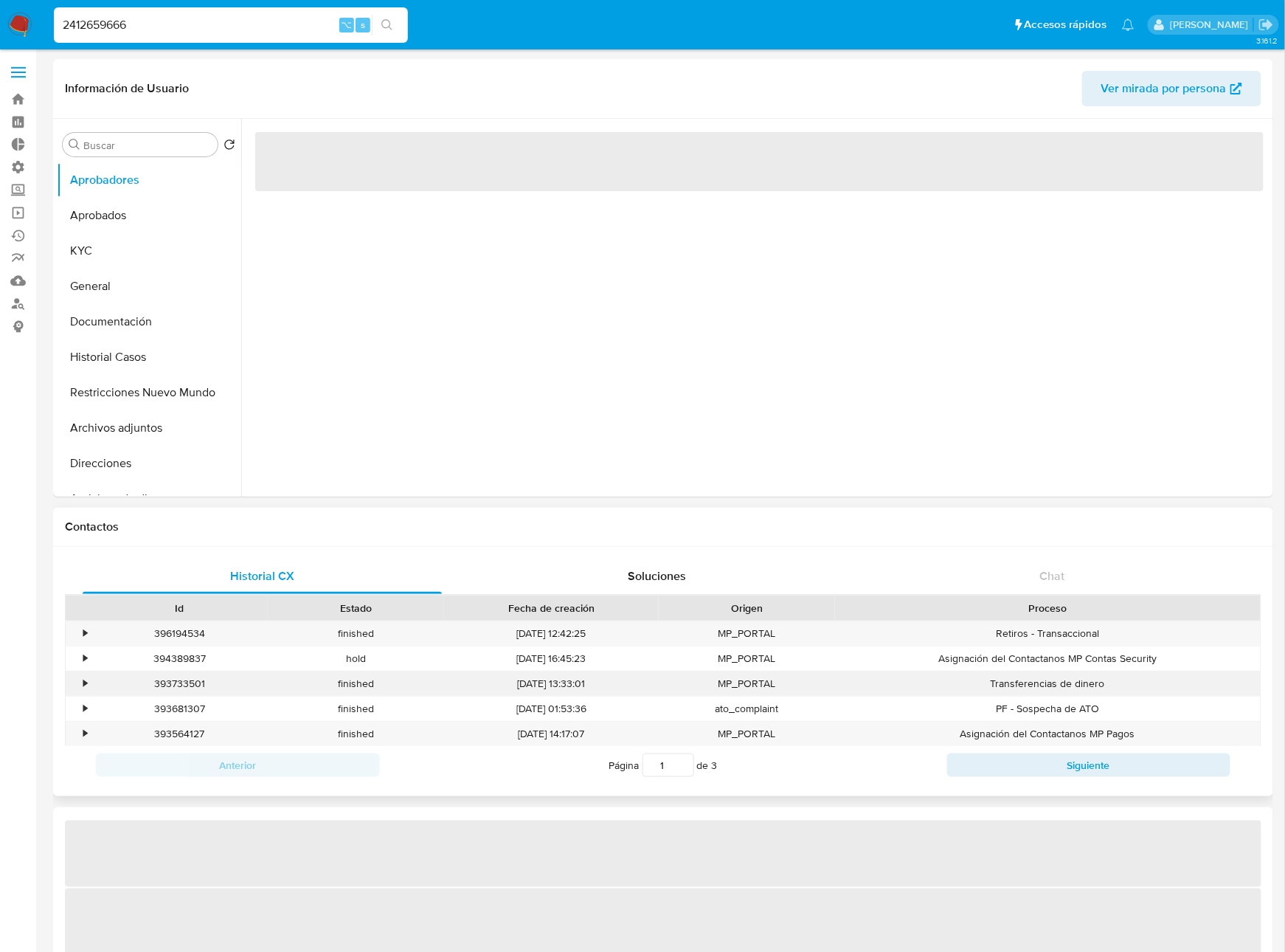
select select "10"
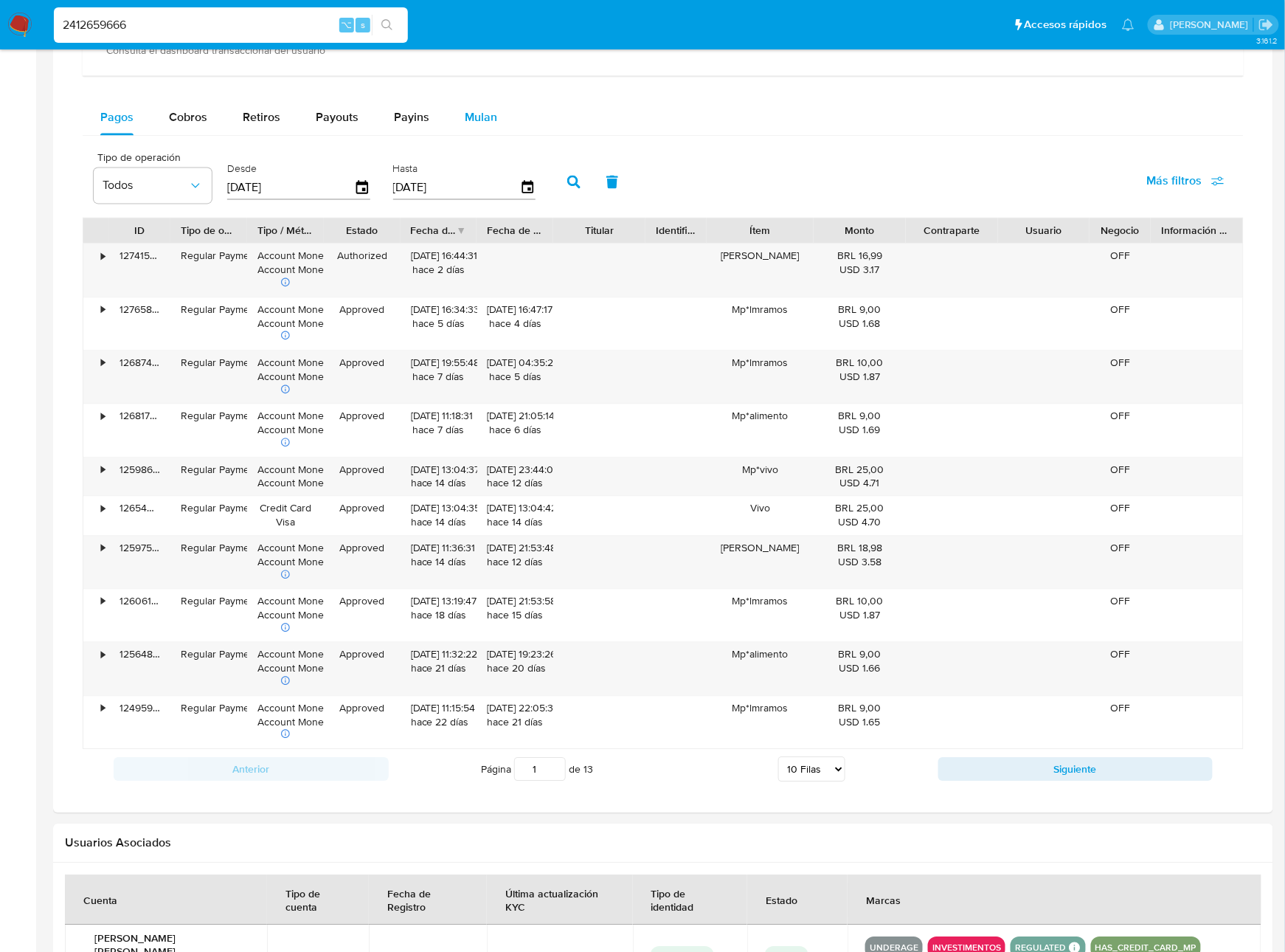
click at [484, 123] on span "Mulan" at bounding box center [481, 118] width 32 height 17
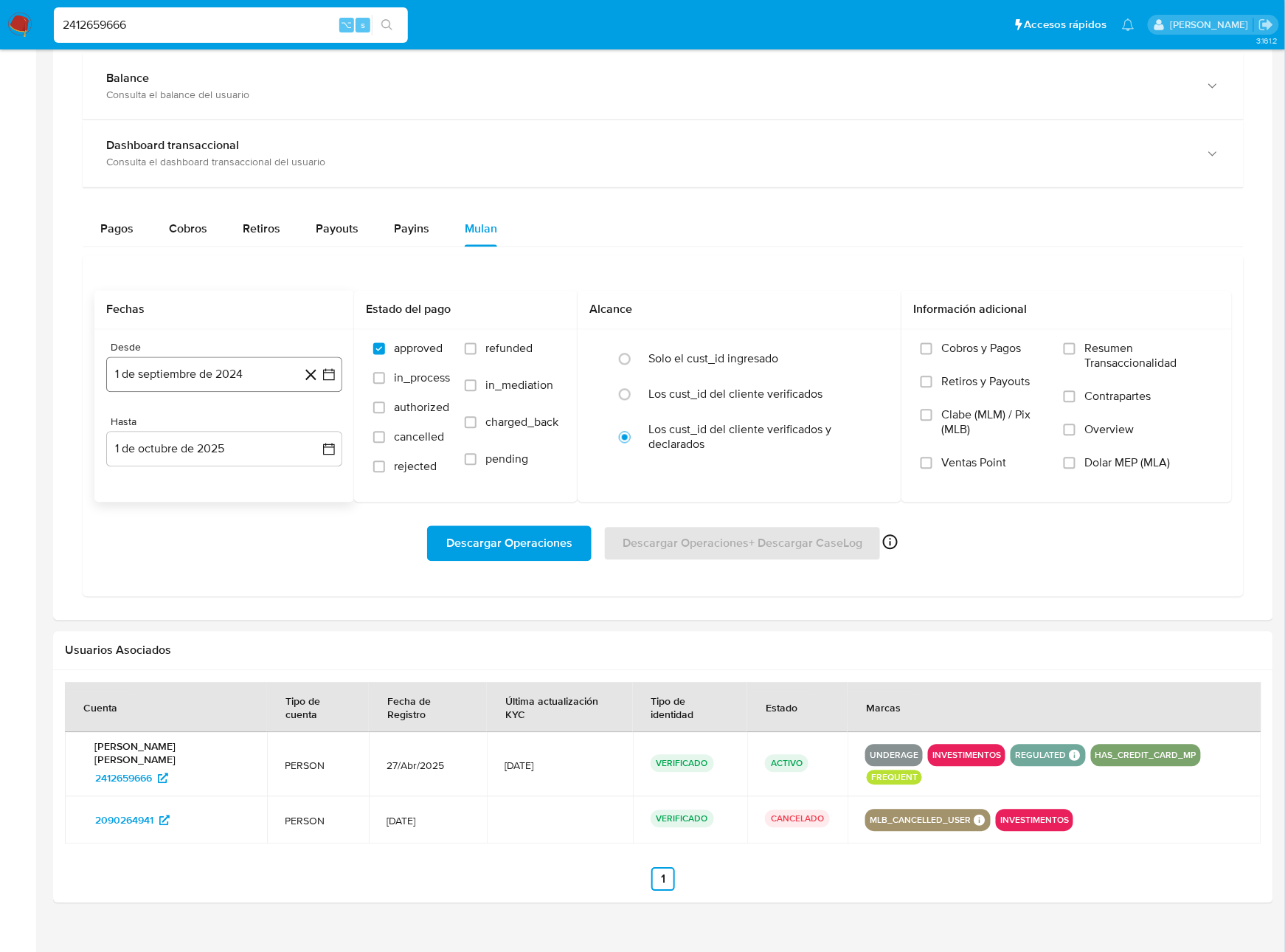
click at [208, 387] on button "1 de septiembre de 2024" at bounding box center [224, 374] width 236 height 35
click at [319, 436] on icon "Mes siguiente" at bounding box center [315, 428] width 18 height 18
click at [252, 436] on span "octubre 2024" at bounding box center [217, 428] width 73 height 15
click at [318, 432] on icon "Año siguiente" at bounding box center [313, 428] width 18 height 18
click at [155, 495] on button "ene" at bounding box center [159, 483] width 41 height 24
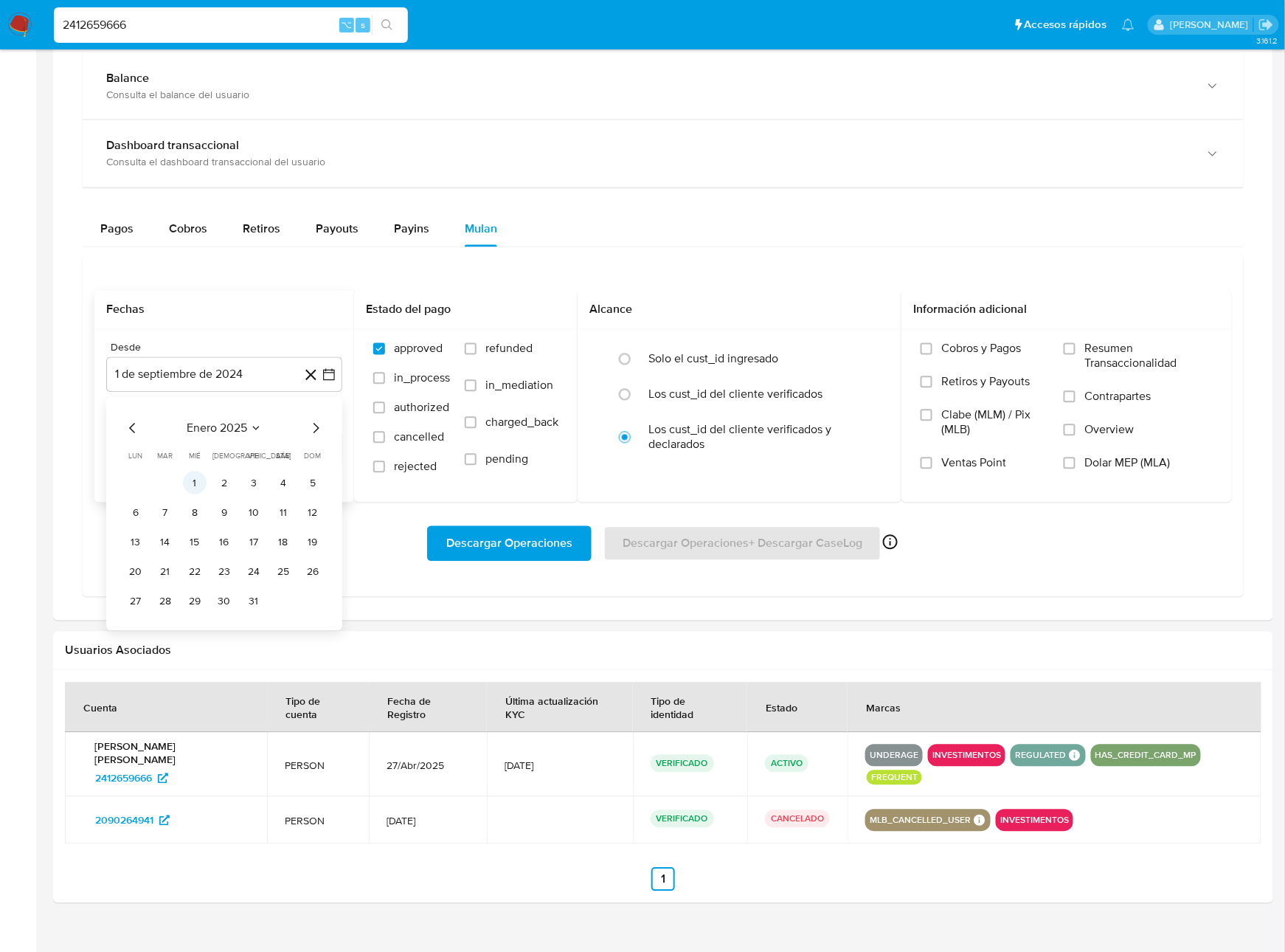
click at [199, 485] on button "1" at bounding box center [195, 484] width 24 height 24
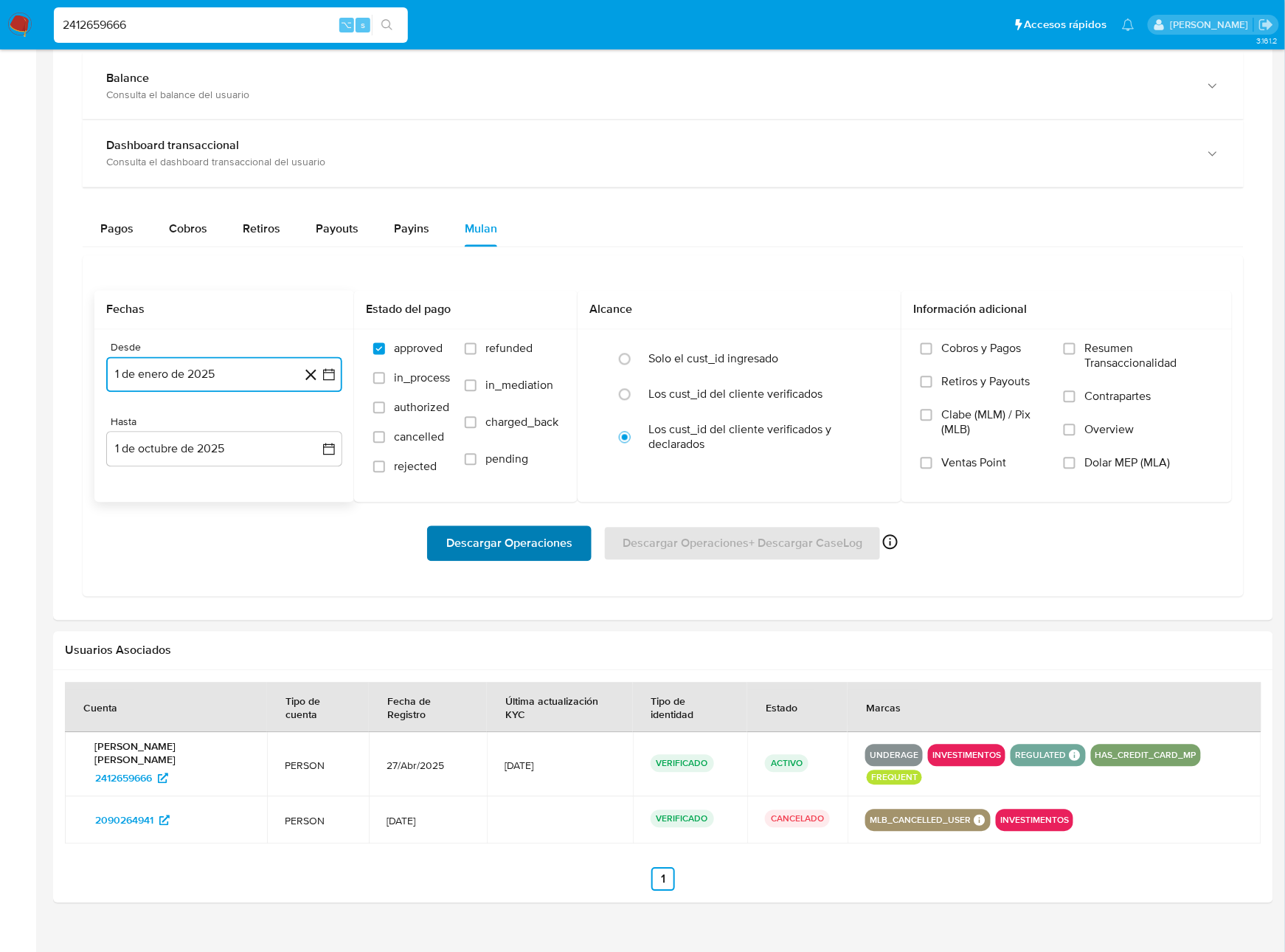
click at [517, 538] on span "Descargar Operaciones" at bounding box center [509, 544] width 126 height 32
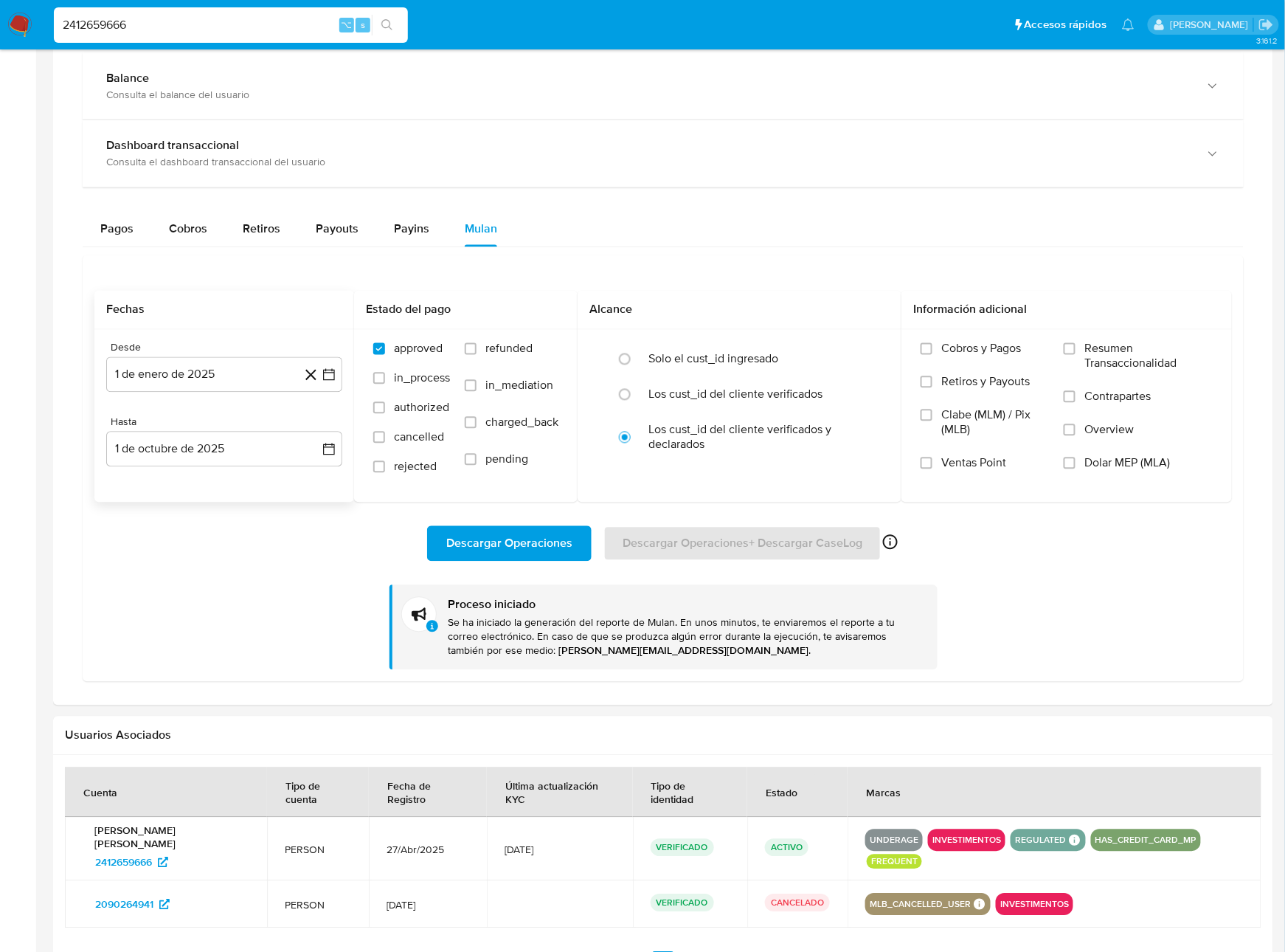
click at [225, 22] on input "2412659666" at bounding box center [231, 25] width 355 height 19
paste input "1500795189"
type input "1500795189"
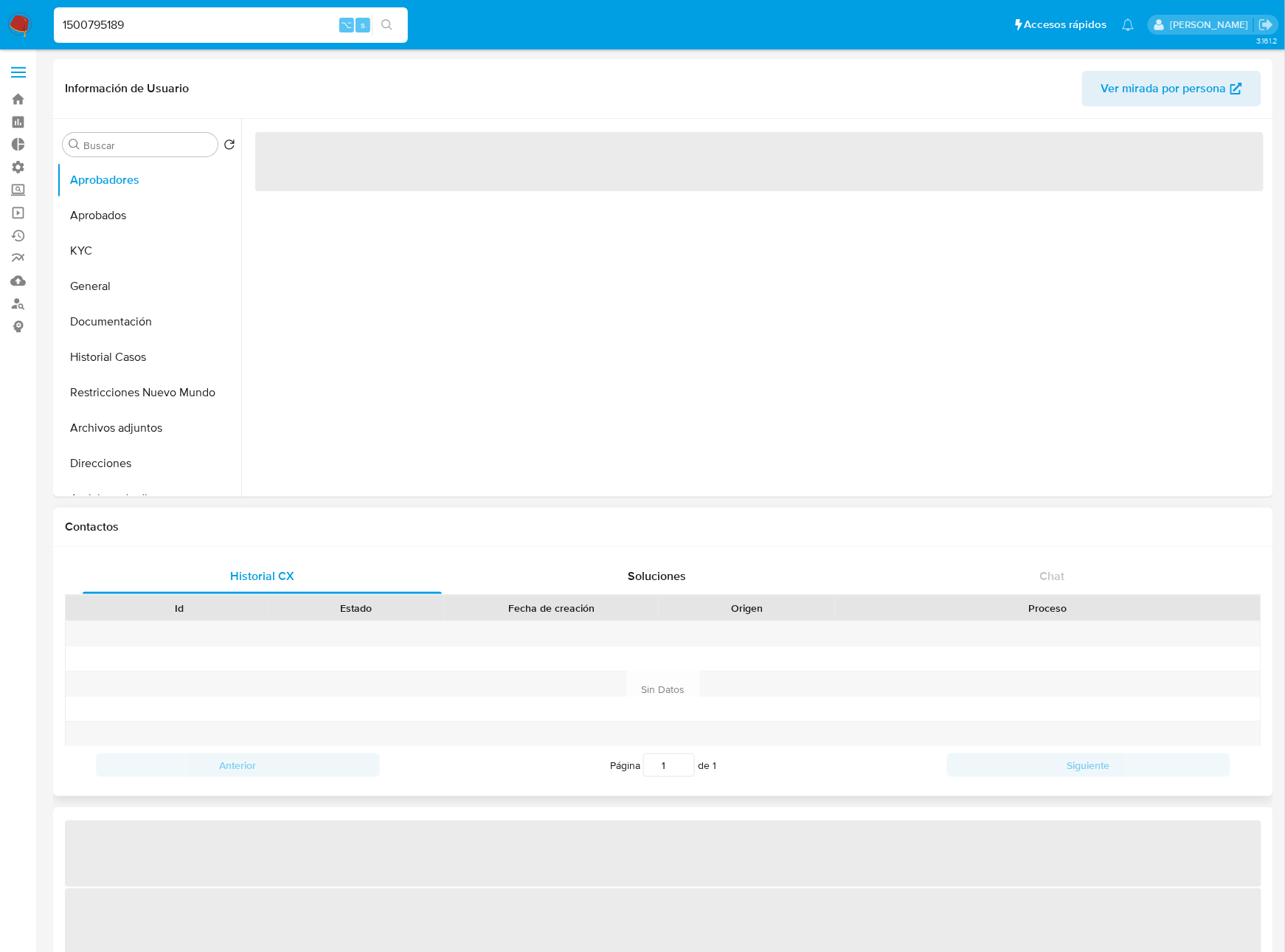
select select "10"
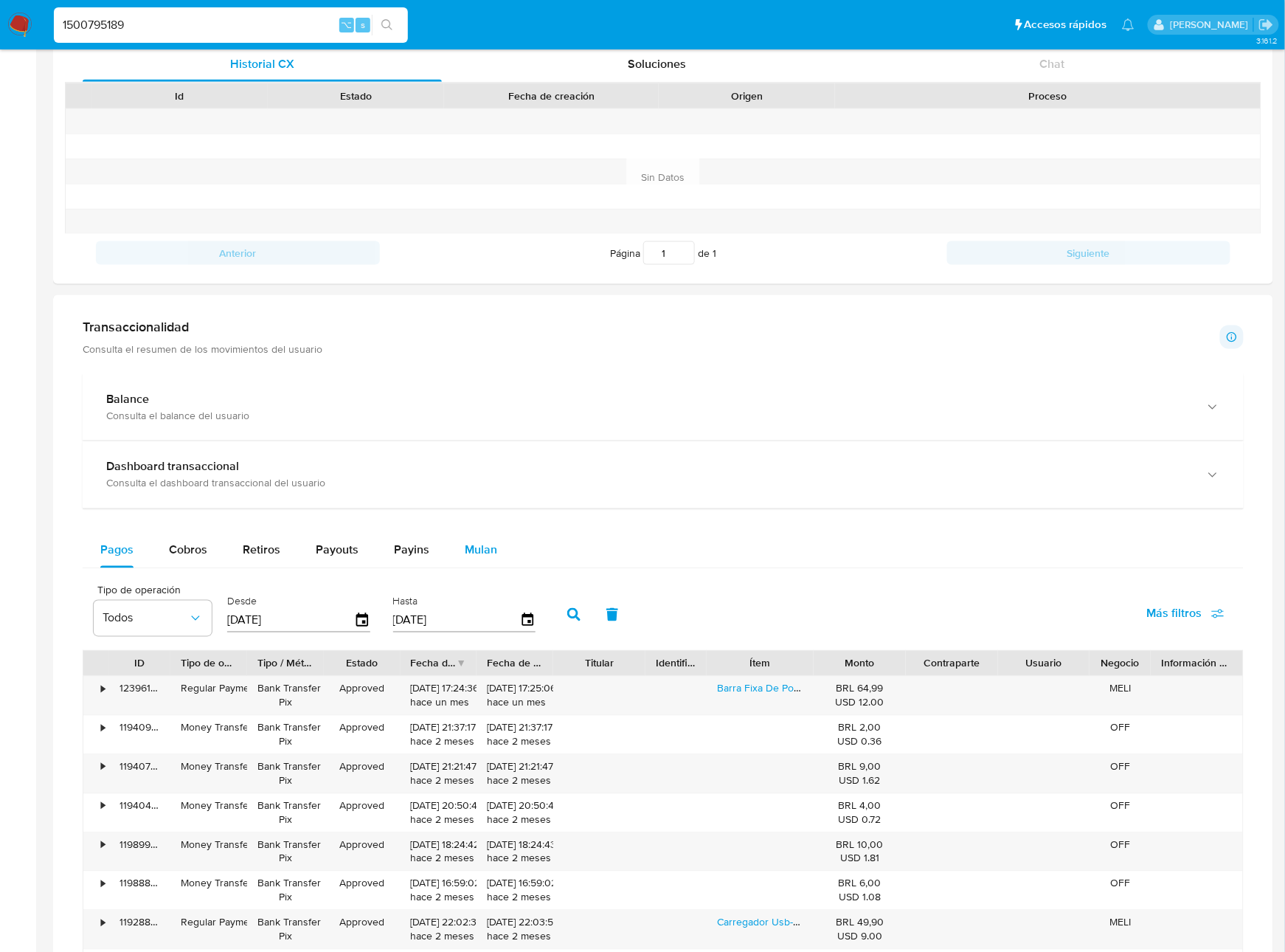
click at [468, 550] on span "Mulan" at bounding box center [481, 550] width 32 height 17
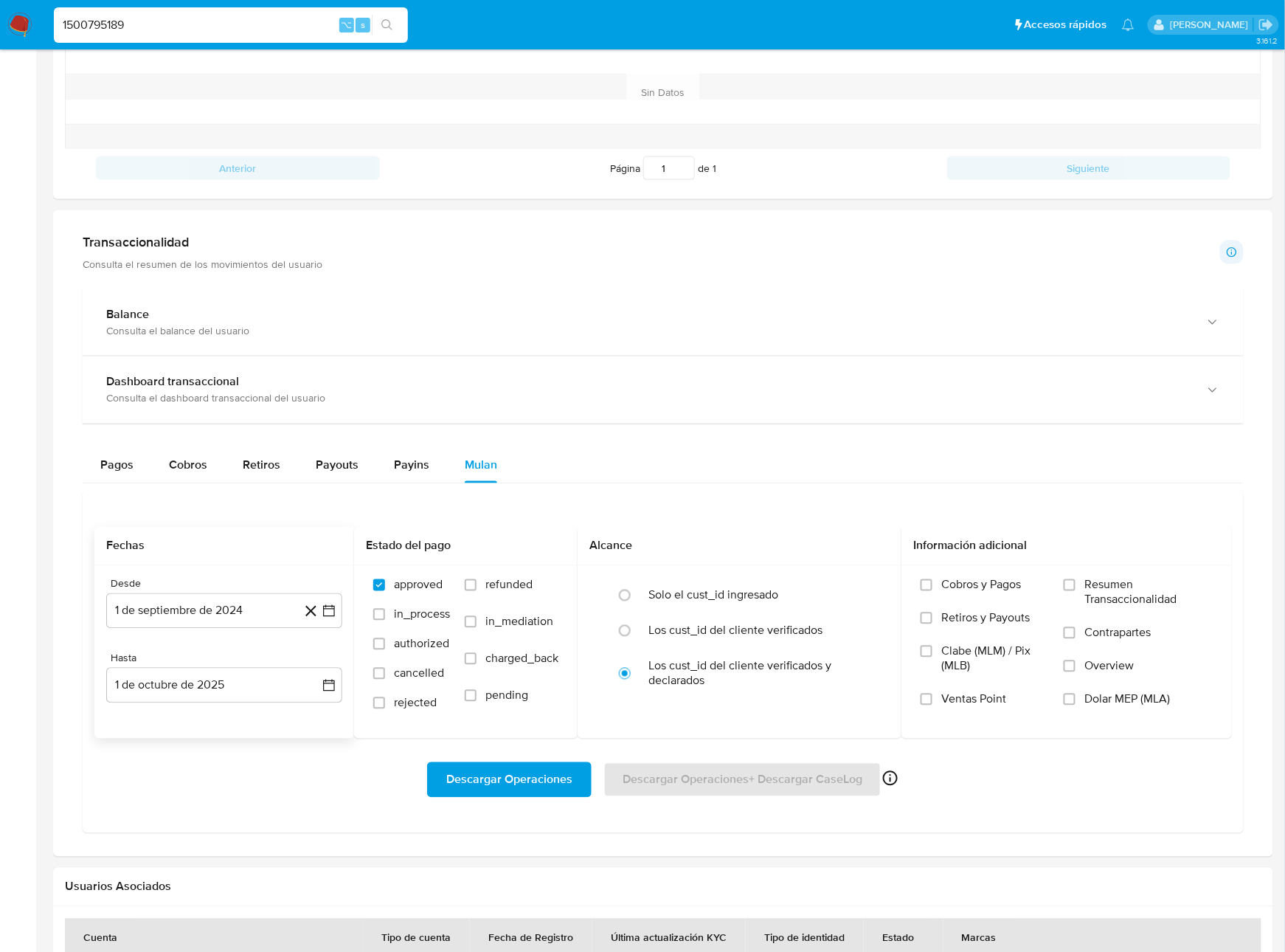
scroll to position [623, 0]
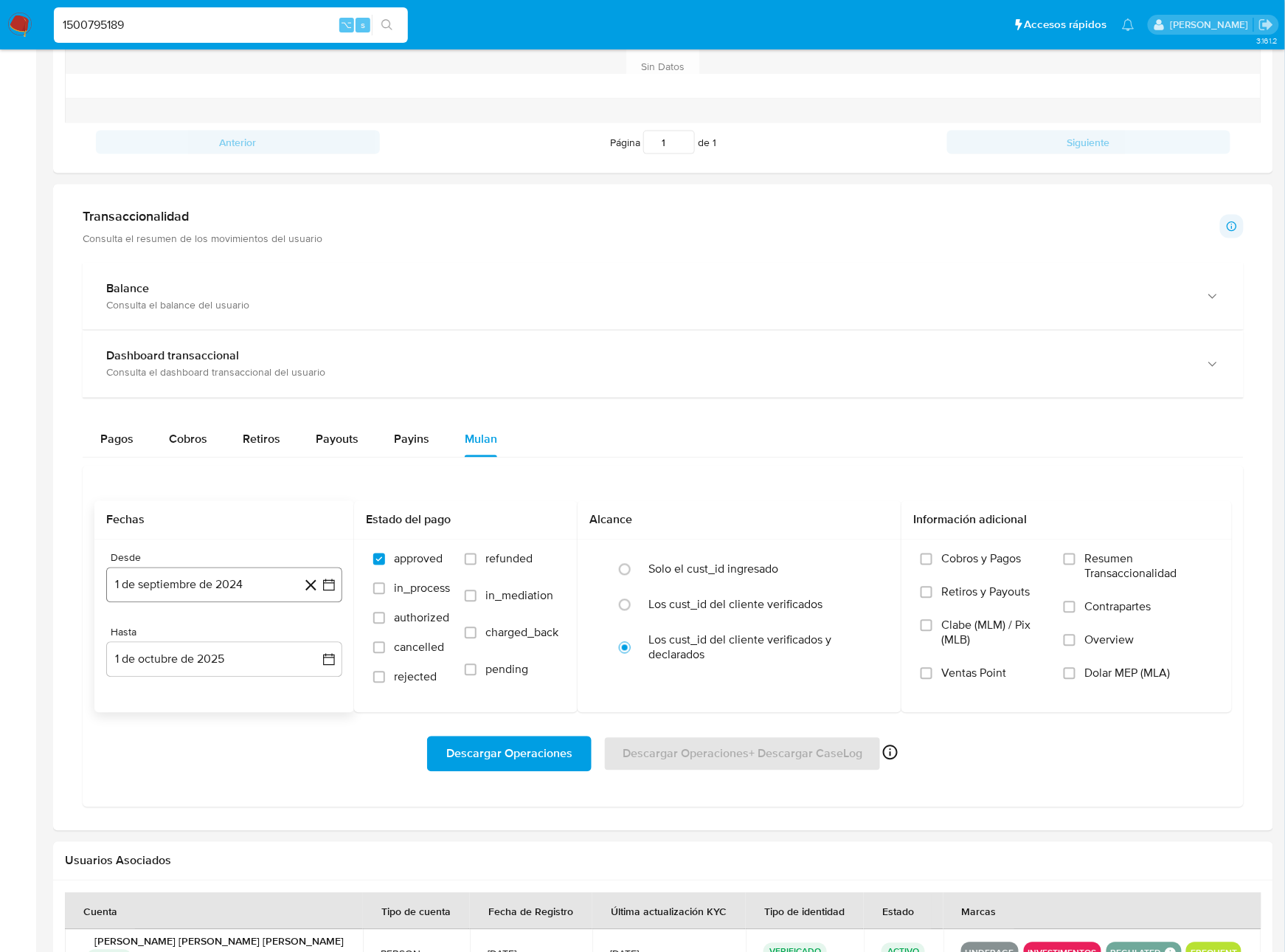
click at [197, 596] on button "1 de septiembre de 2024" at bounding box center [224, 585] width 236 height 35
click at [255, 643] on span "septiembre 2024" at bounding box center [216, 638] width 90 height 15
click at [317, 644] on icon "Año siguiente" at bounding box center [313, 639] width 18 height 18
click at [161, 696] on span "ene" at bounding box center [160, 693] width 19 height 12
click at [194, 696] on button "1" at bounding box center [195, 694] width 24 height 24
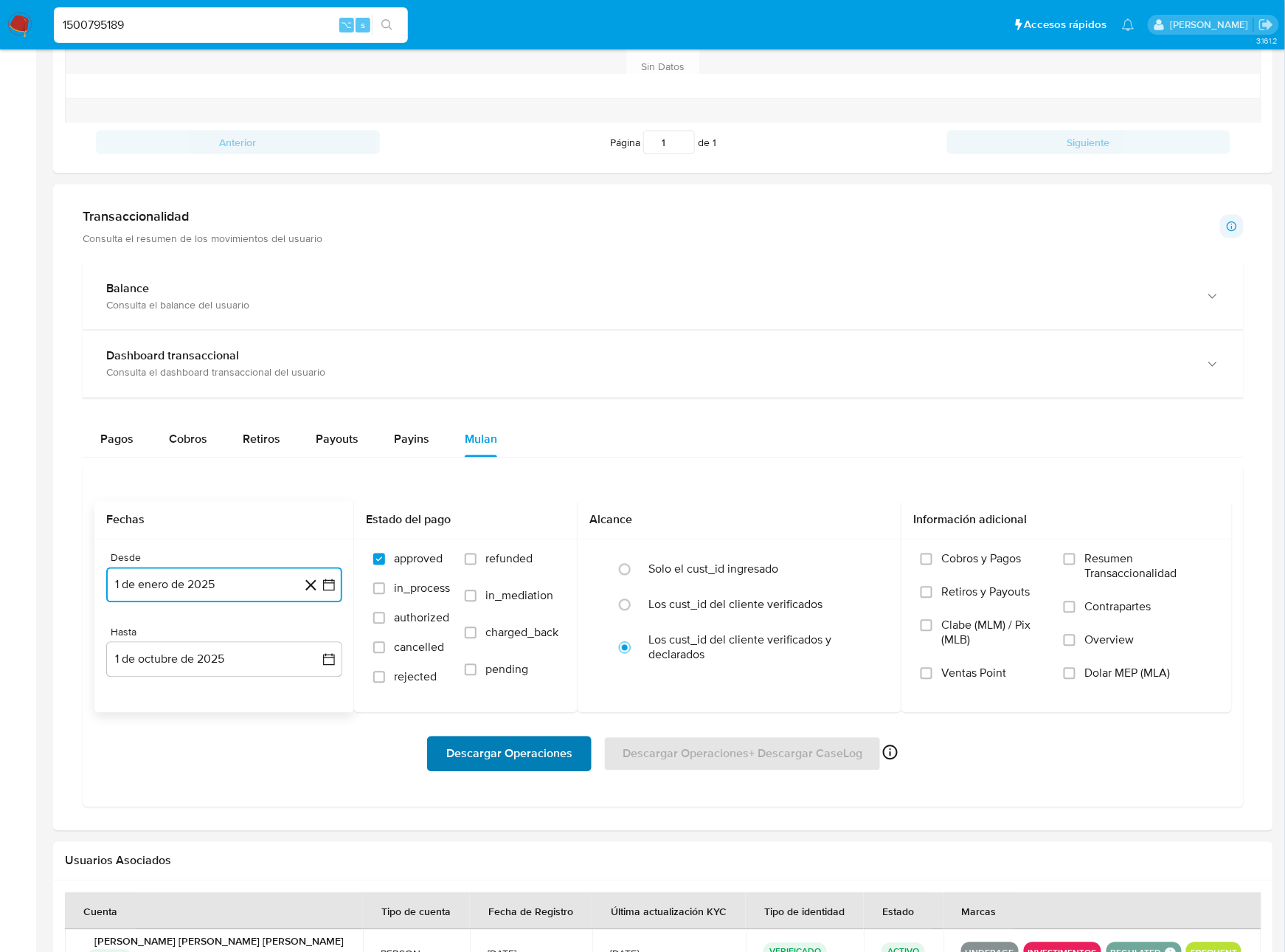
click at [509, 755] on span "Descargar Operaciones" at bounding box center [509, 755] width 126 height 32
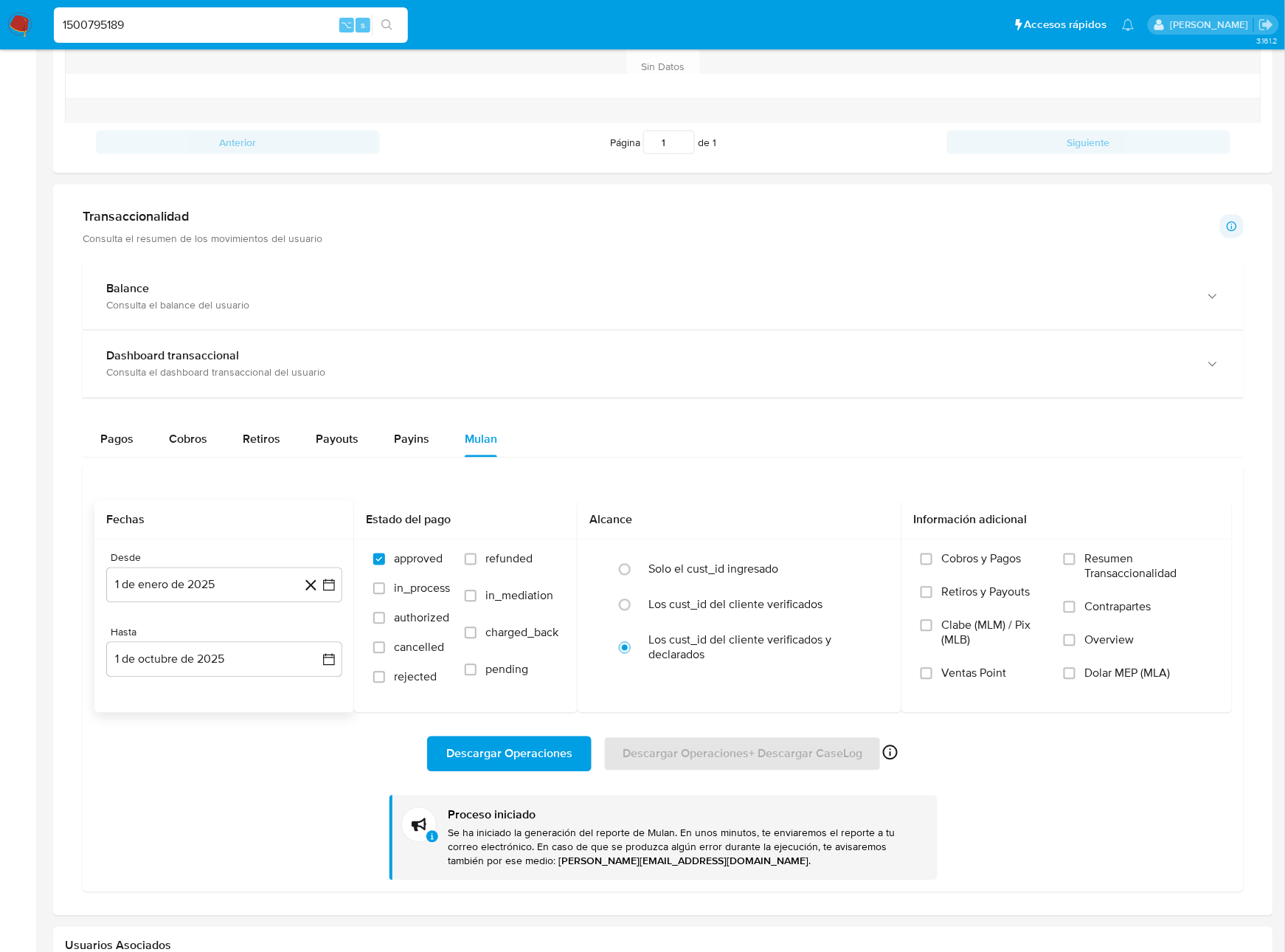
click at [251, 30] on input "1500795189" at bounding box center [231, 25] width 355 height 19
paste input "486109611"
type input "486109611"
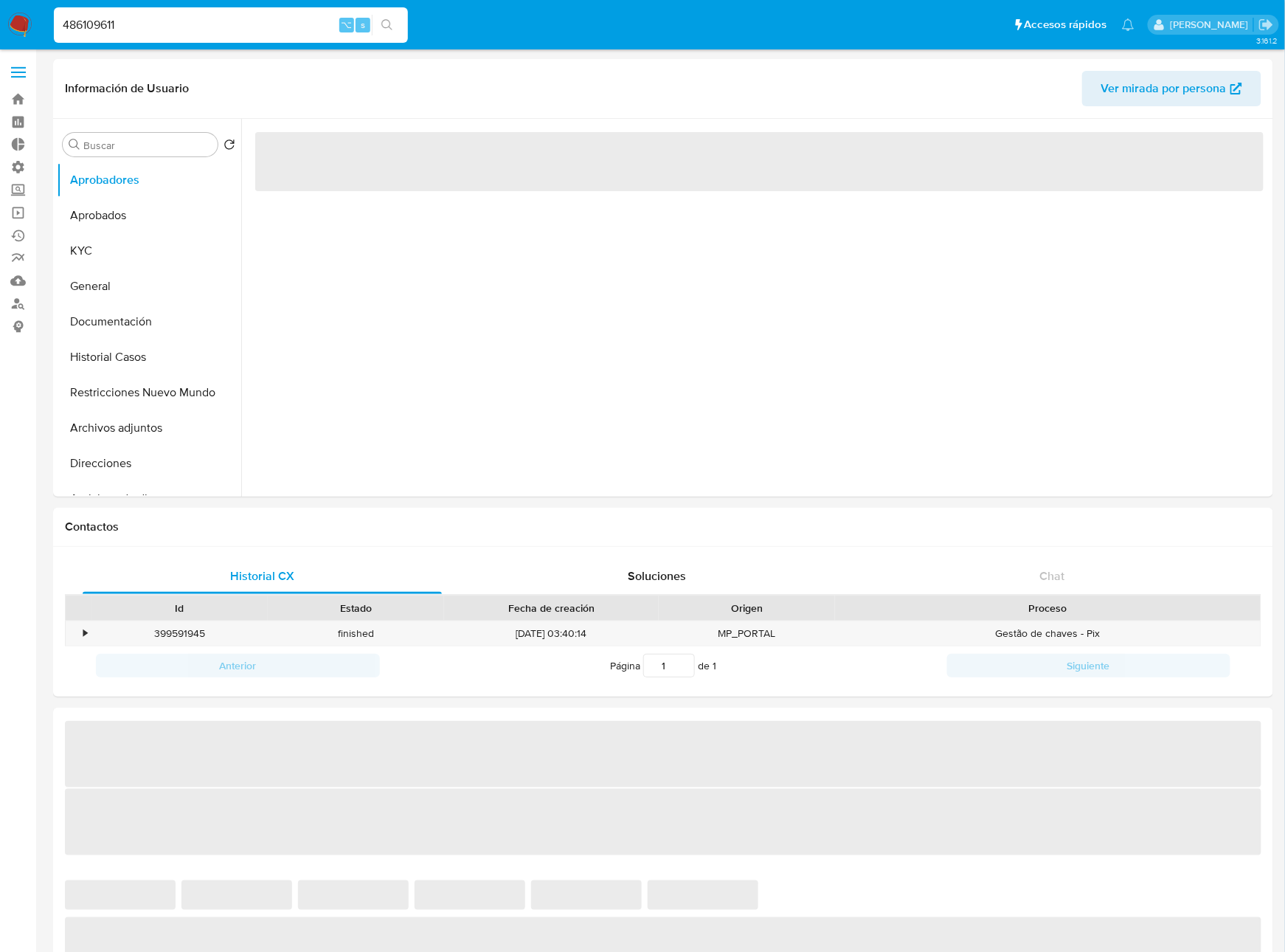
select select "10"
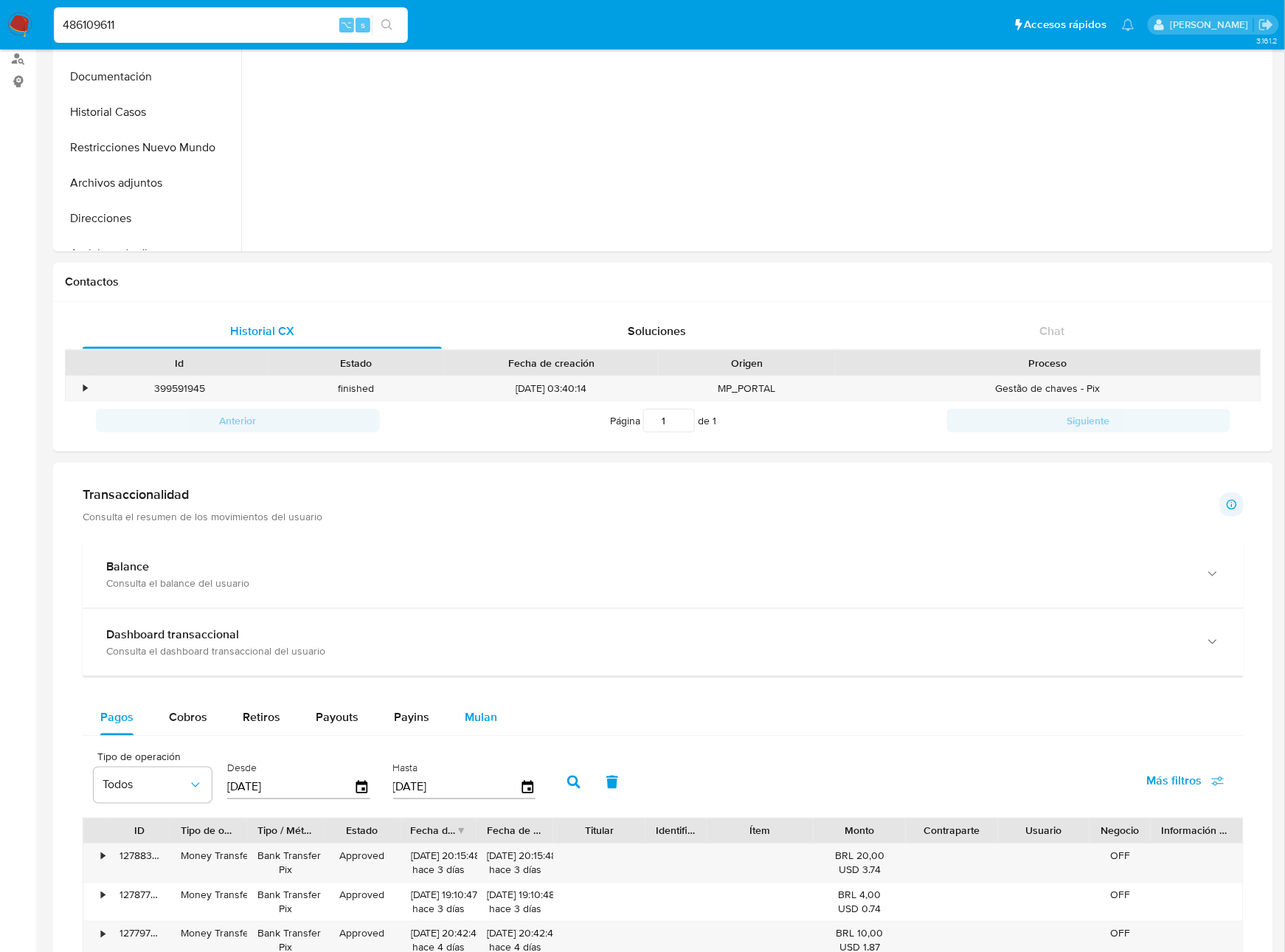
click at [469, 716] on span "Mulan" at bounding box center [481, 718] width 32 height 17
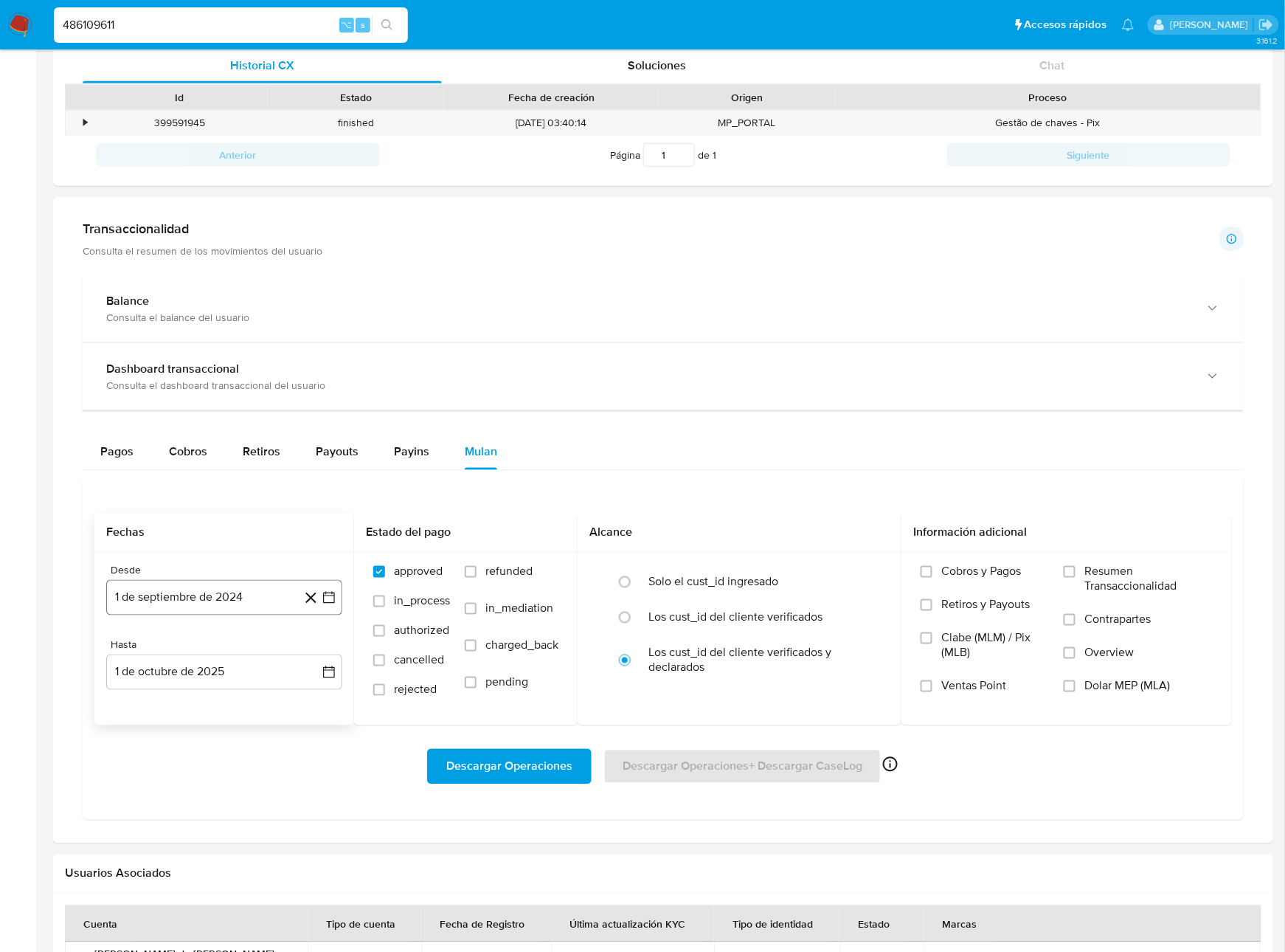
scroll to position [514, 0]
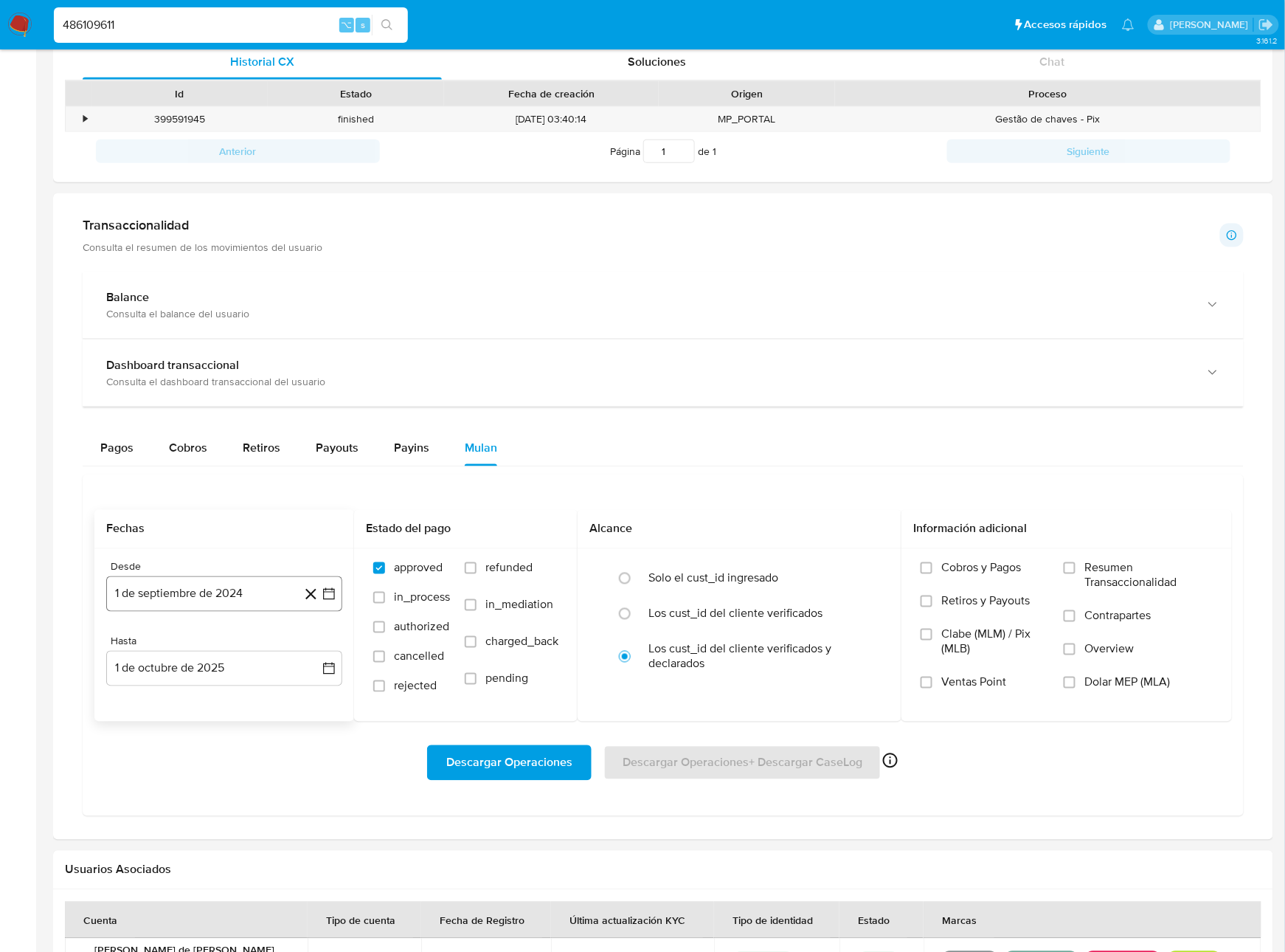
click at [249, 611] on button "1 de septiembre de 2024" at bounding box center [224, 593] width 236 height 35
click at [267, 653] on icon "Seleccionar mes y año" at bounding box center [271, 647] width 12 height 12
click at [306, 653] on icon "Año siguiente" at bounding box center [313, 647] width 18 height 18
click at [160, 700] on span "ene" at bounding box center [160, 702] width 19 height 12
click at [191, 706] on button "1" at bounding box center [195, 702] width 24 height 24
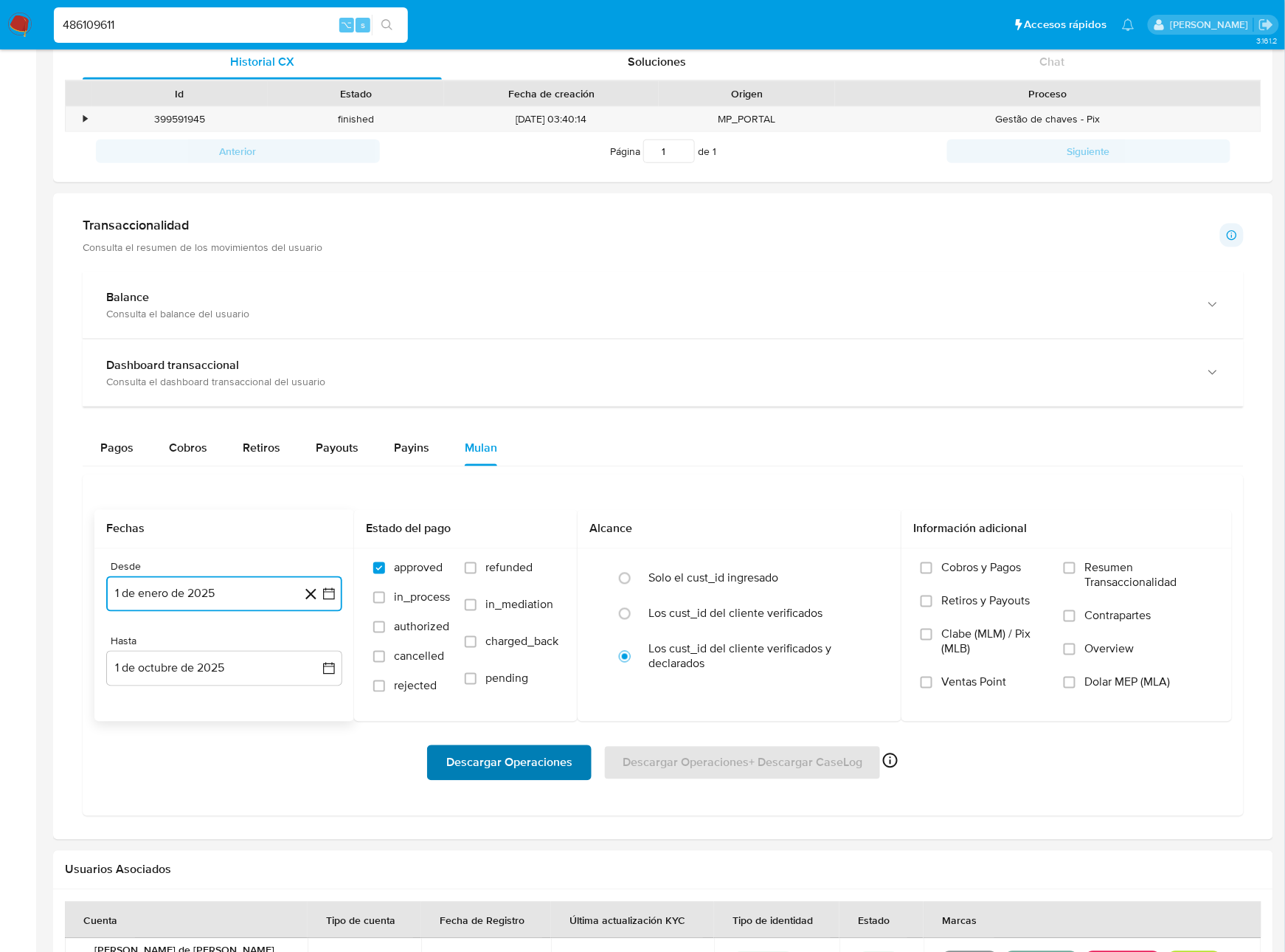
click at [468, 765] on span "Descargar Operaciones" at bounding box center [509, 763] width 126 height 32
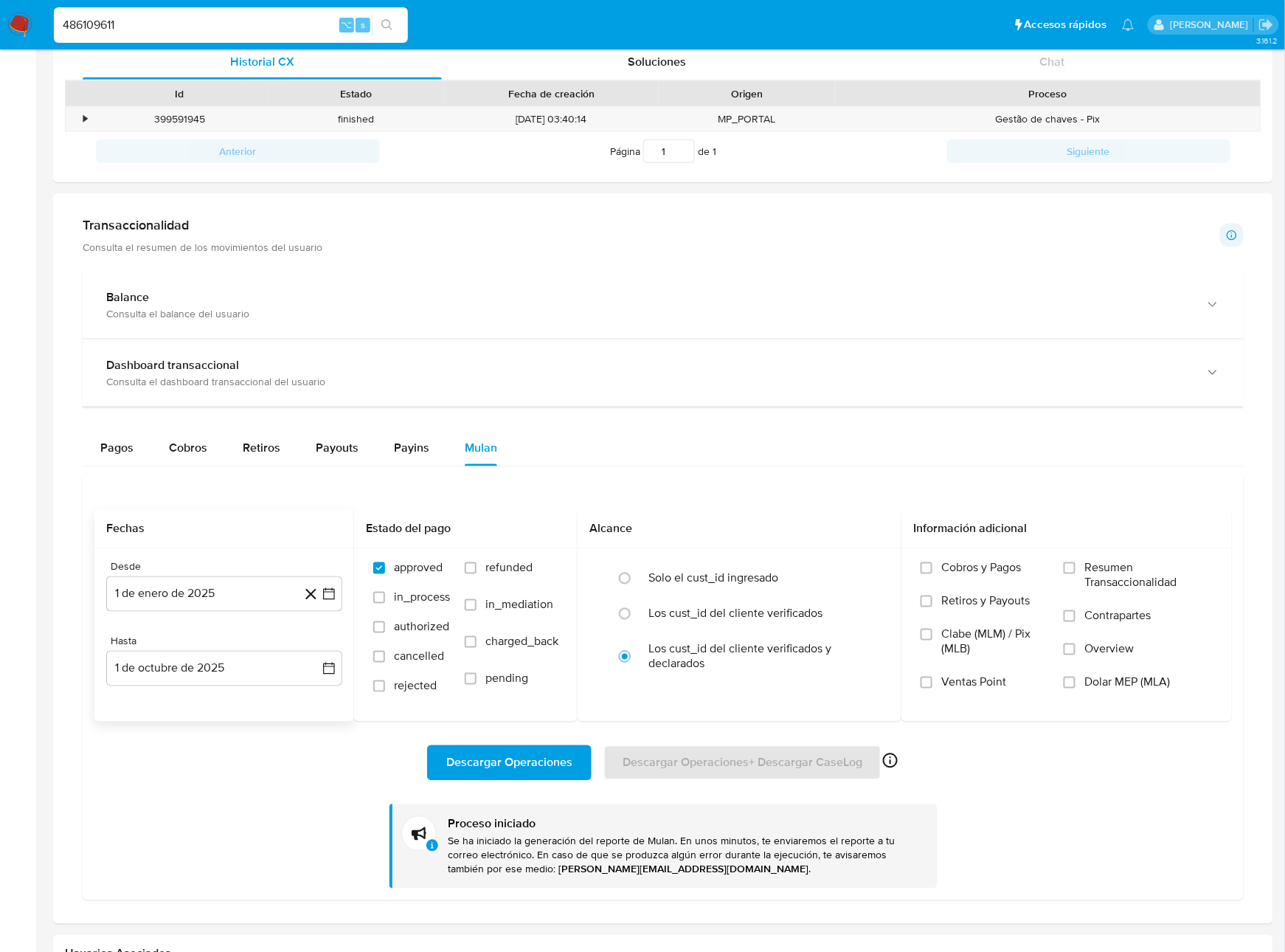
click at [214, 27] on input "486109611" at bounding box center [231, 25] width 355 height 19
paste input "2465522479"
type input "2465522479"
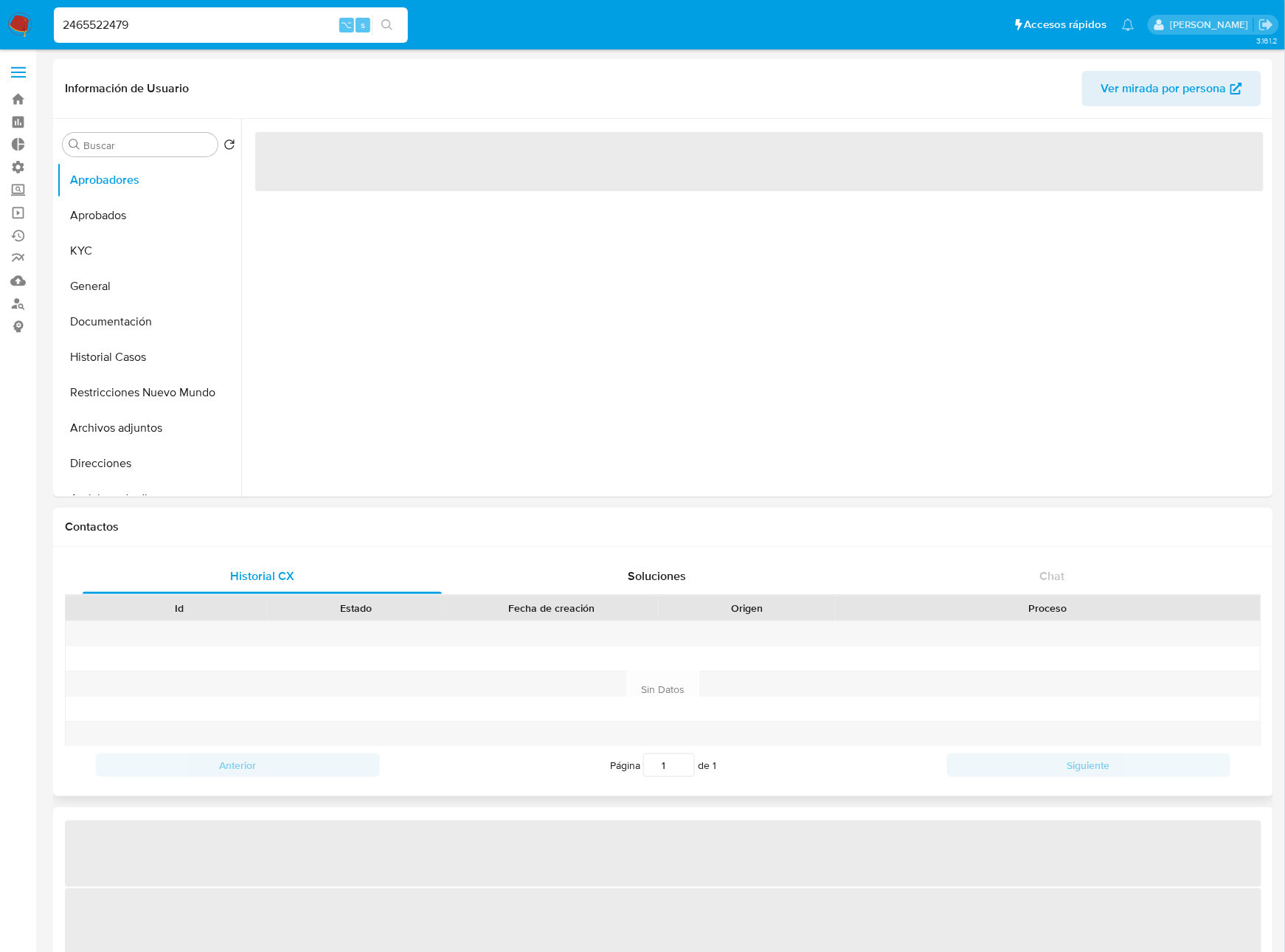
select select "10"
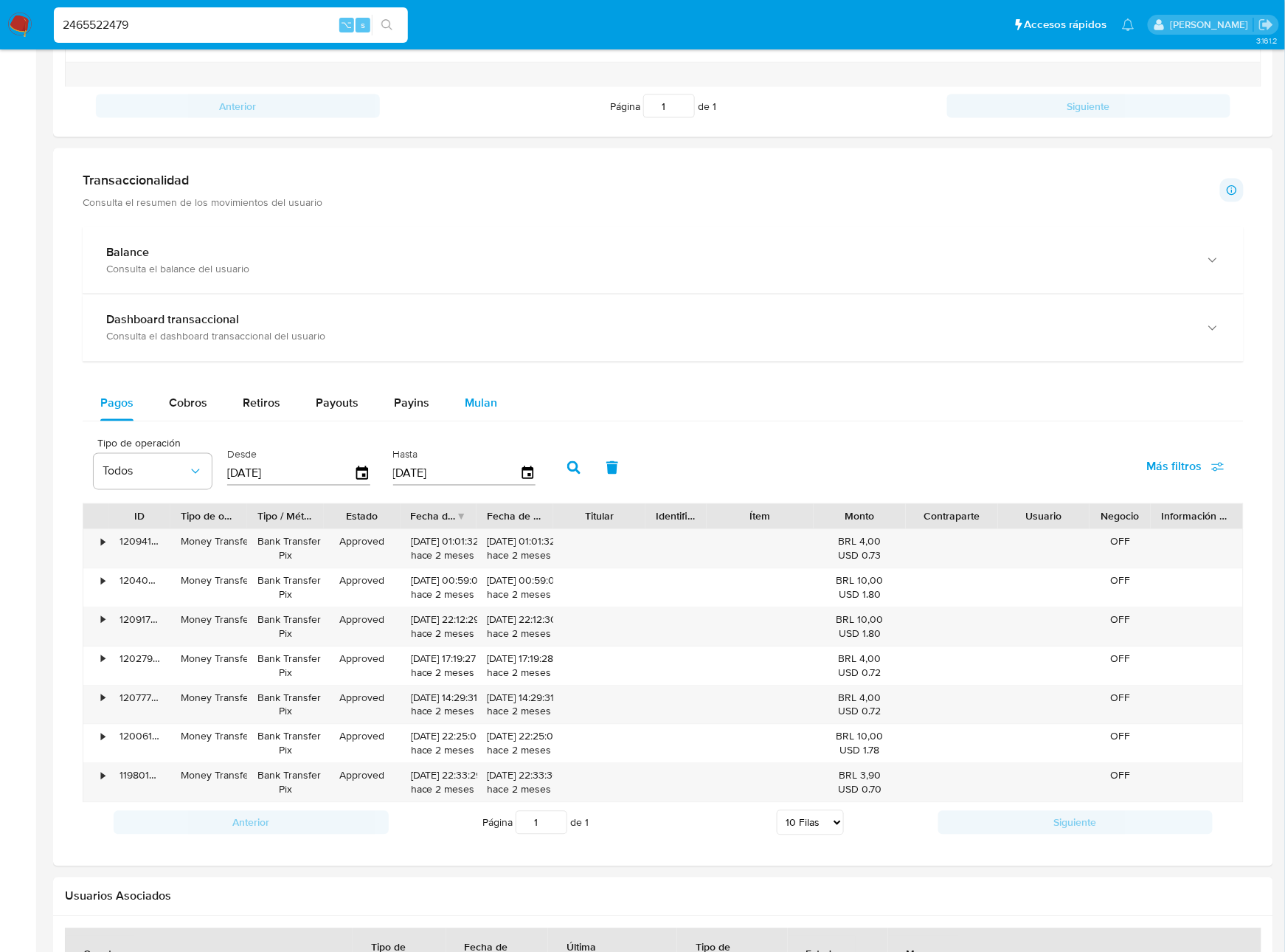
scroll to position [661, 0]
click at [488, 409] on span "Mulan" at bounding box center [481, 401] width 32 height 17
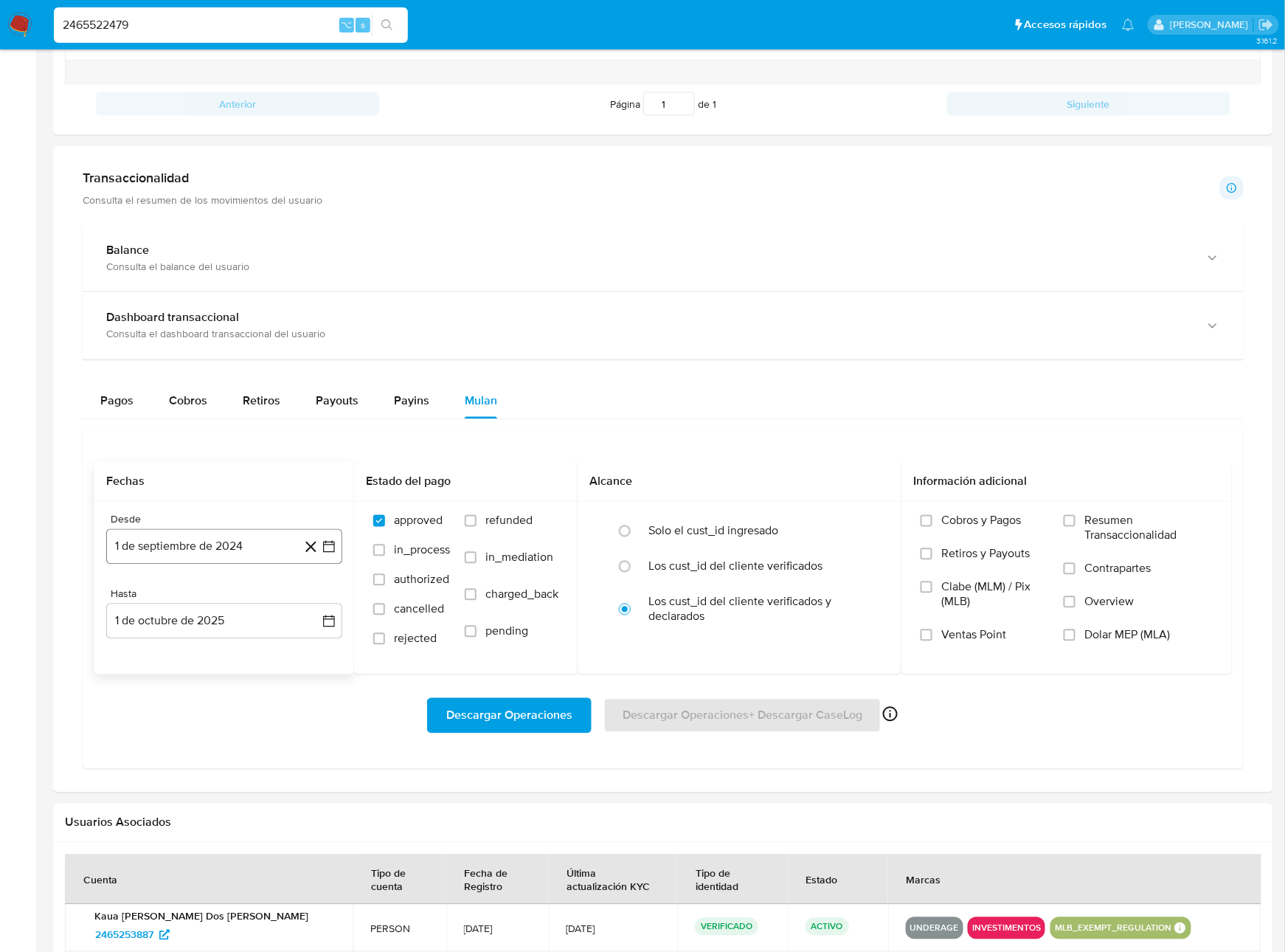
click at [179, 557] on button "1 de septiembre de 2024" at bounding box center [224, 546] width 236 height 35
click at [310, 608] on icon "Mes siguiente" at bounding box center [315, 601] width 18 height 18
click at [257, 605] on icon "Seleccionar mes y año" at bounding box center [262, 601] width 12 height 12
click at [316, 602] on icon "Año siguiente" at bounding box center [313, 601] width 18 height 18
click at [166, 671] on tr "ene feb mar abr may jun [DATE] ago sep oct nov dic" at bounding box center [222, 716] width 168 height 148
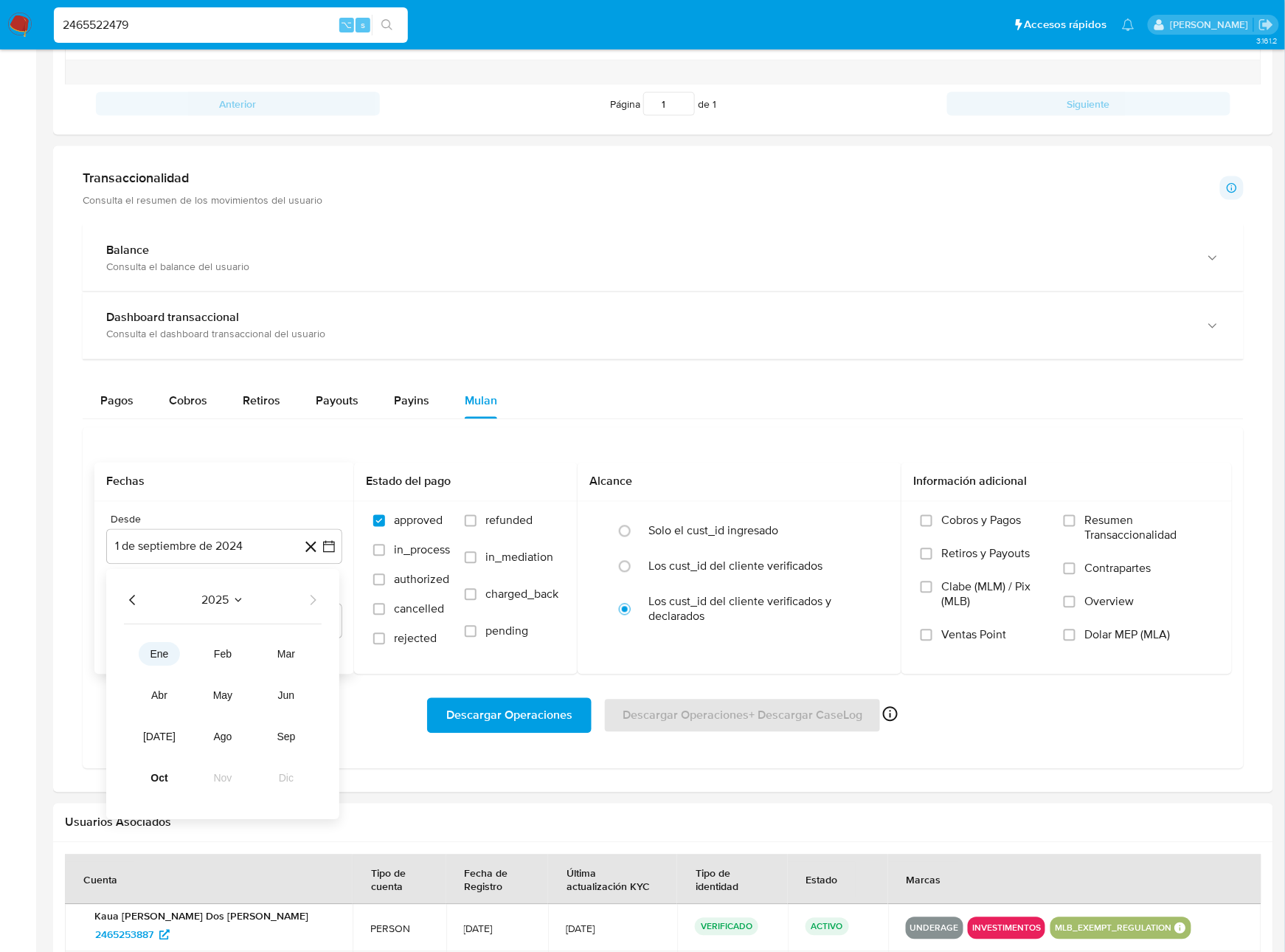
click at [165, 667] on button "ene" at bounding box center [159, 655] width 41 height 24
click at [201, 666] on button "1" at bounding box center [195, 655] width 24 height 24
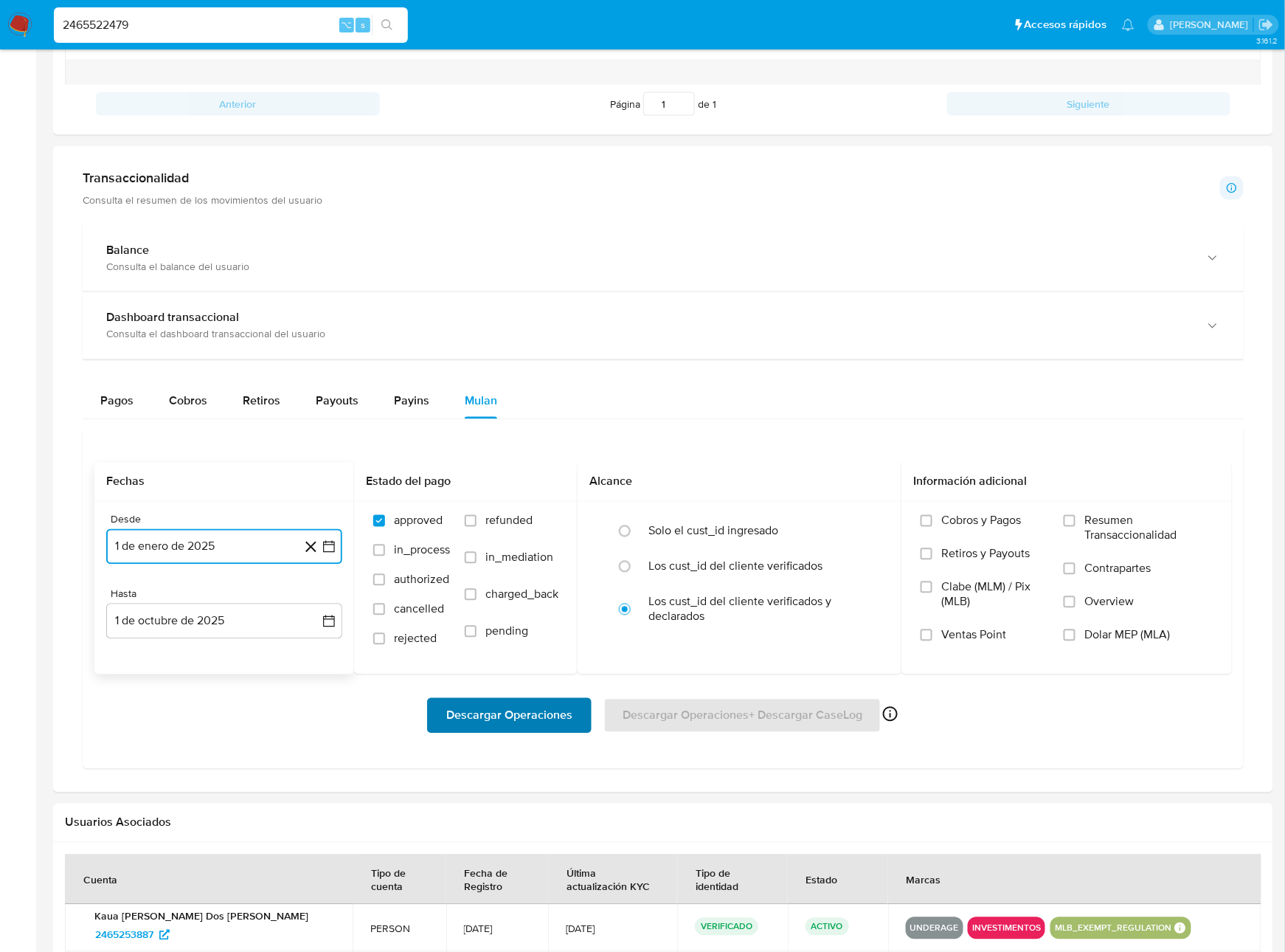
click at [519, 728] on span "Descargar Operaciones" at bounding box center [509, 716] width 126 height 32
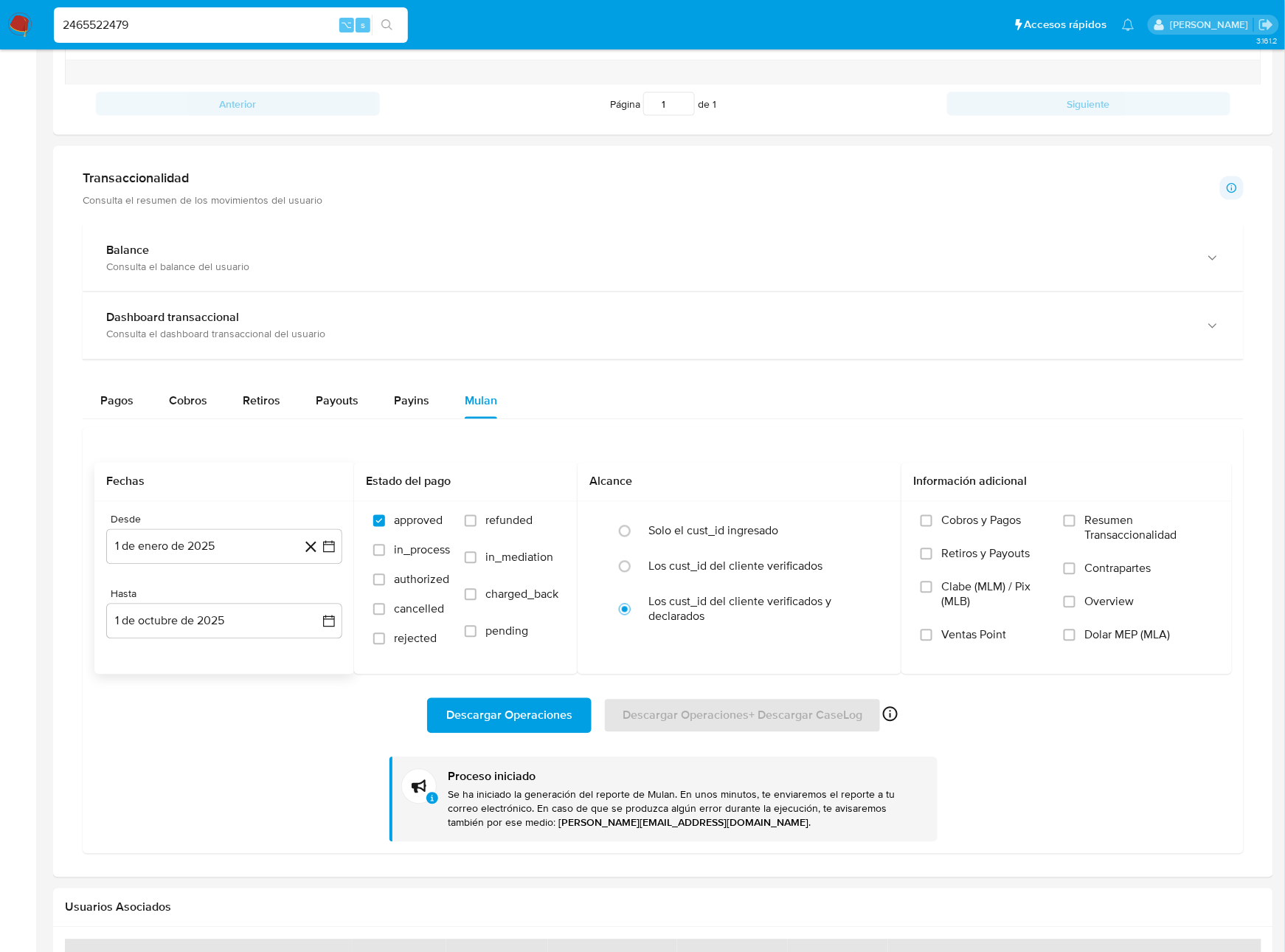
scroll to position [0, 0]
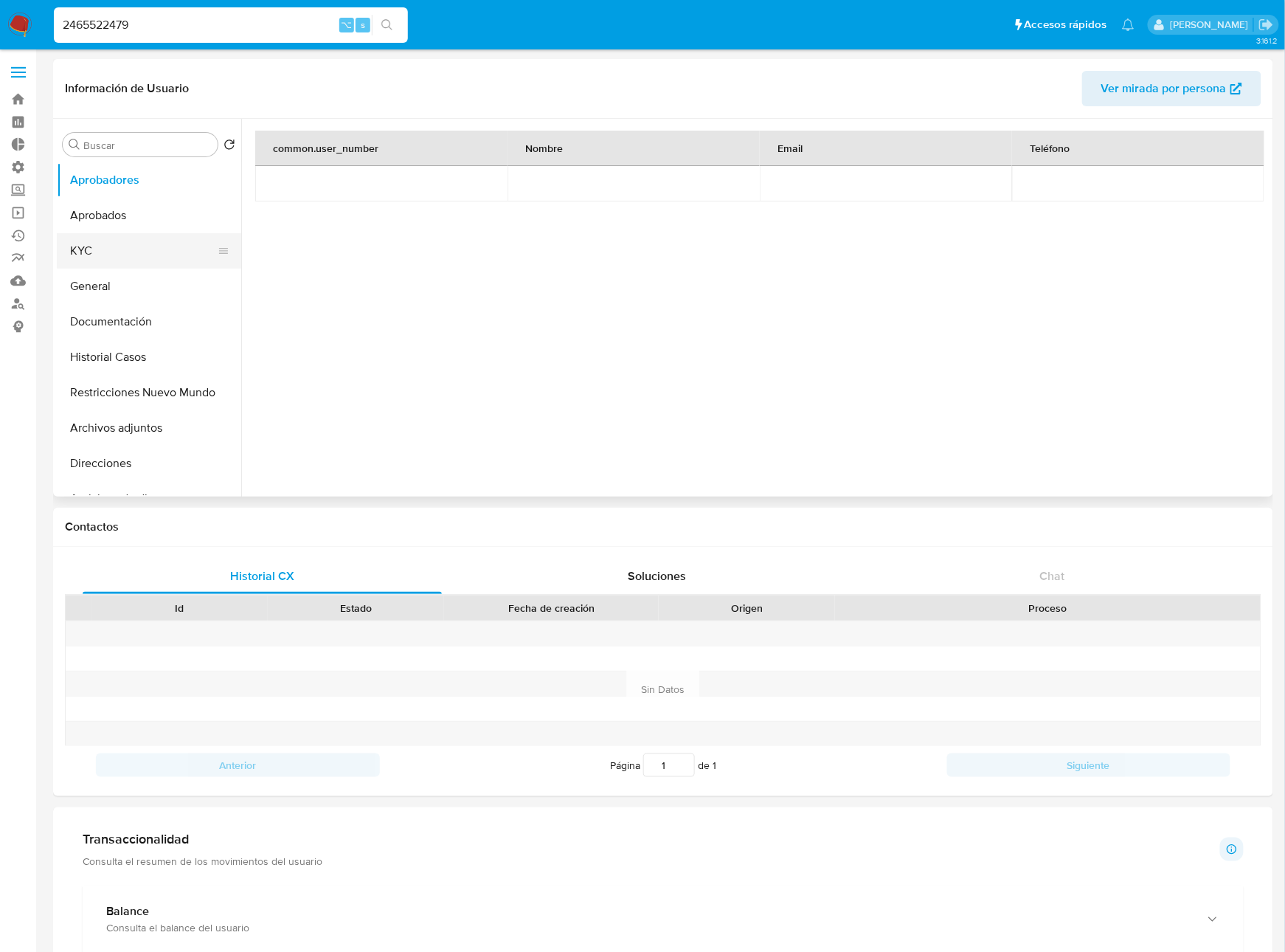
click at [135, 263] on button "KYC" at bounding box center [143, 250] width 173 height 35
